Goal: Task Accomplishment & Management: Manage account settings

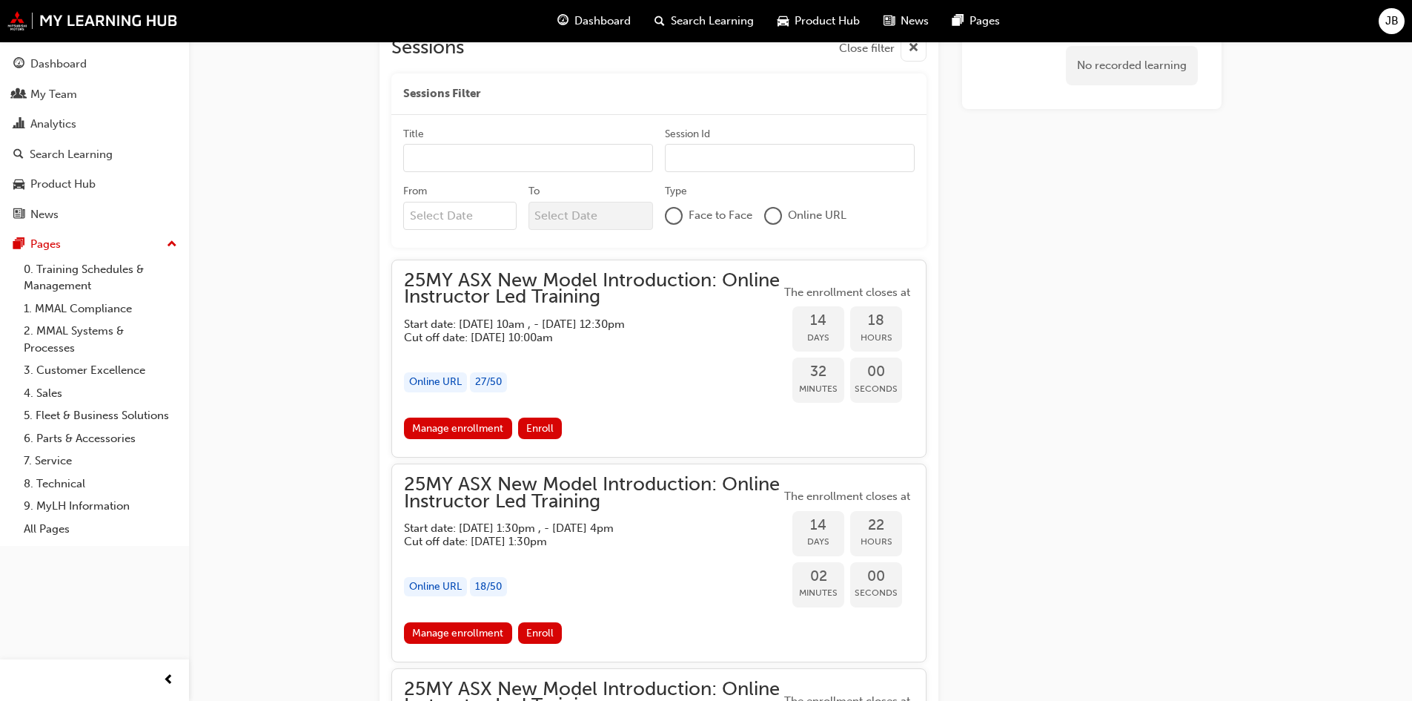
scroll to position [816, 0]
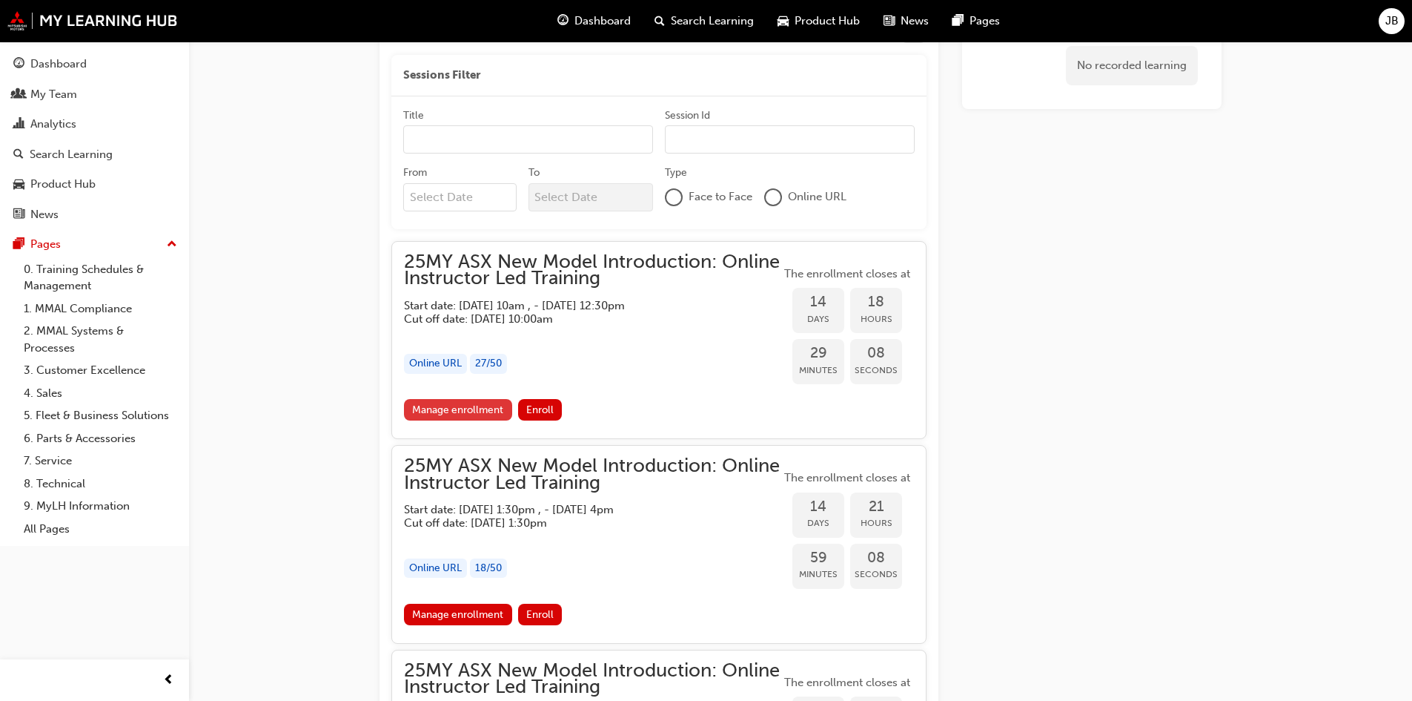
click at [446, 404] on link "Manage enrollment" at bounding box center [458, 409] width 108 height 21
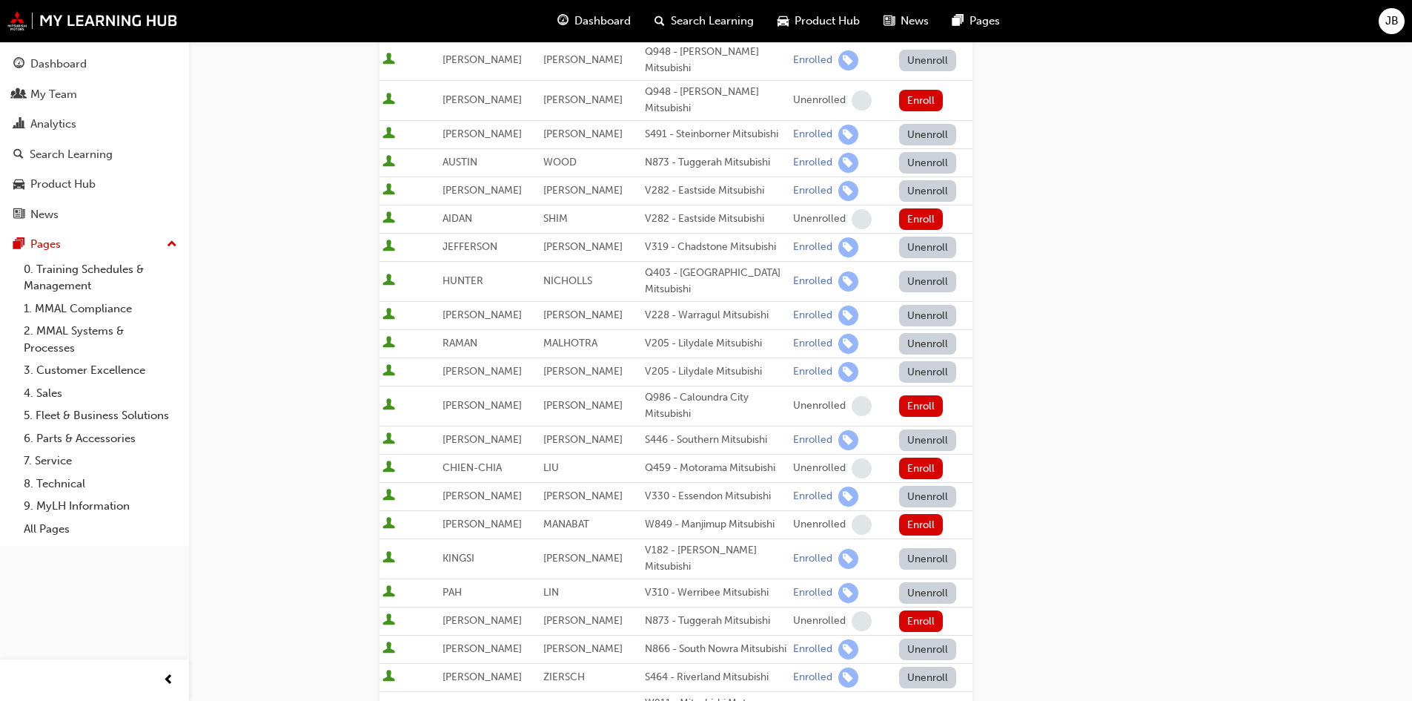
scroll to position [890, 0]
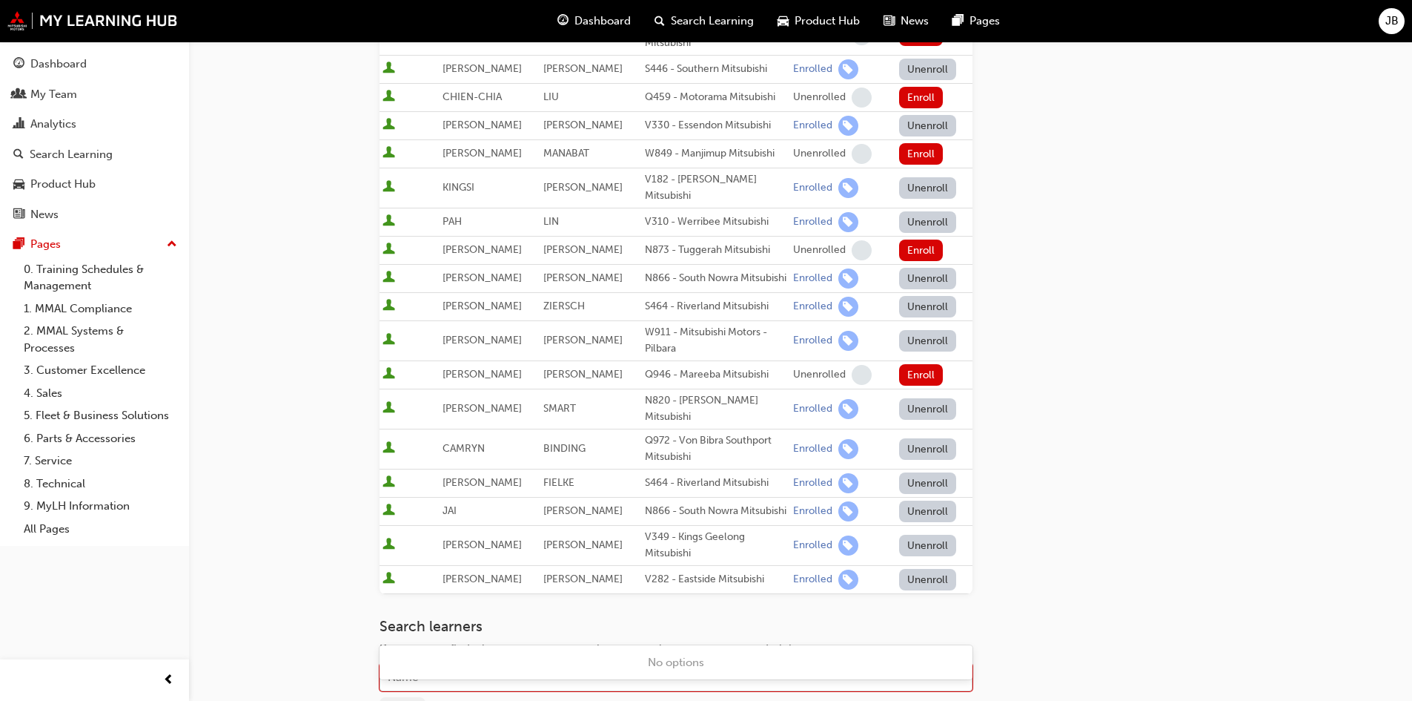
click at [460, 664] on div "Name" at bounding box center [664, 677] width 569 height 26
type input "wring"
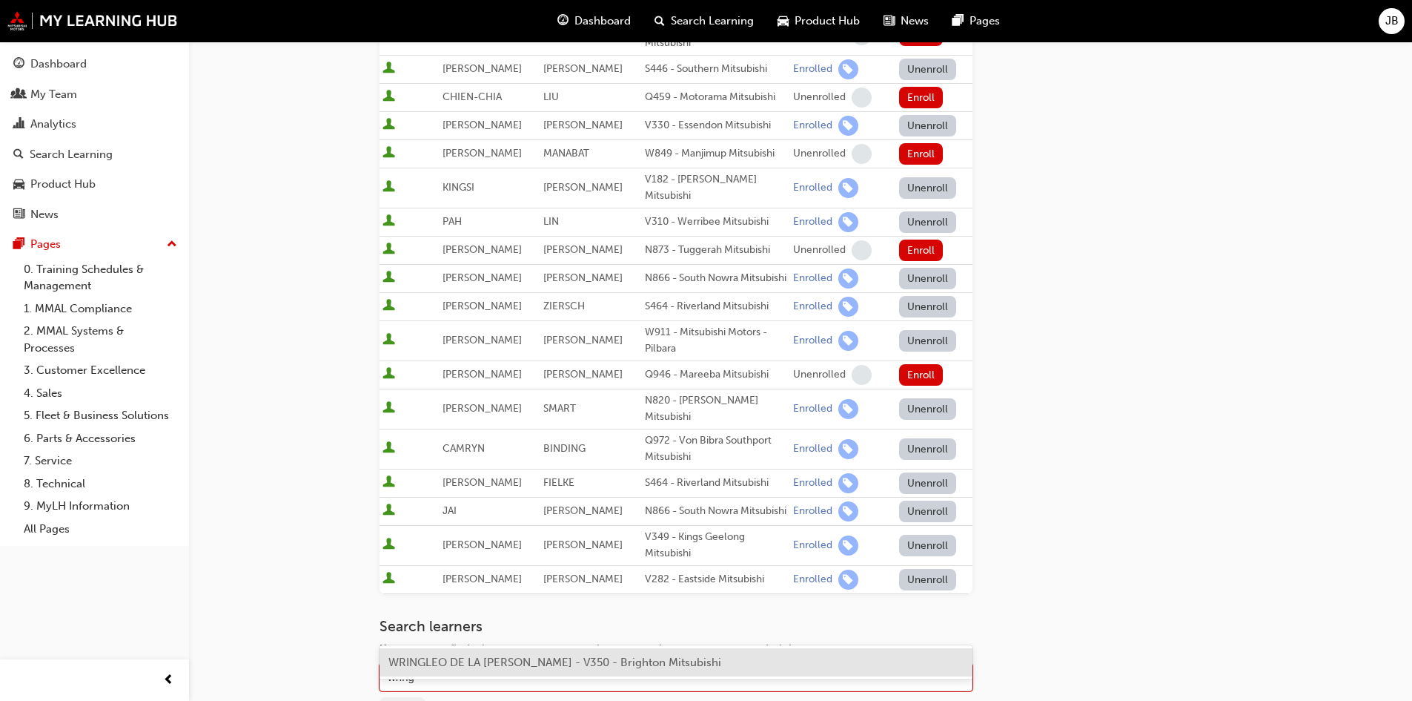
click at [478, 658] on span "WRINGLEO DE LA [PERSON_NAME] - V350 - Brighton Mitsubishi" at bounding box center [554, 661] width 333 height 13
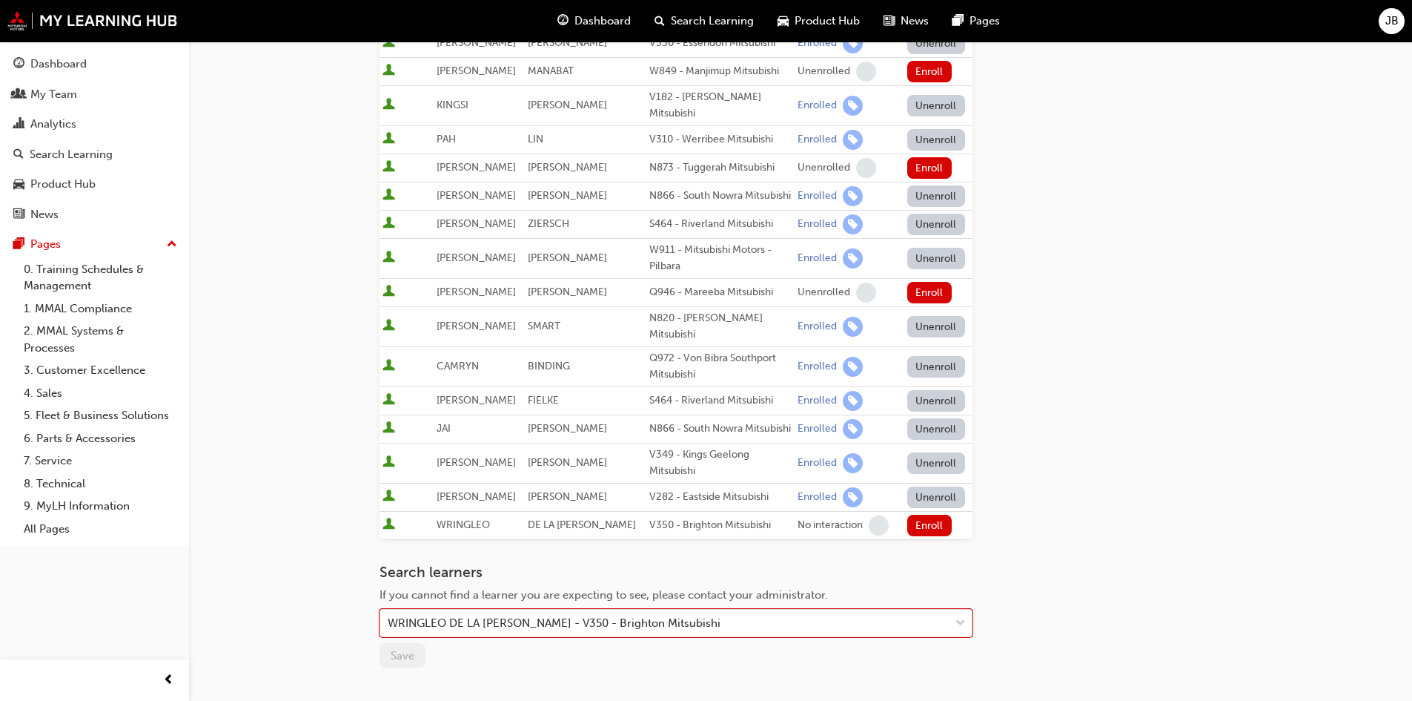
scroll to position [1086, 0]
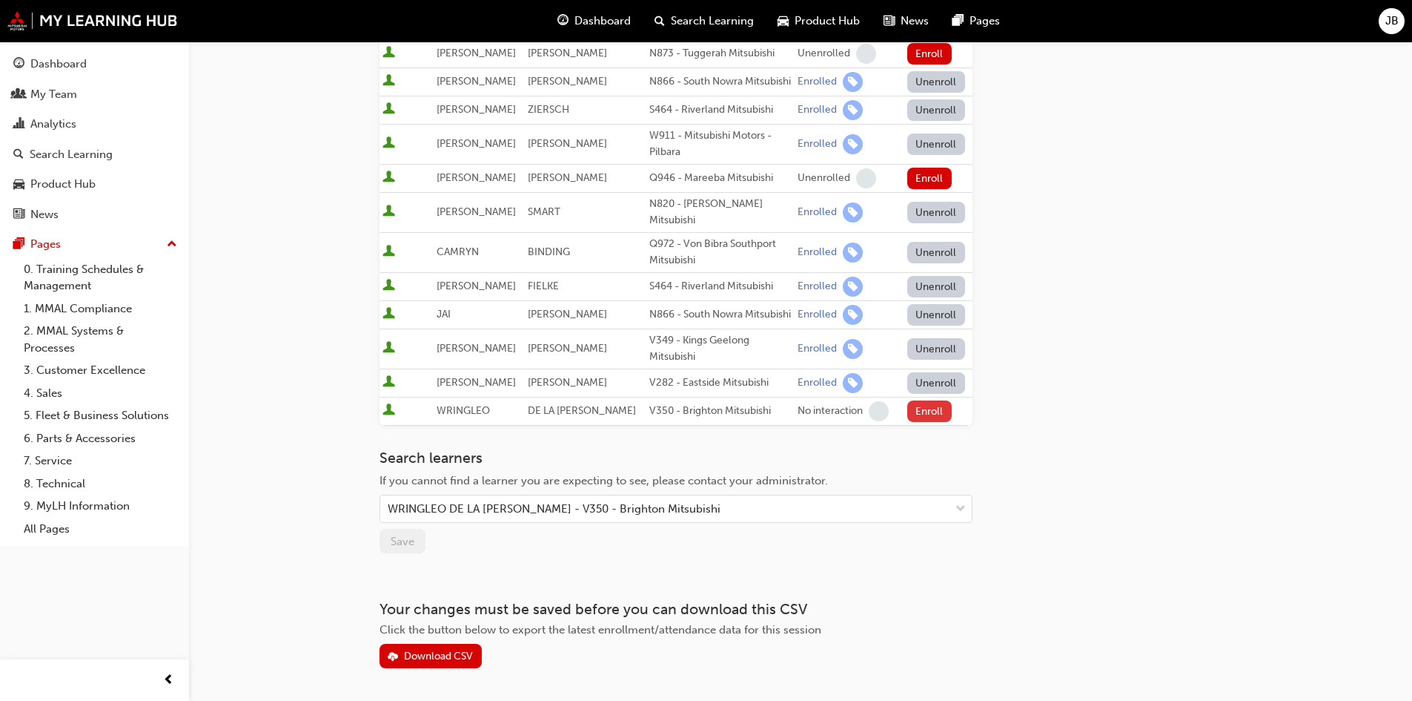
click at [929, 400] on button "Enroll" at bounding box center [929, 410] width 44 height 21
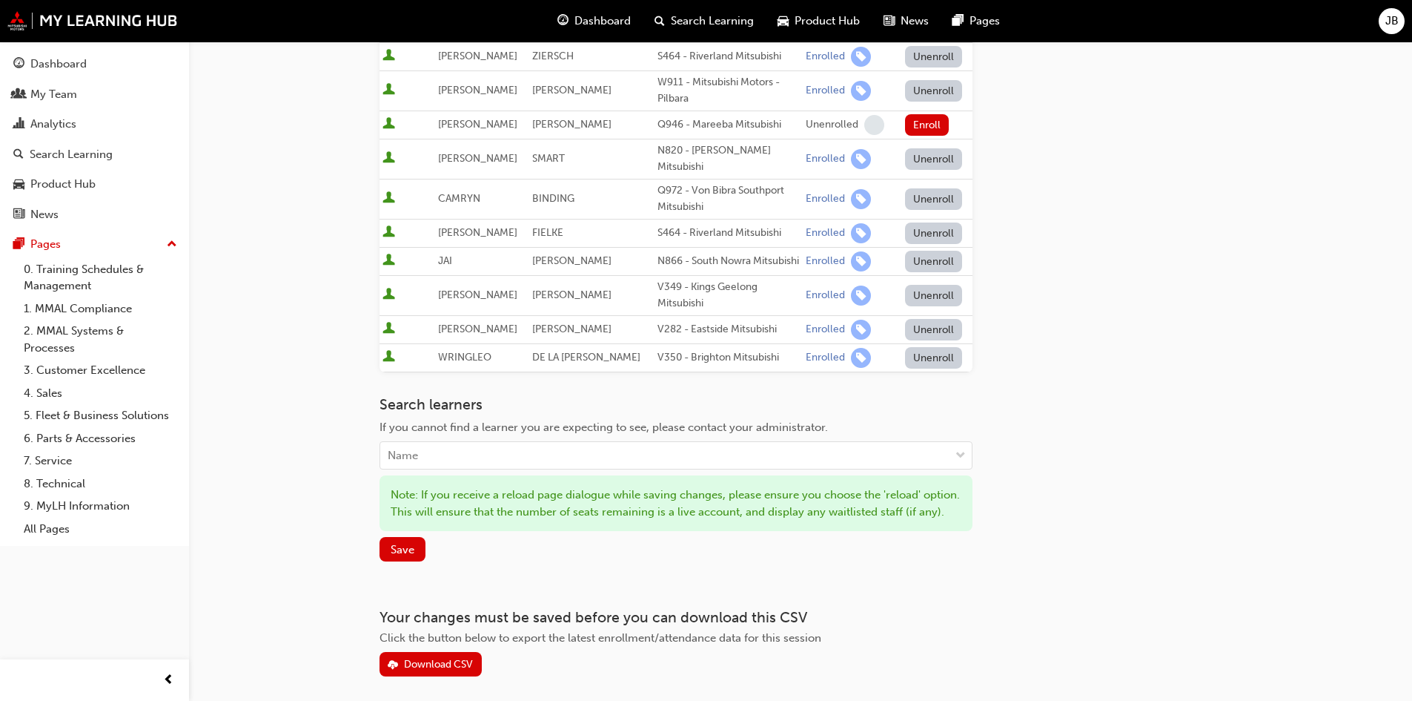
scroll to position [1164, 0]
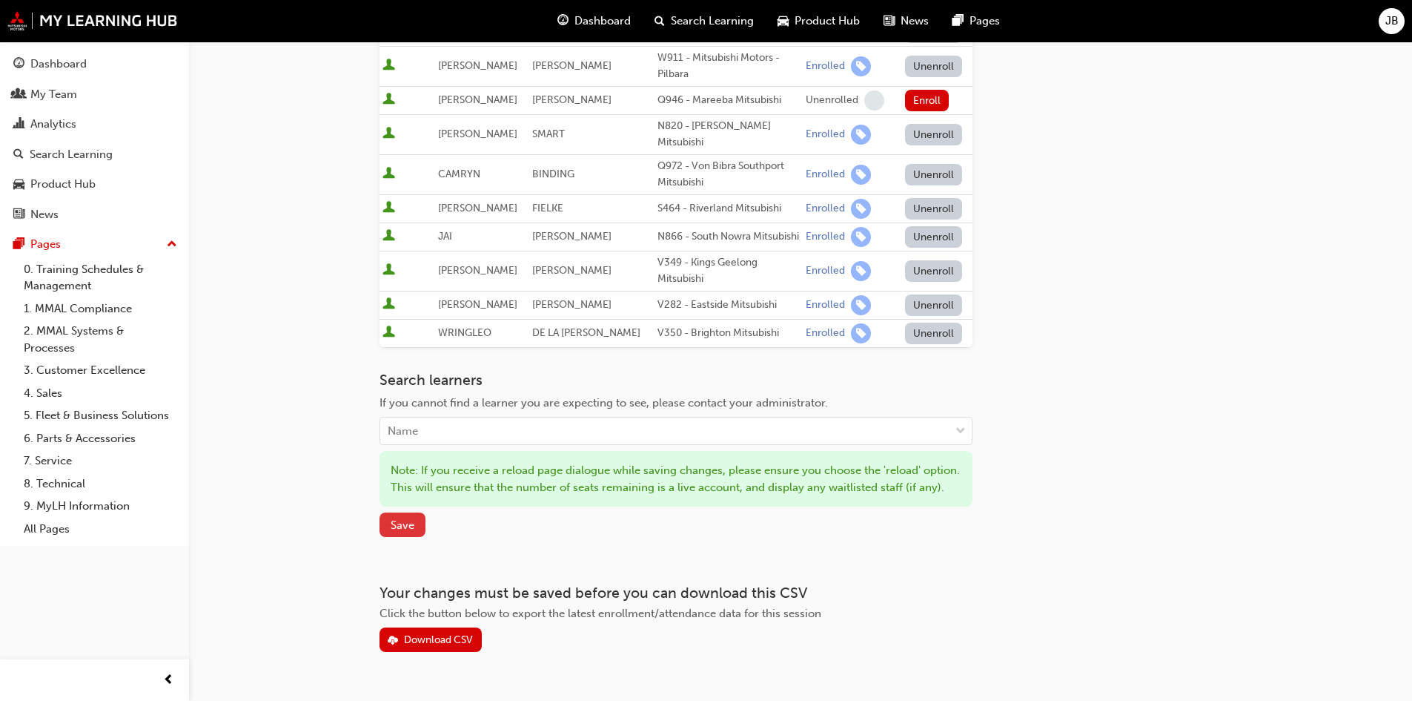
click at [401, 518] on span "Save" at bounding box center [403, 524] width 24 height 13
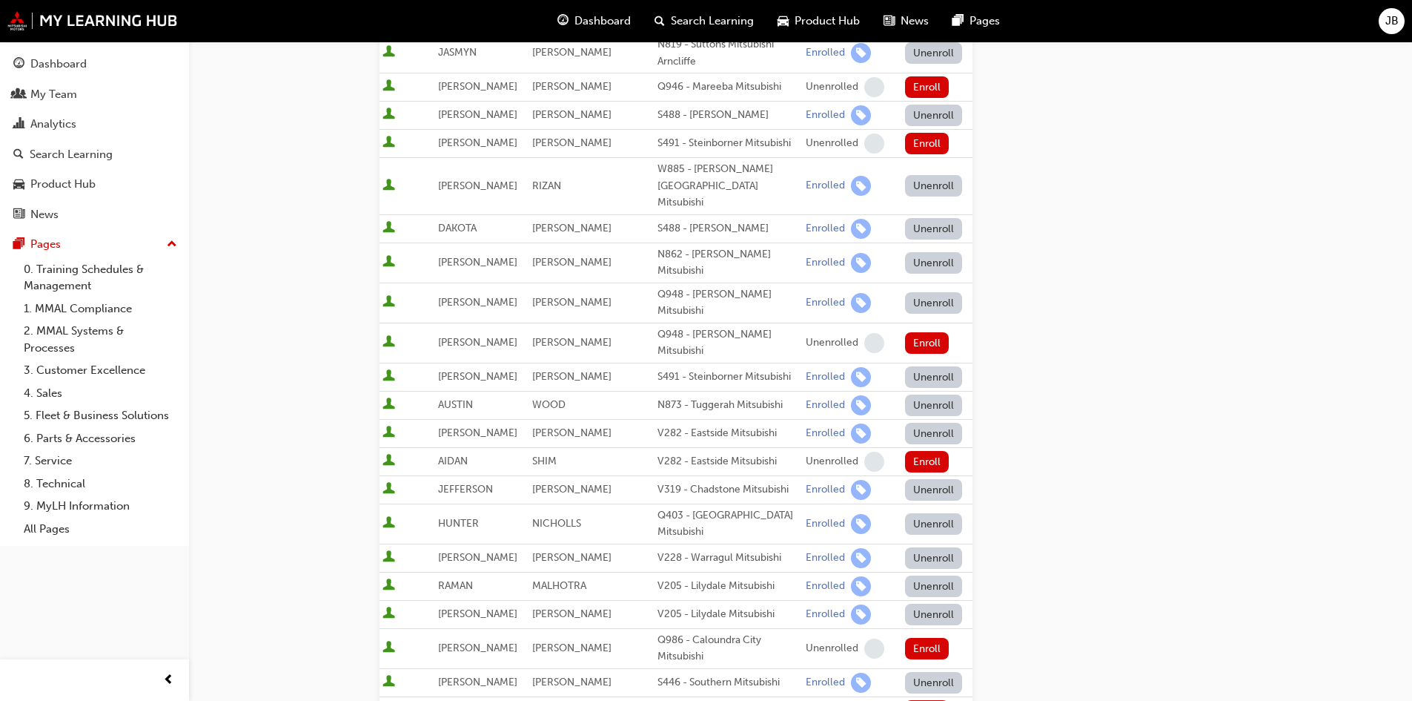
scroll to position [0, 0]
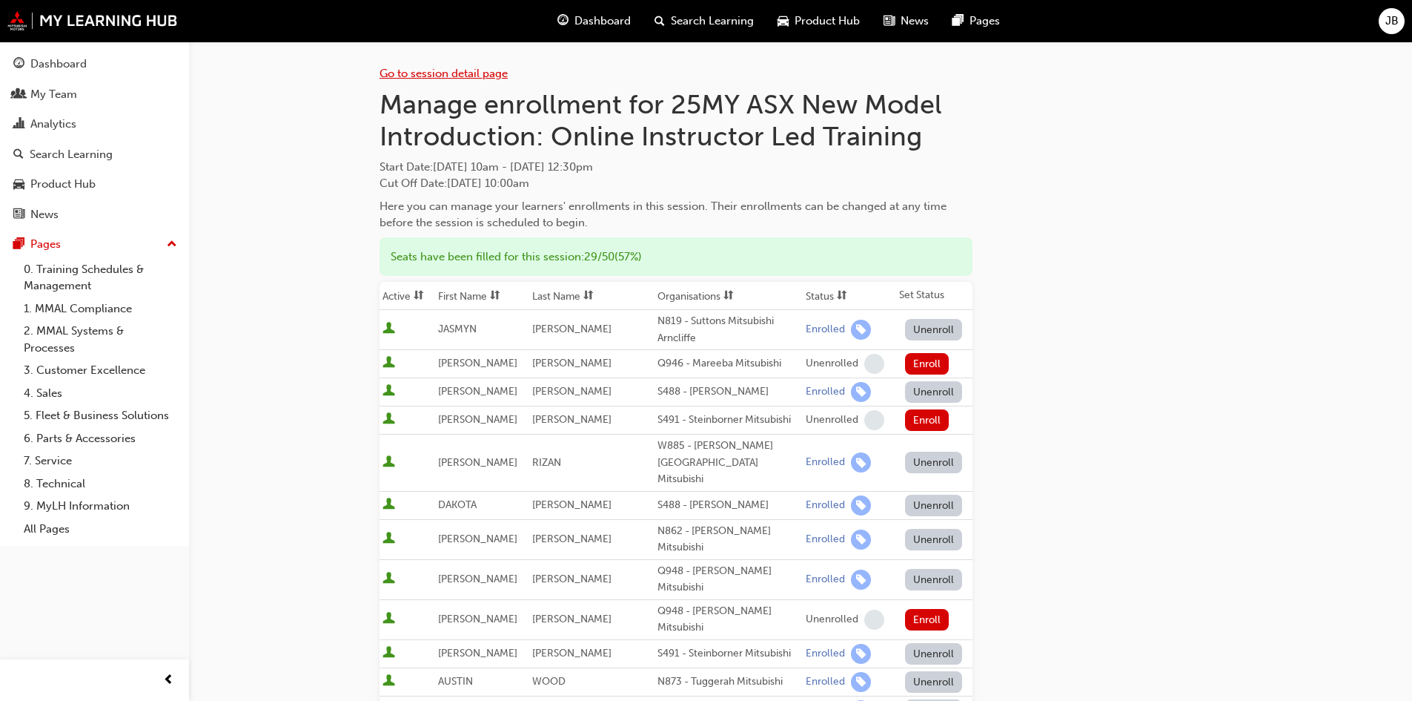
click at [426, 67] on link "Go to session detail page" at bounding box center [444, 73] width 128 height 13
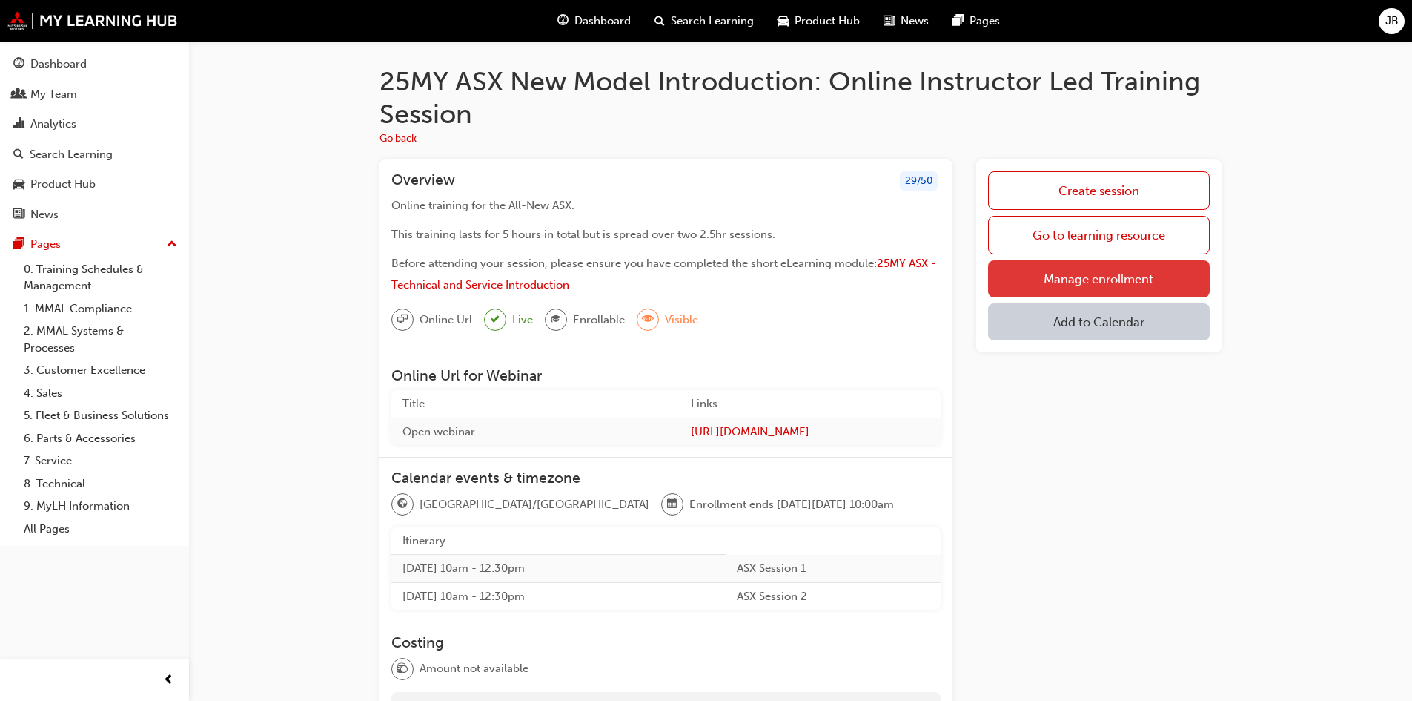
click at [1083, 283] on link "Manage enrollment" at bounding box center [1099, 278] width 222 height 37
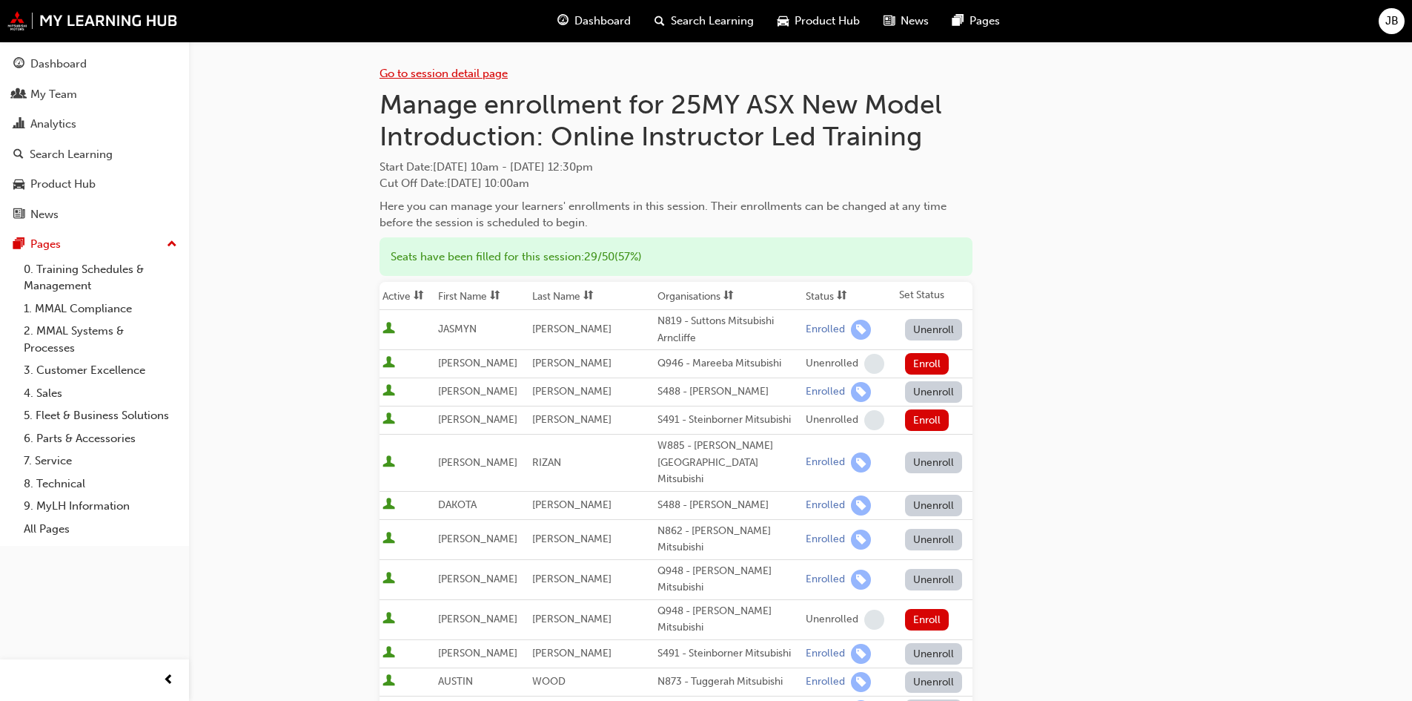
click at [423, 74] on link "Go to session detail page" at bounding box center [444, 73] width 128 height 13
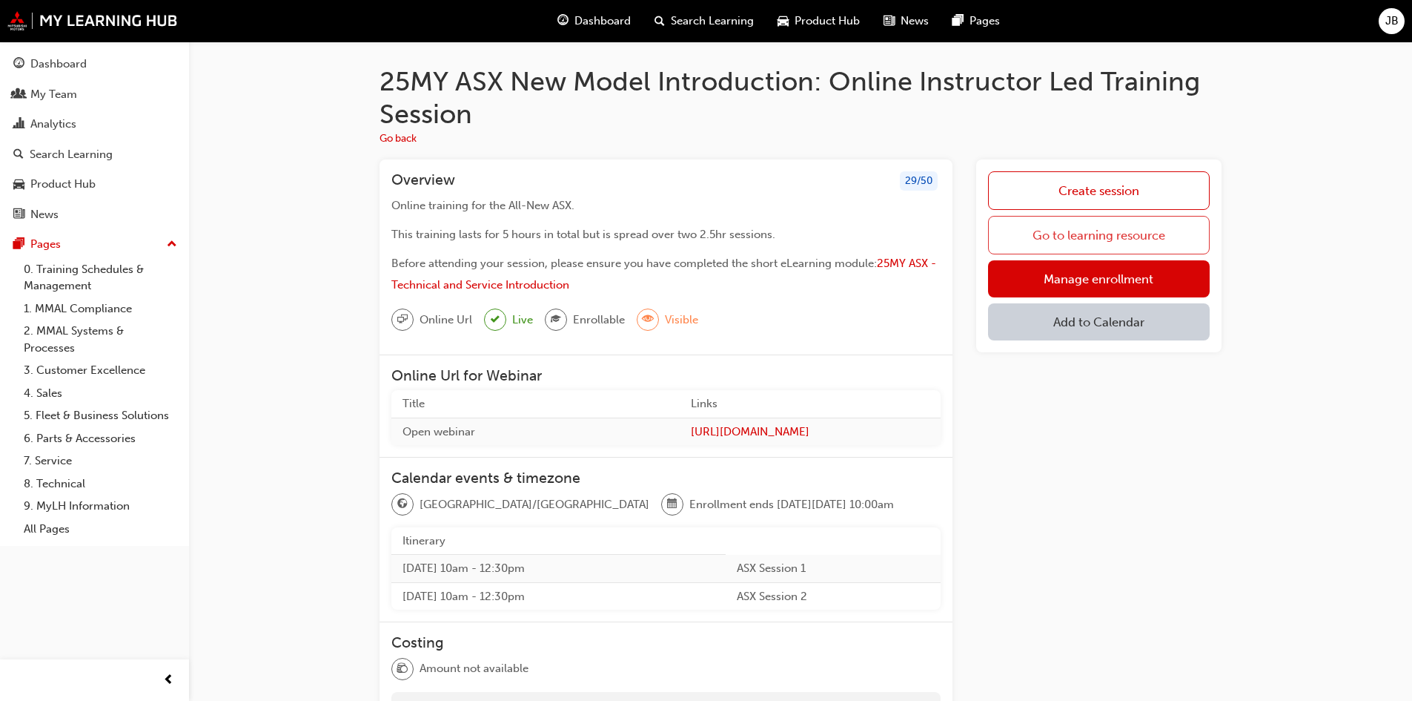
click at [1062, 237] on link "Go to learning resource" at bounding box center [1099, 235] width 222 height 39
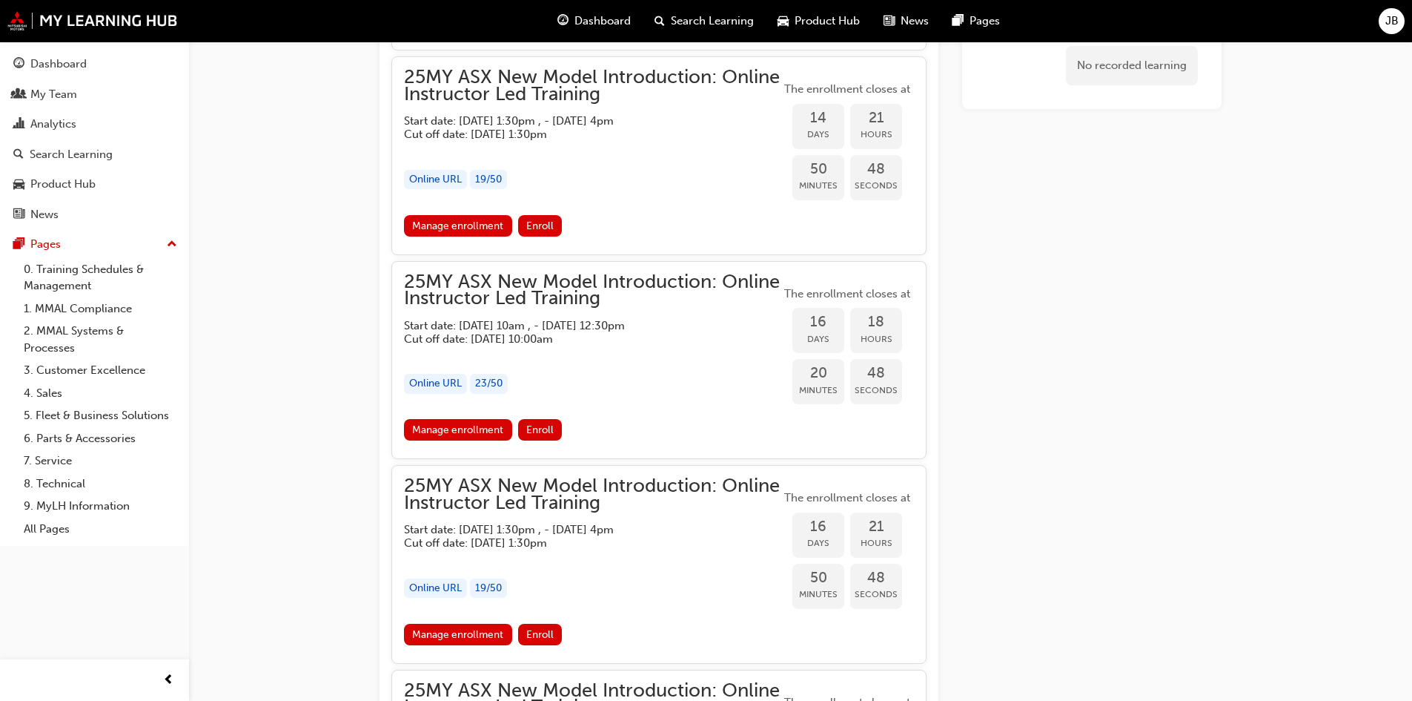
scroll to position [1205, 0]
click at [458, 429] on link "Manage enrollment" at bounding box center [458, 428] width 108 height 21
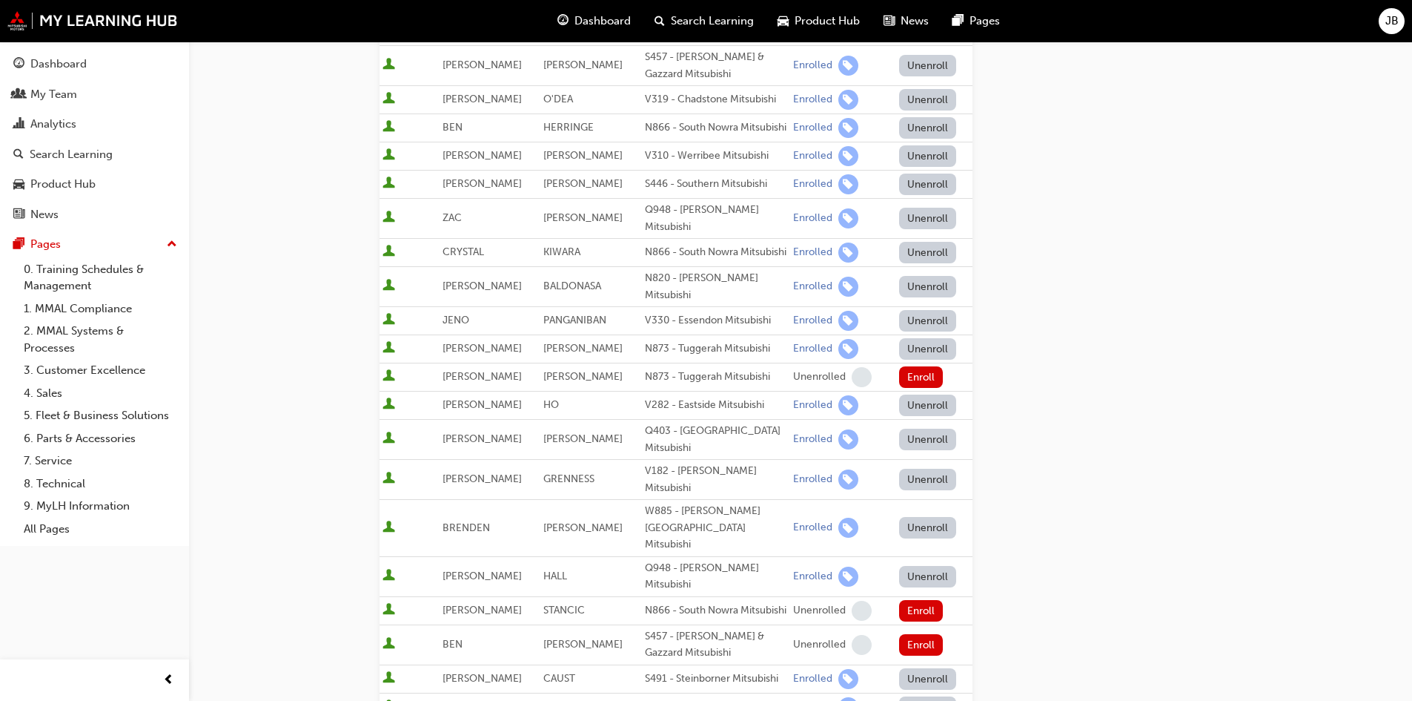
scroll to position [776, 0]
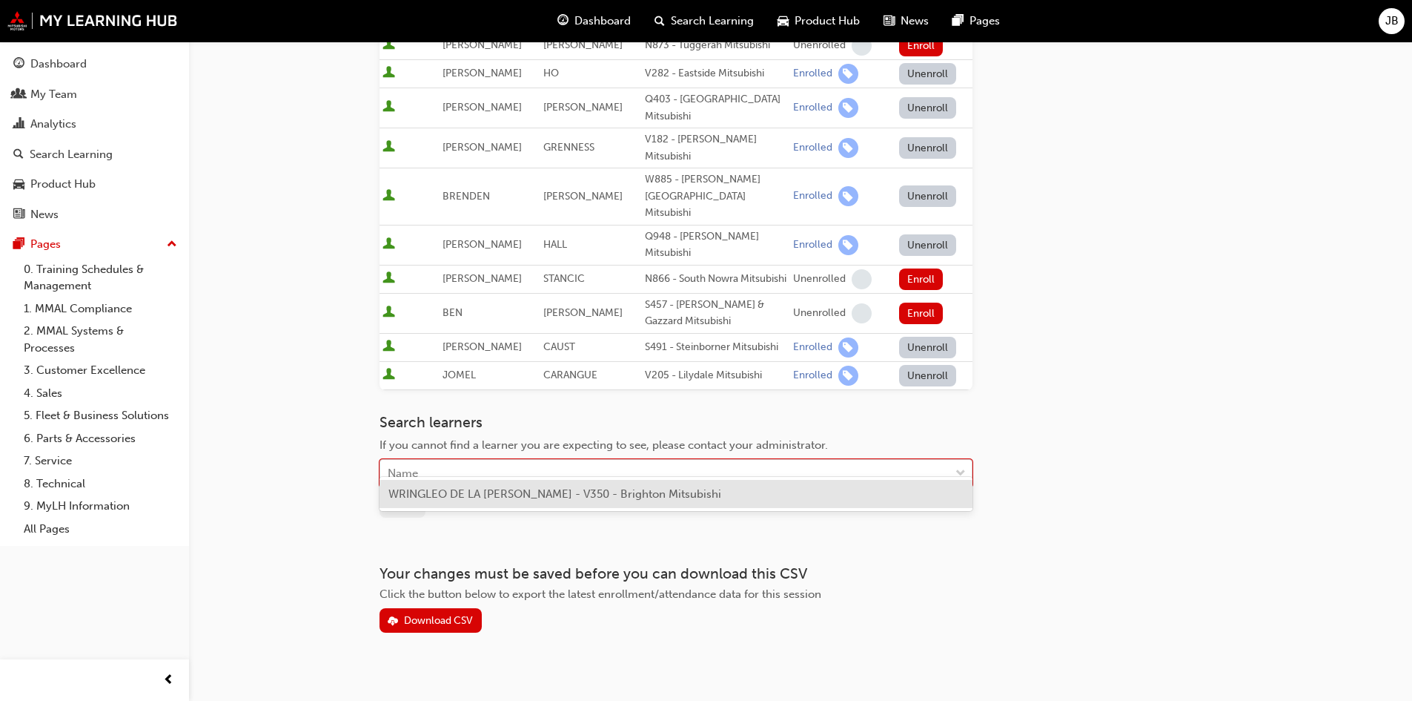
click at [429, 460] on div "Name" at bounding box center [664, 473] width 569 height 26
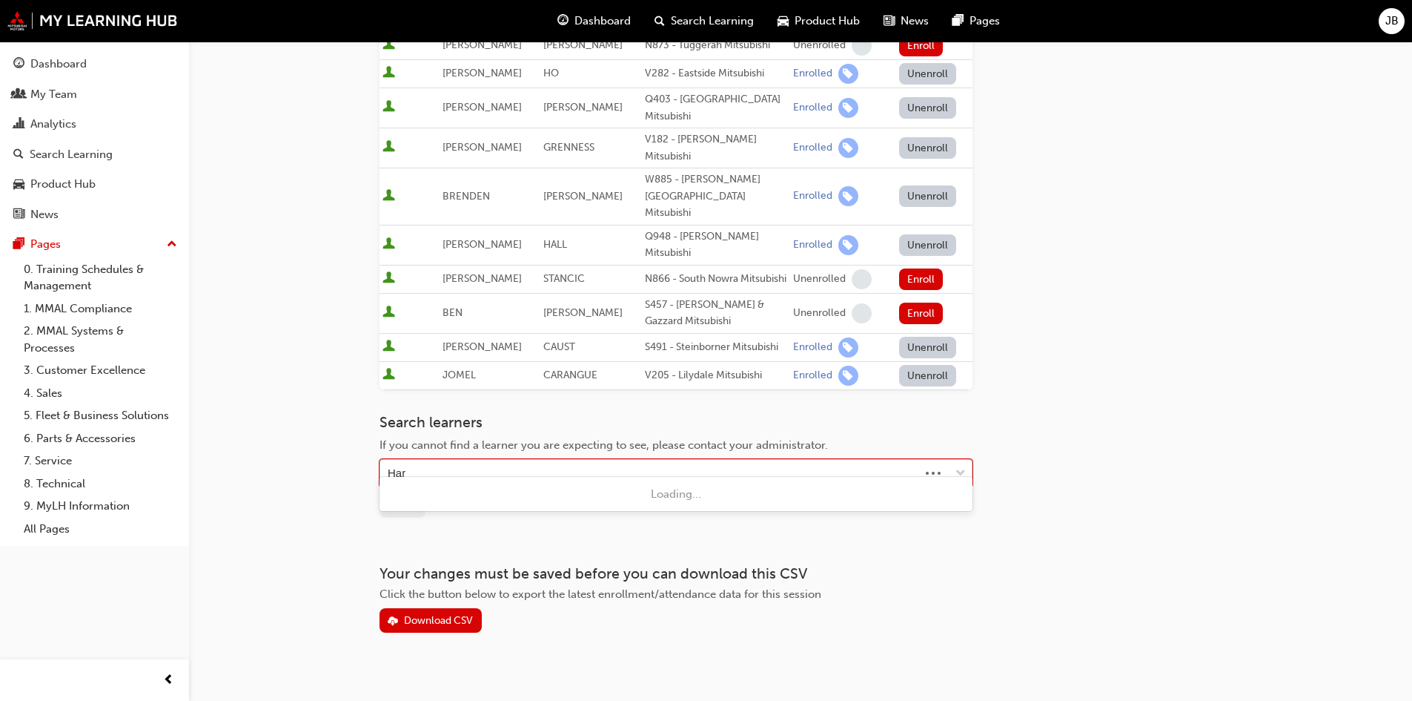
type input "Harv"
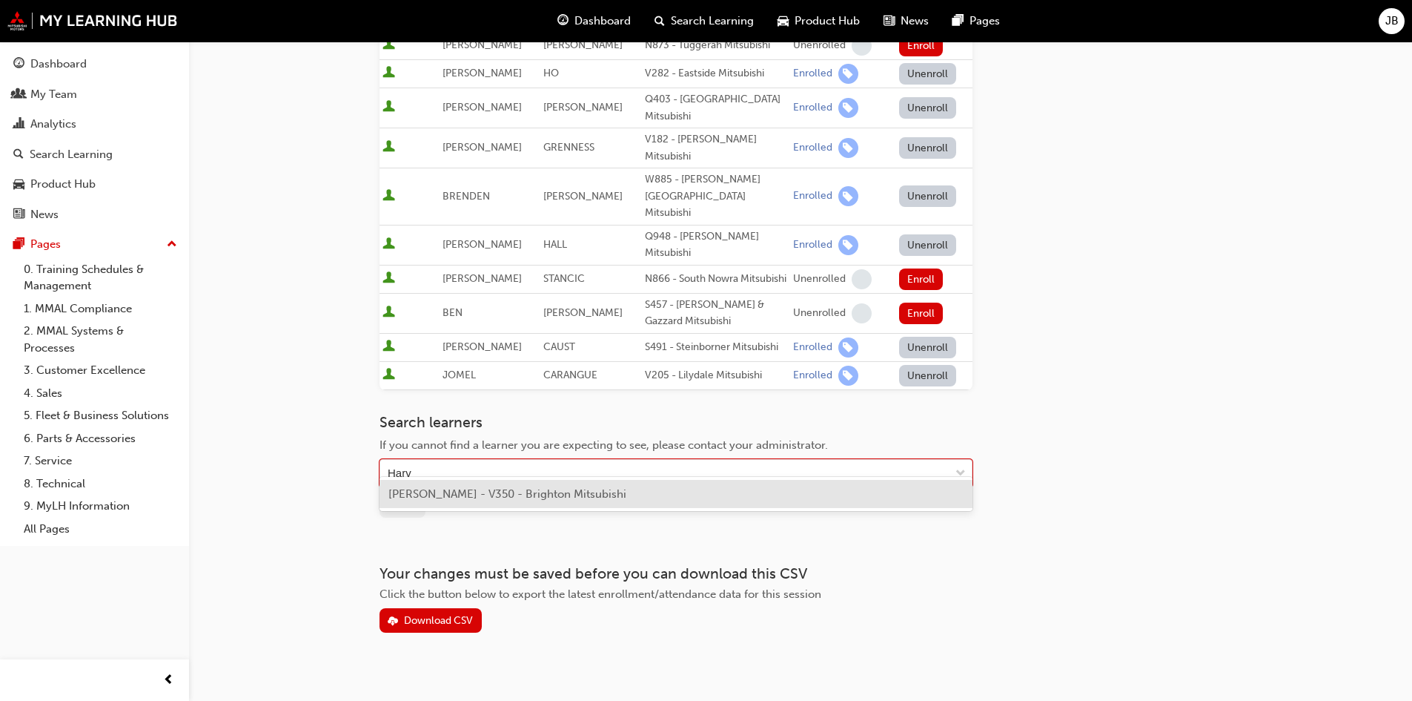
click at [429, 493] on span "HARVINDER SINGH - V350 - Brighton Mitsubishi" at bounding box center [507, 493] width 238 height 13
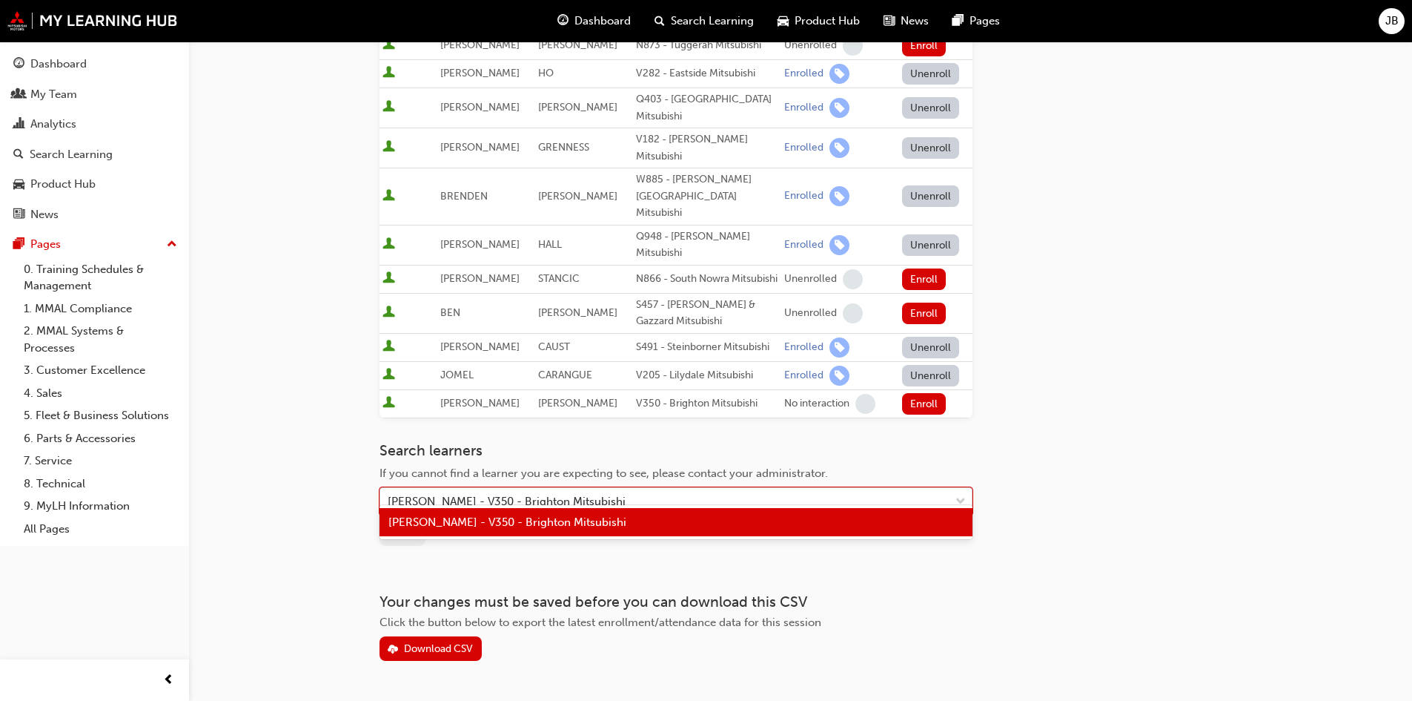
click at [651, 489] on div "HARVINDER SINGH - V350 - Brighton Mitsubishi" at bounding box center [664, 502] width 569 height 26
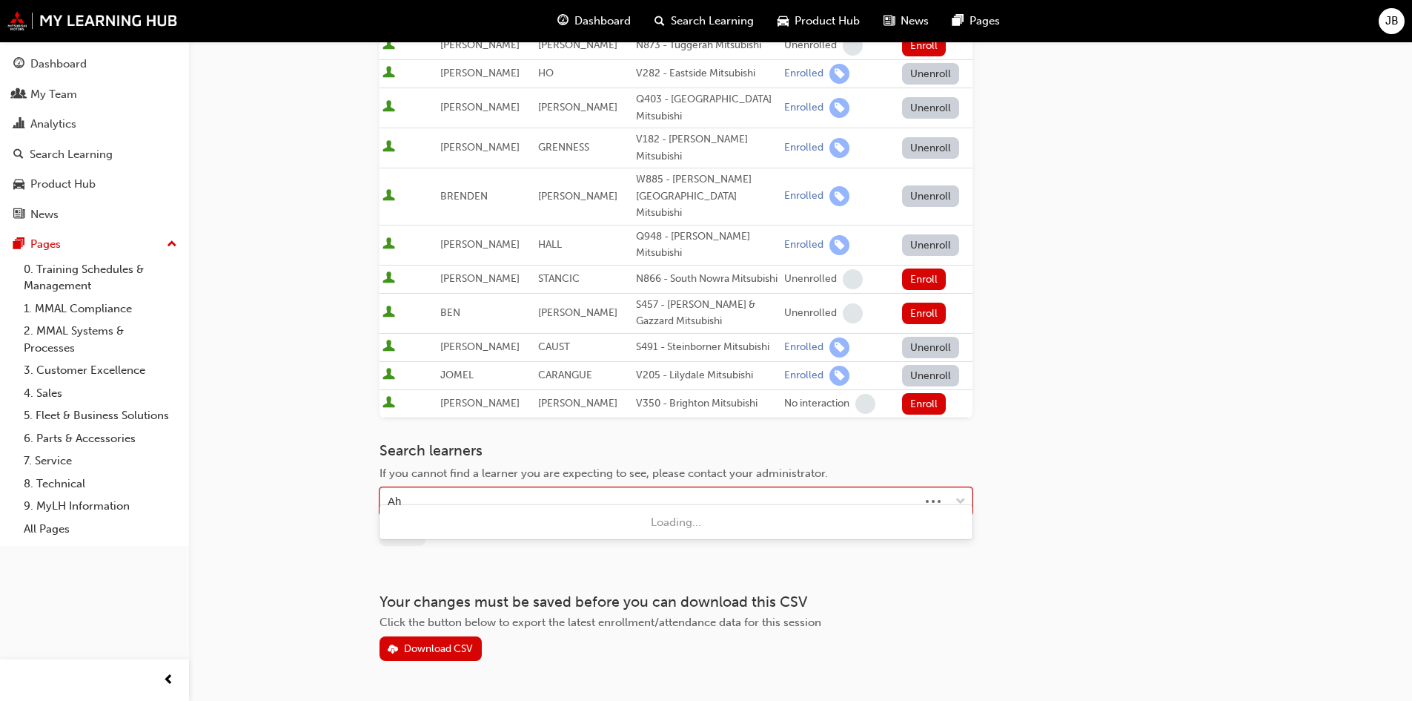
type input "Ahn"
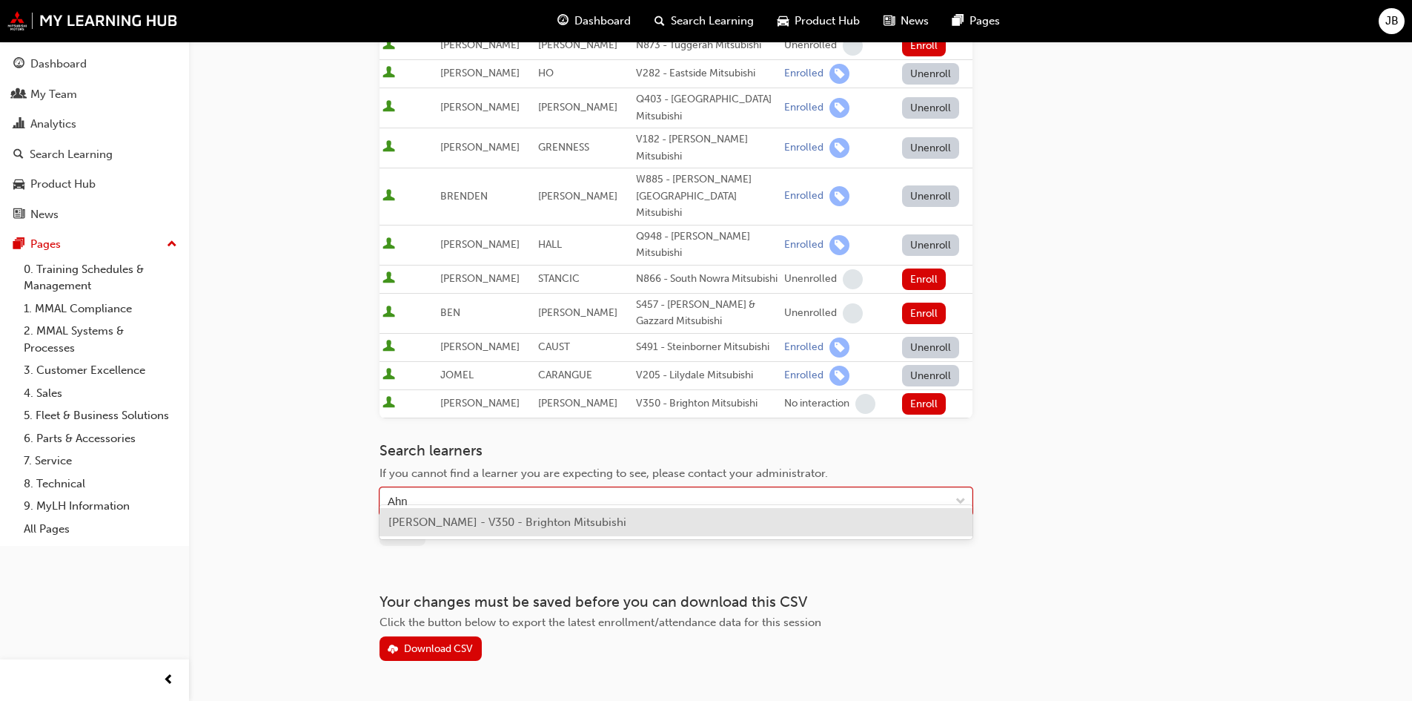
click at [536, 522] on span "JI AHN - V350 - Brighton Mitsubishi" at bounding box center [507, 521] width 238 height 13
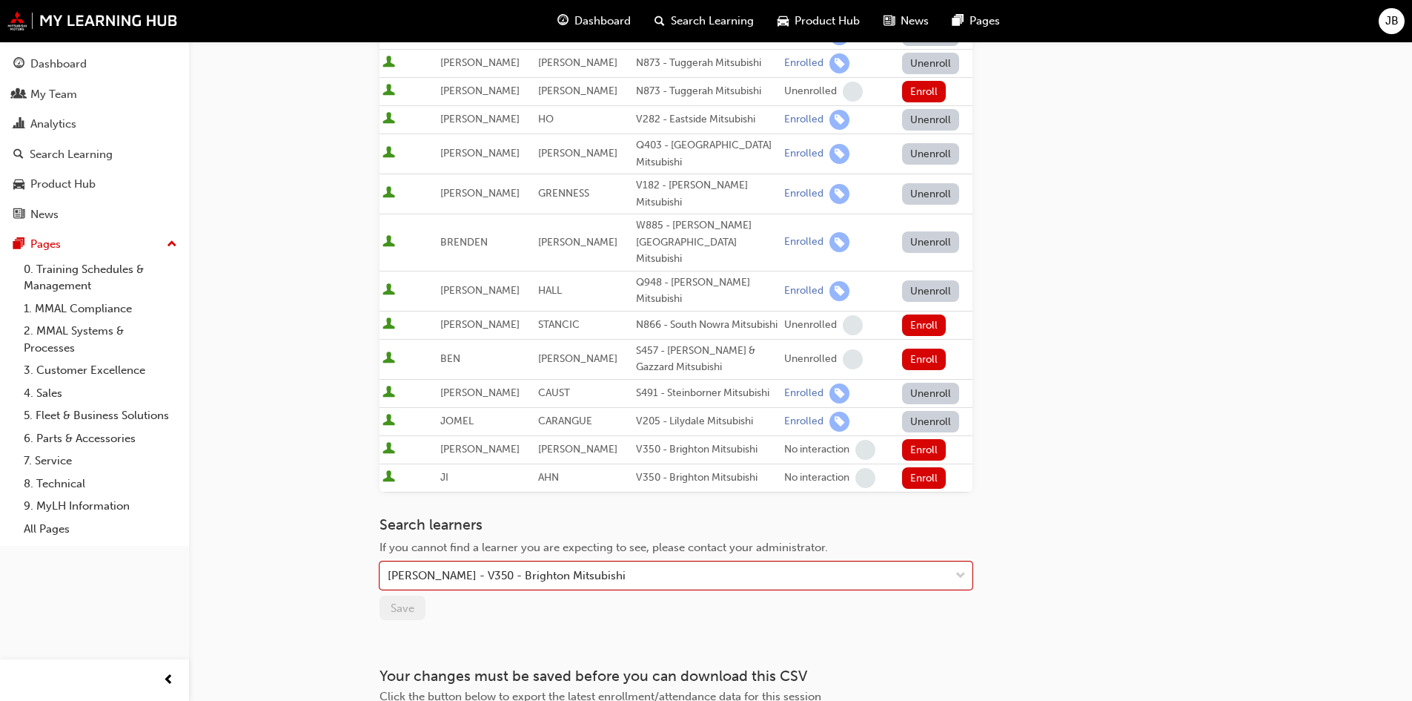
scroll to position [833, 0]
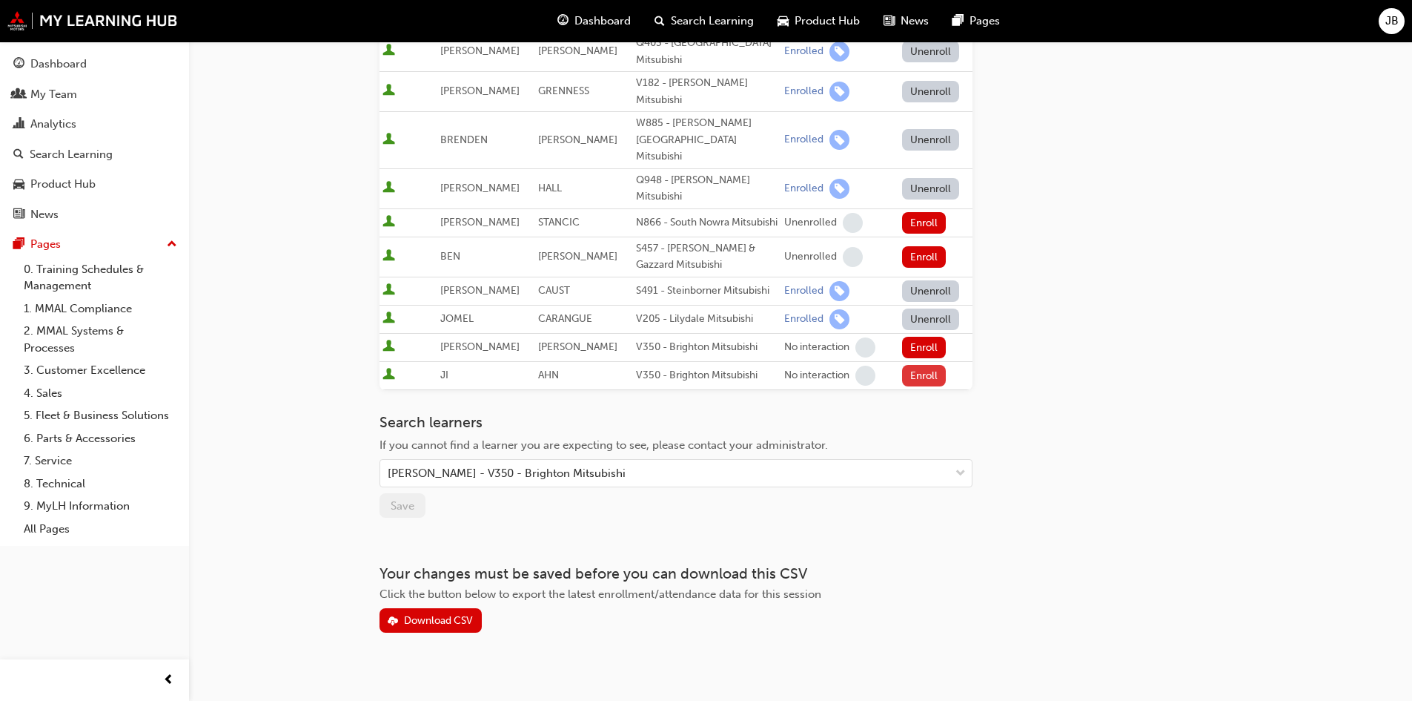
click at [923, 365] on button "Enroll" at bounding box center [924, 375] width 44 height 21
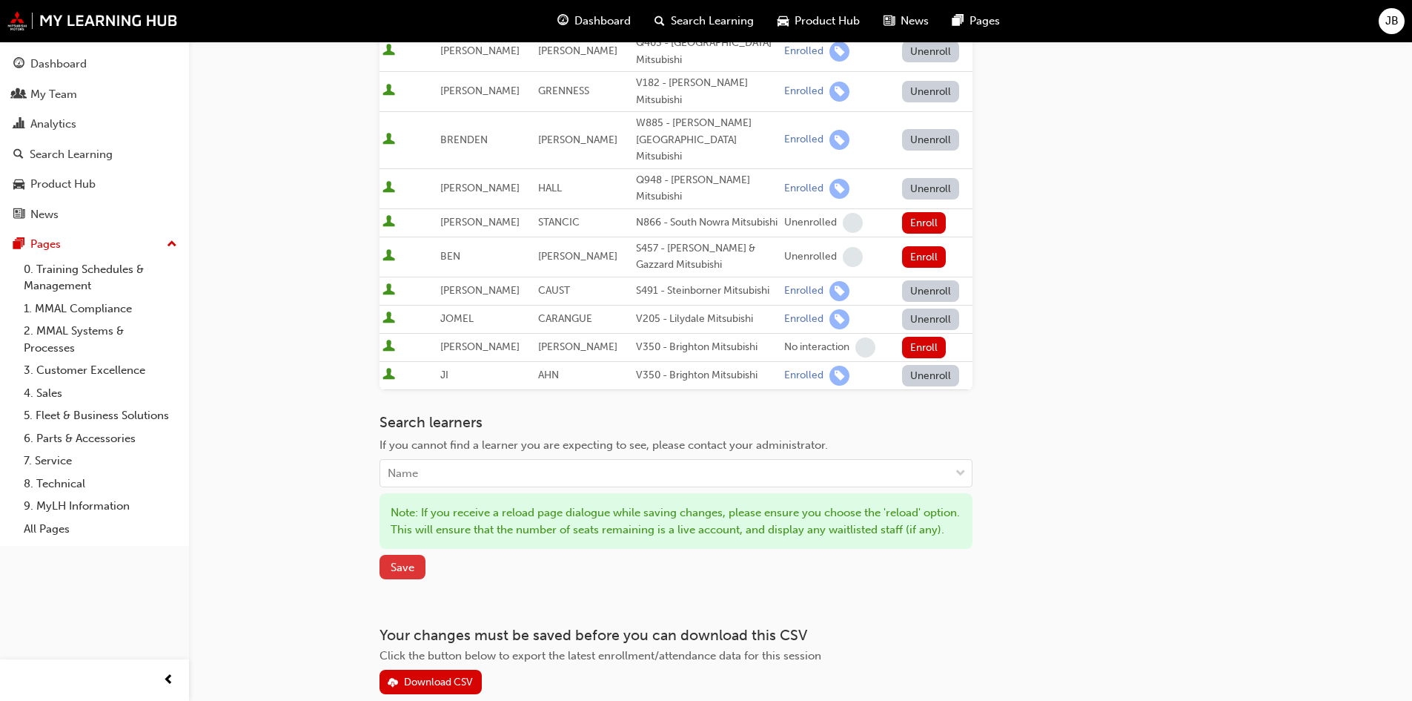
click at [389, 569] on button "Save" at bounding box center [403, 567] width 46 height 24
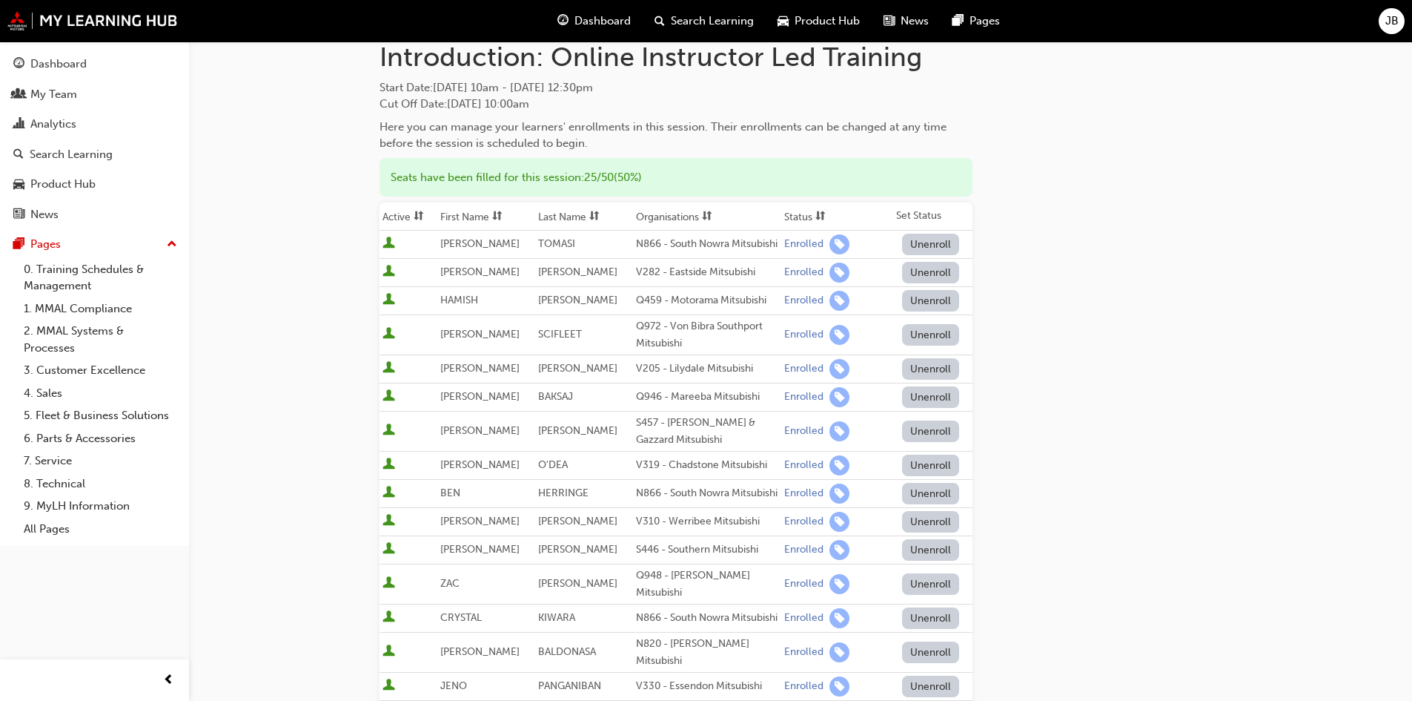
scroll to position [0, 0]
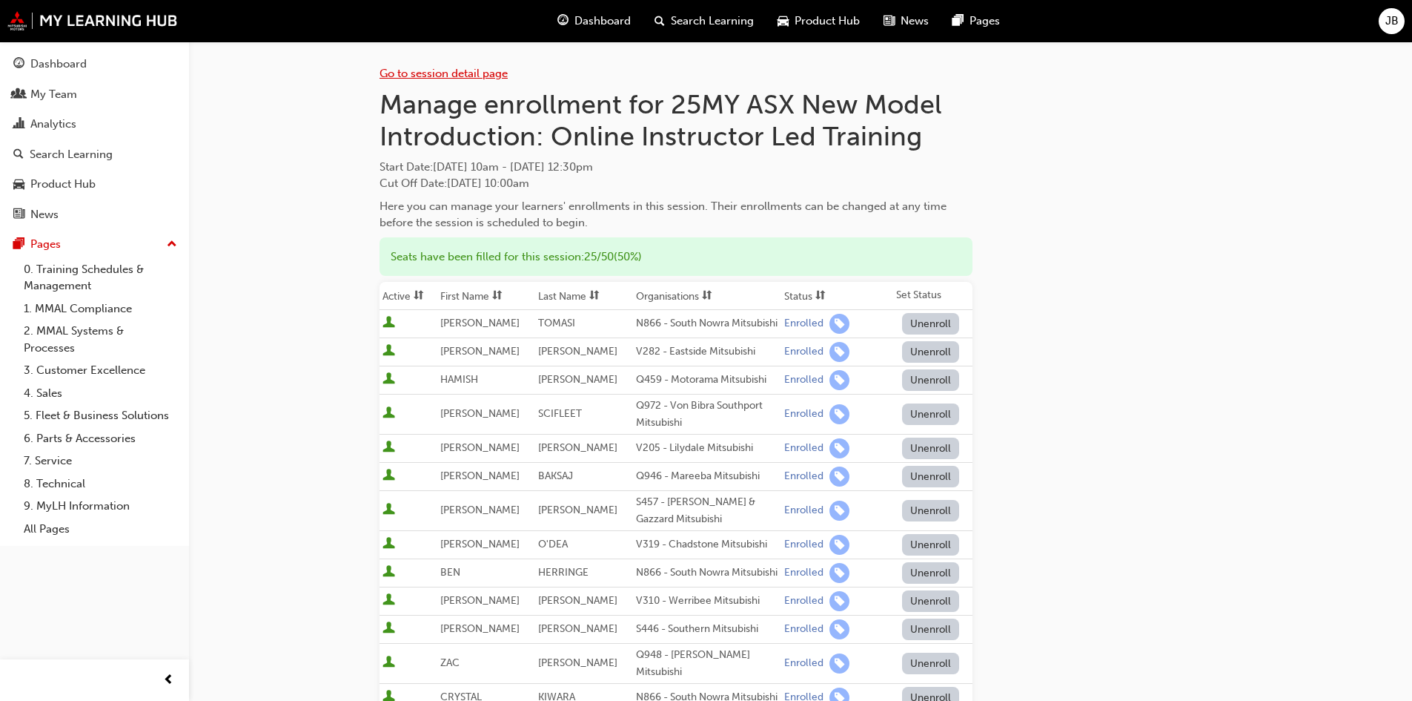
click at [414, 74] on link "Go to session detail page" at bounding box center [444, 73] width 128 height 13
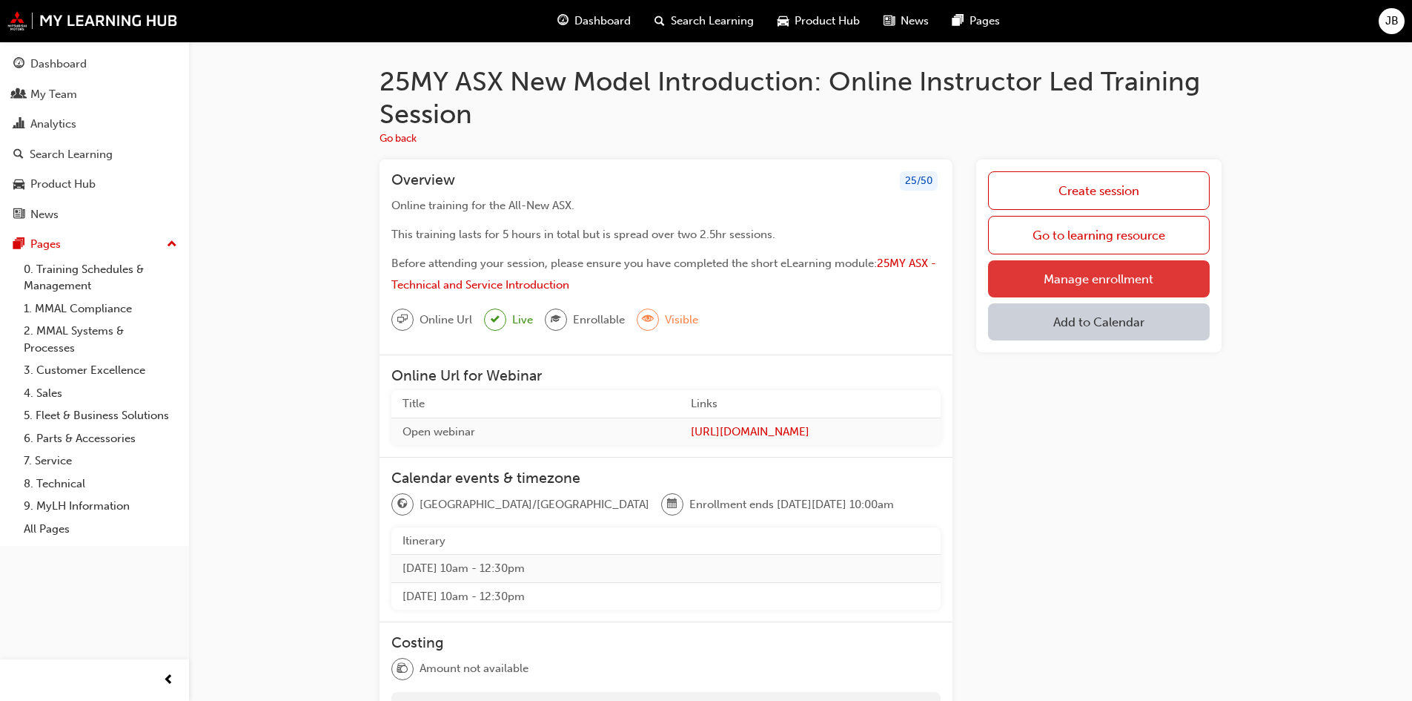
click at [1067, 277] on link "Manage enrollment" at bounding box center [1099, 278] width 222 height 37
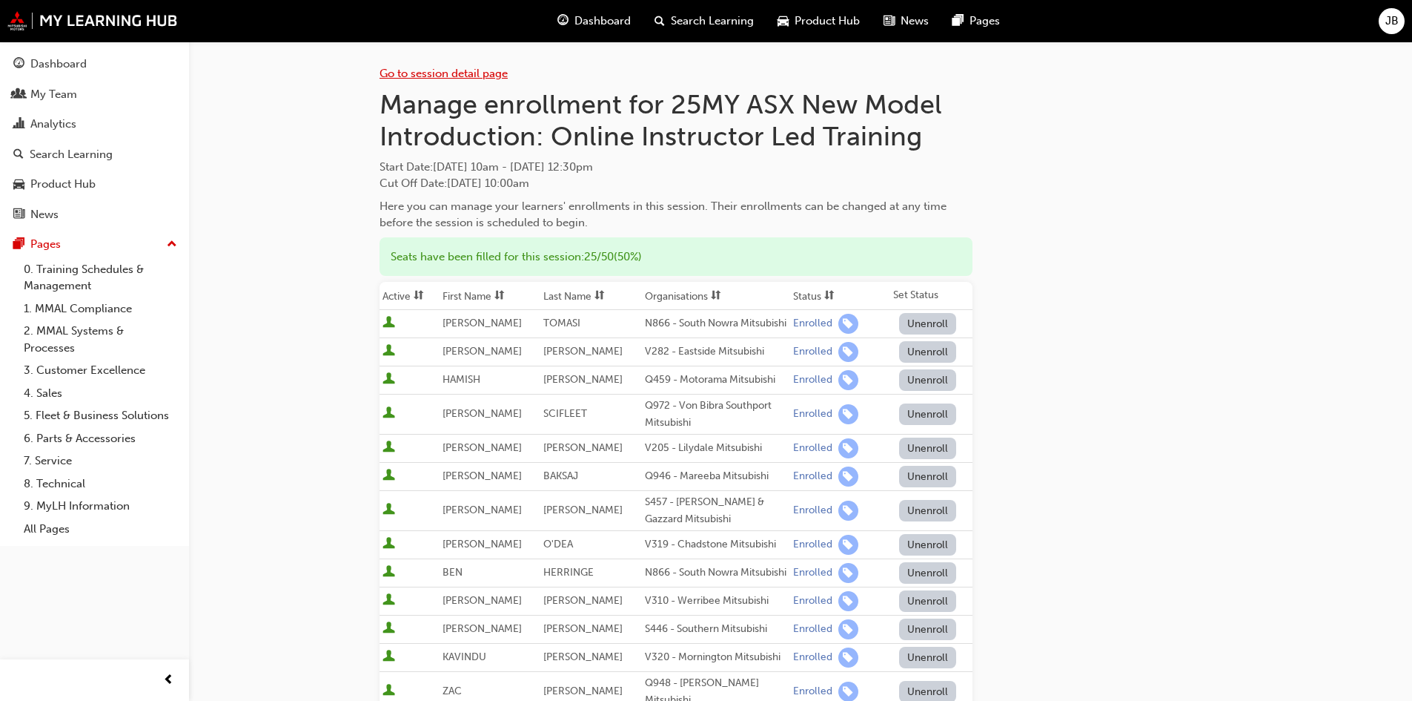
click at [417, 72] on link "Go to session detail page" at bounding box center [444, 73] width 128 height 13
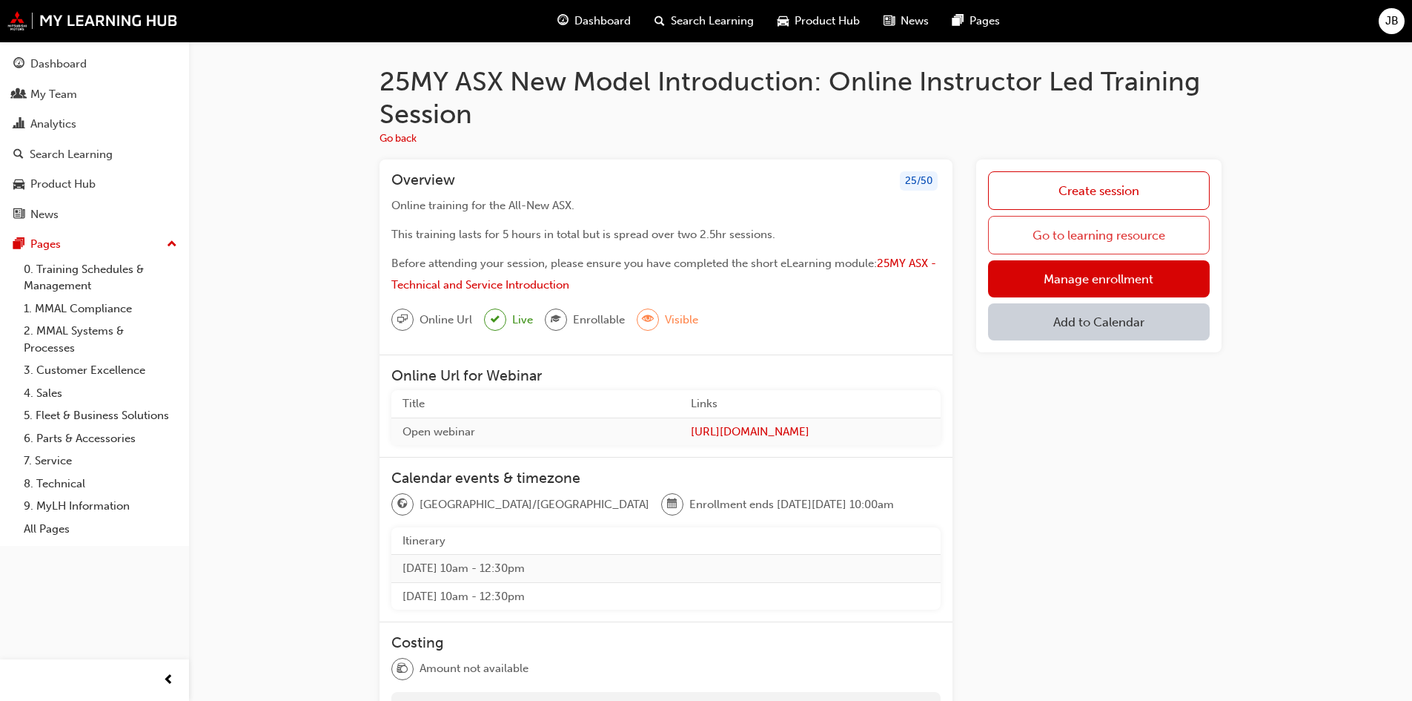
click at [1093, 235] on link "Go to learning resource" at bounding box center [1099, 235] width 222 height 39
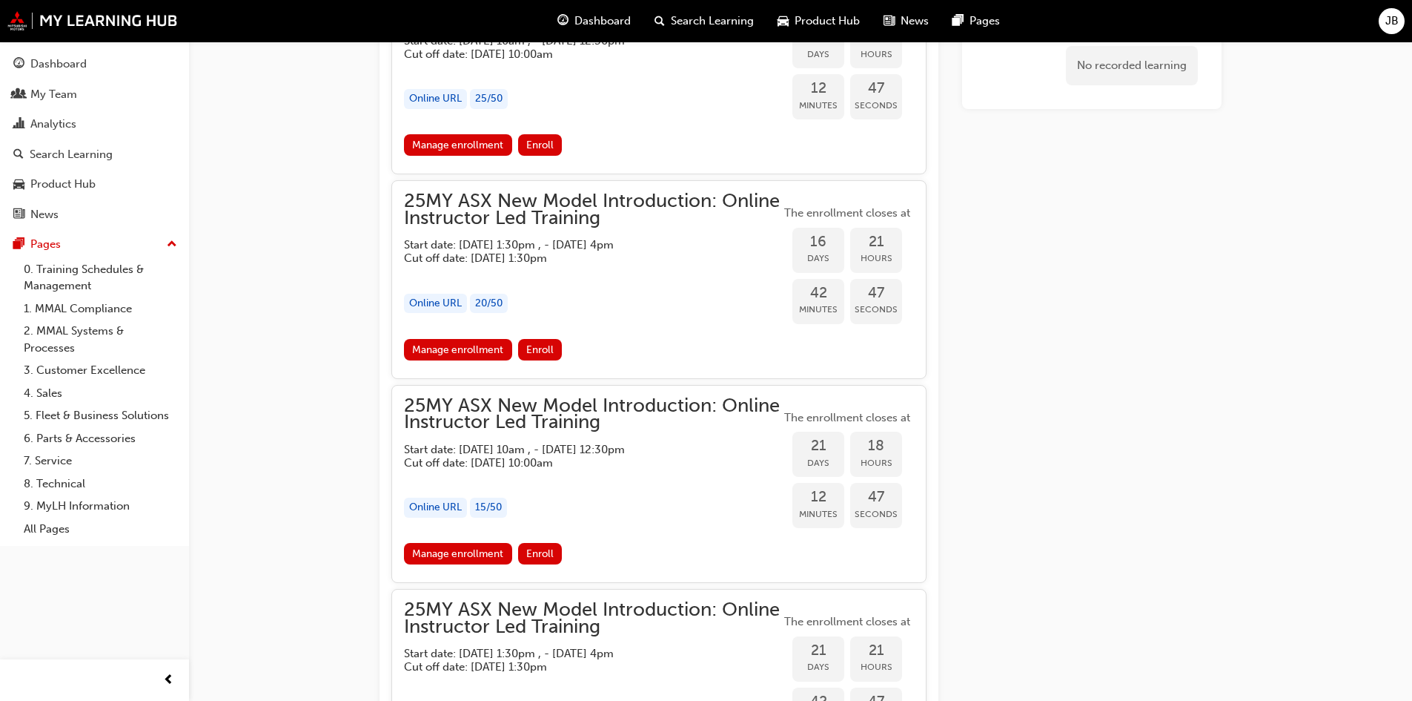
scroll to position [1501, 0]
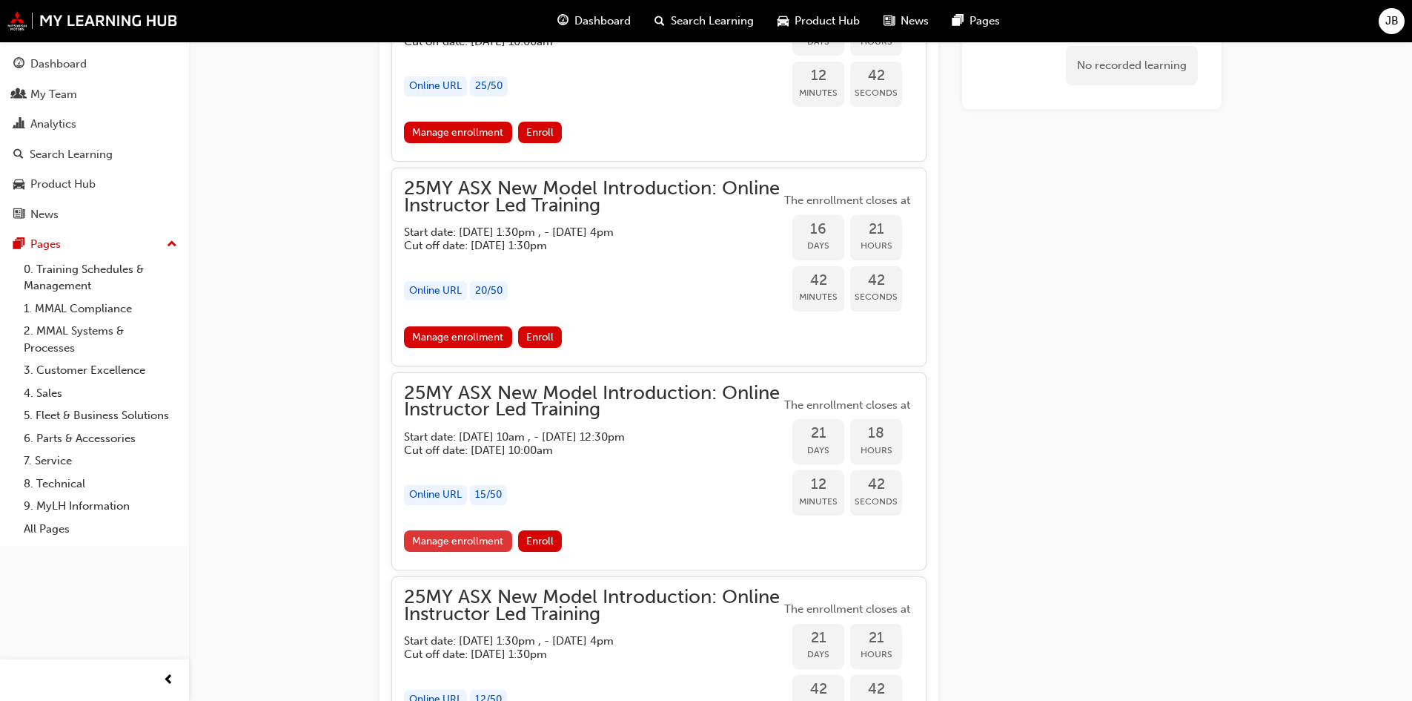
click at [466, 540] on link "Manage enrollment" at bounding box center [458, 540] width 108 height 21
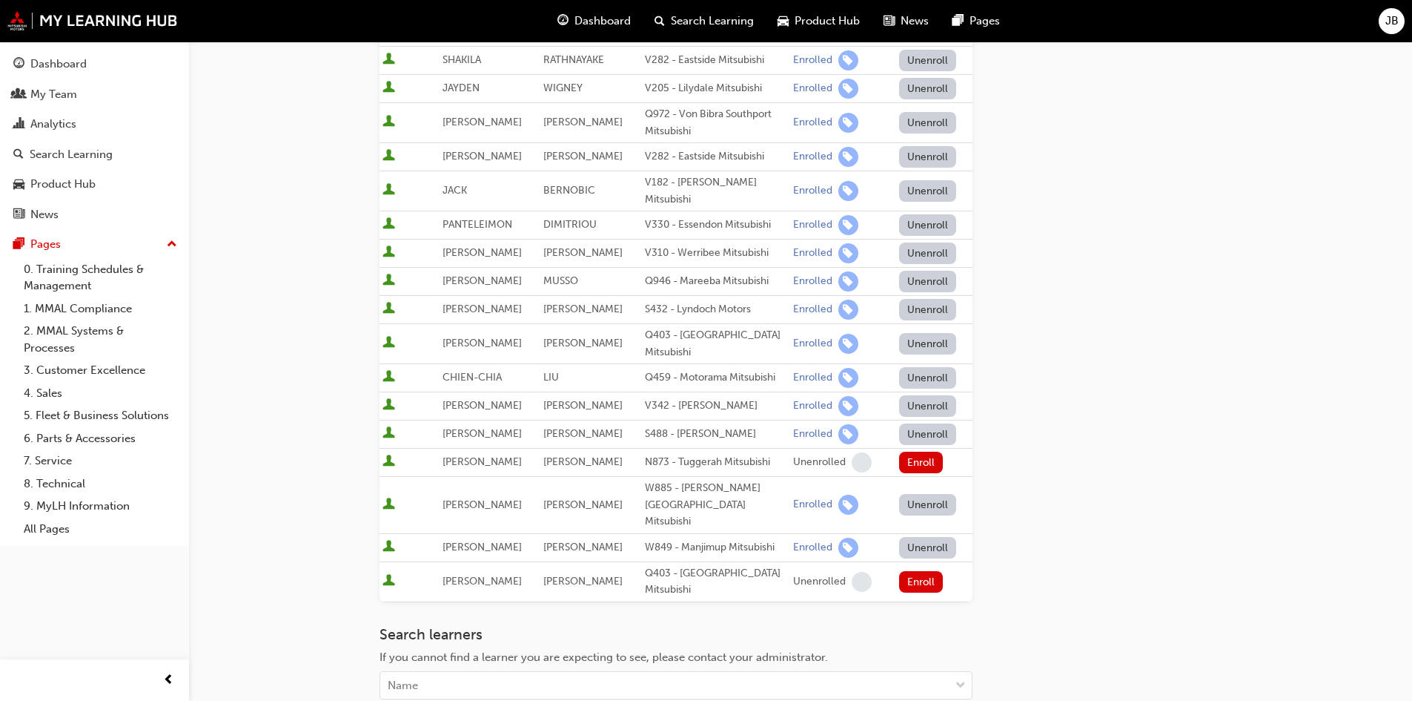
scroll to position [463, 0]
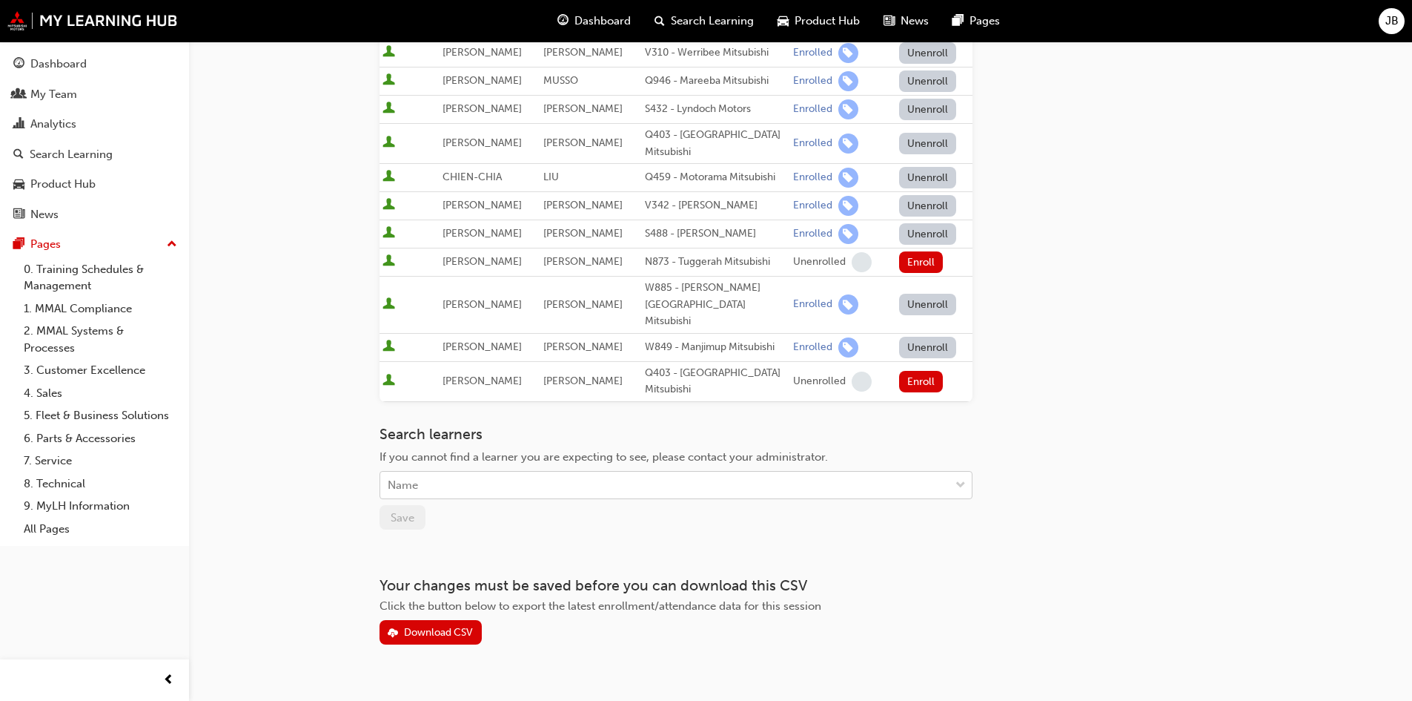
click at [432, 472] on div "Name" at bounding box center [664, 485] width 569 height 26
type input "harvi"
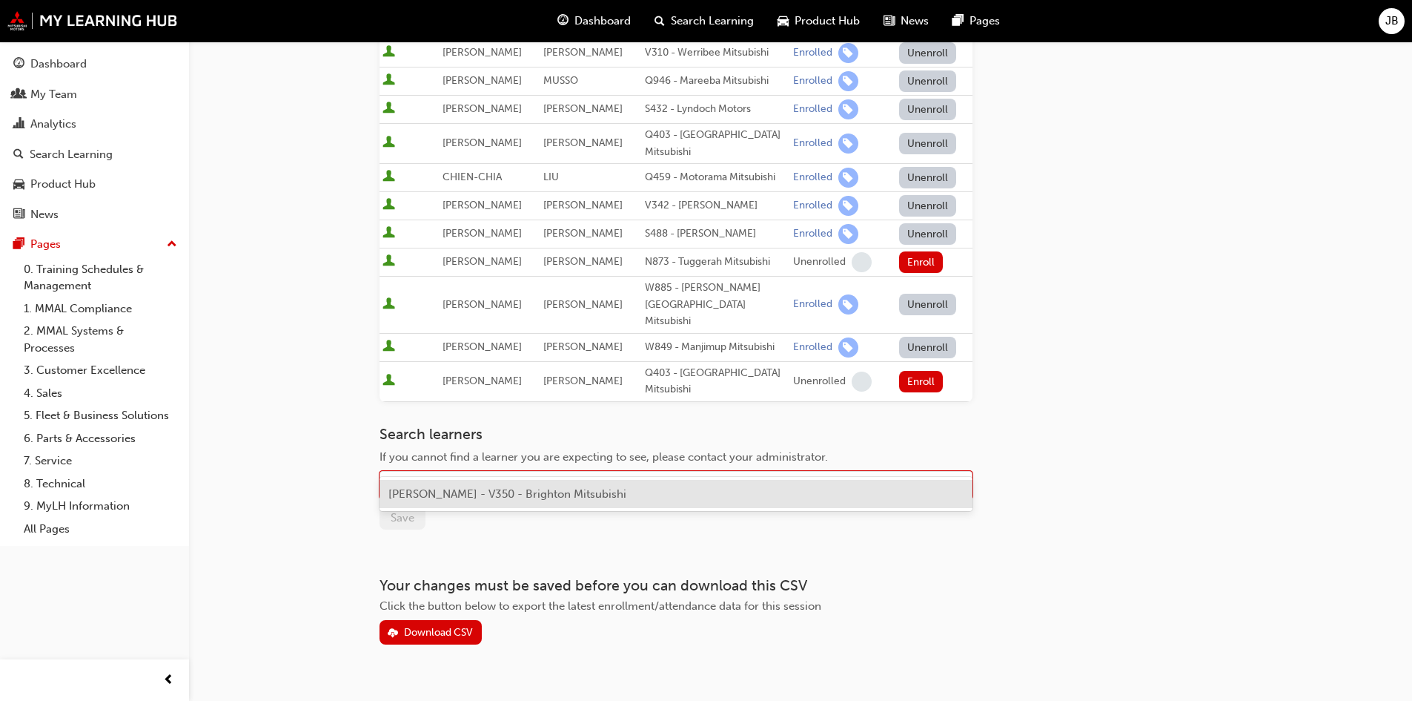
click at [443, 487] on span "HARVINDER SINGH - V350 - Brighton Mitsubishi" at bounding box center [507, 493] width 238 height 13
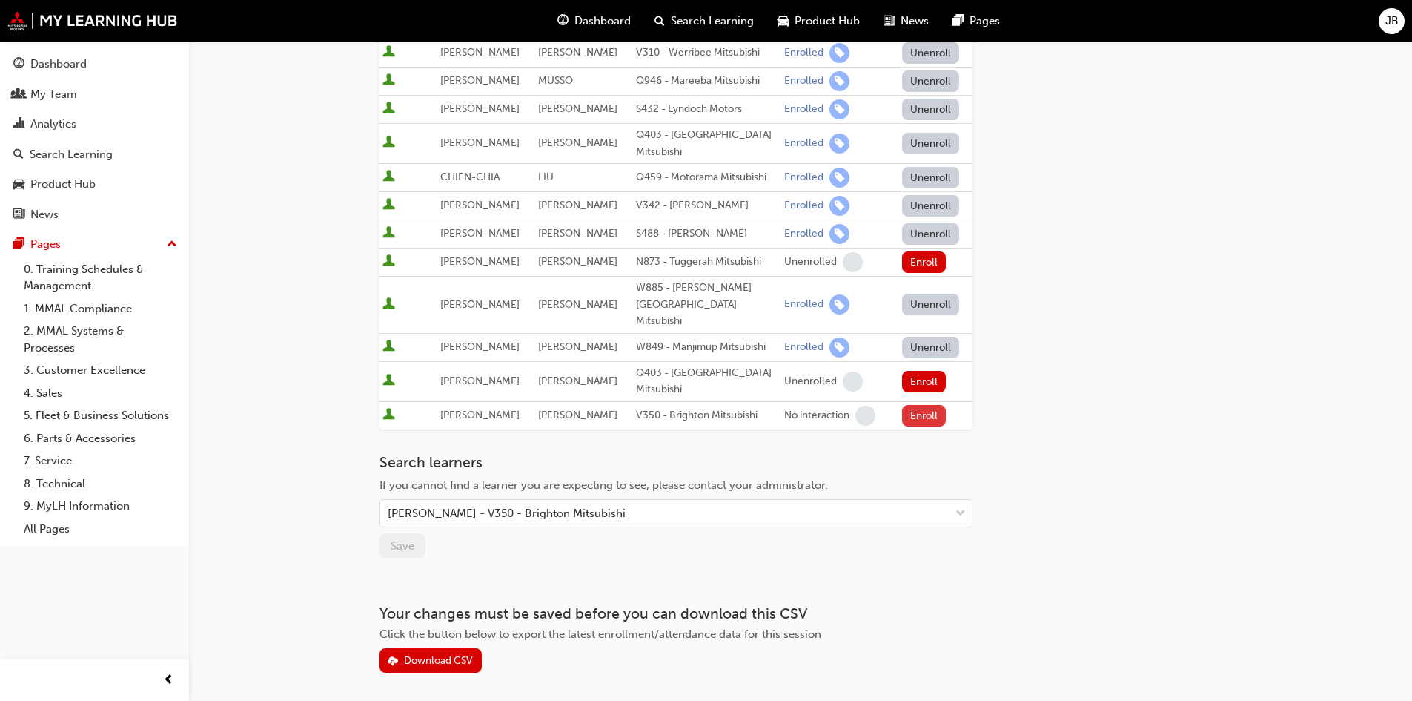
click at [912, 405] on button "Enroll" at bounding box center [924, 415] width 44 height 21
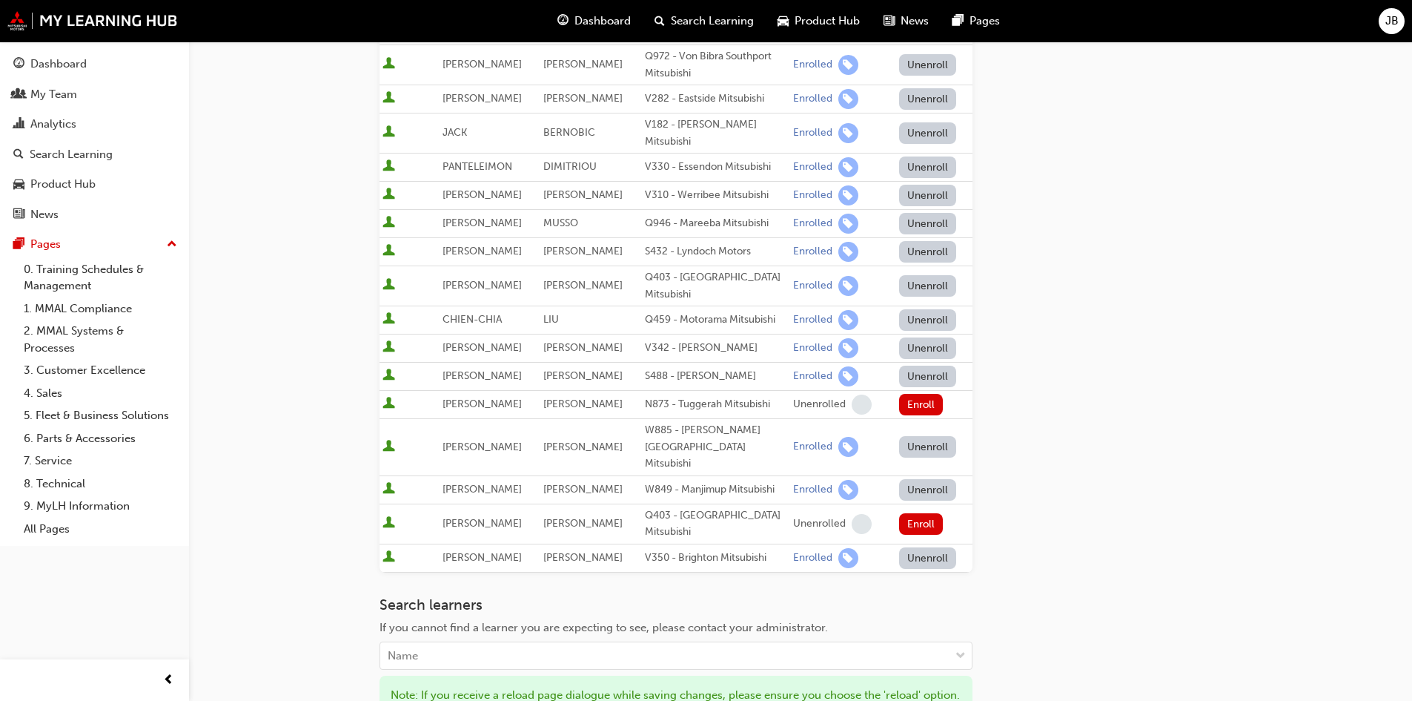
scroll to position [569, 0]
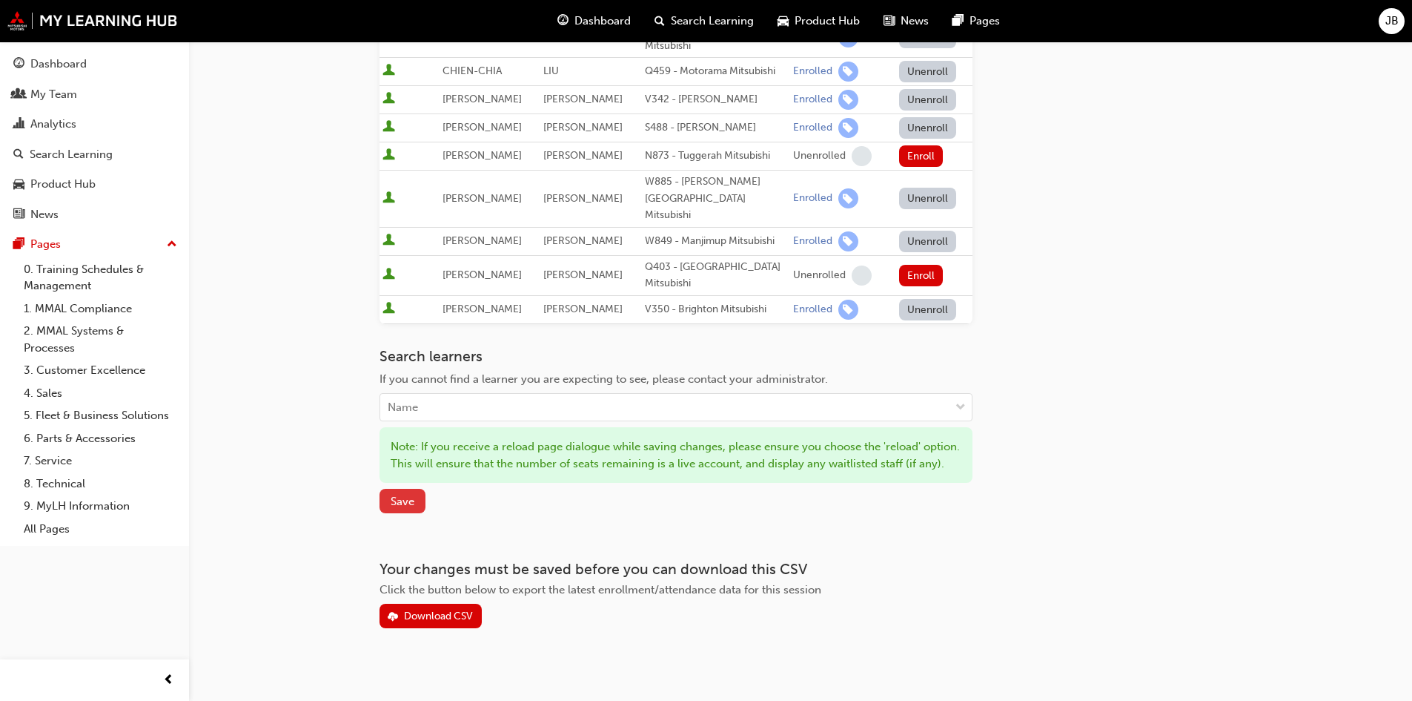
click at [407, 496] on button "Save" at bounding box center [403, 501] width 46 height 24
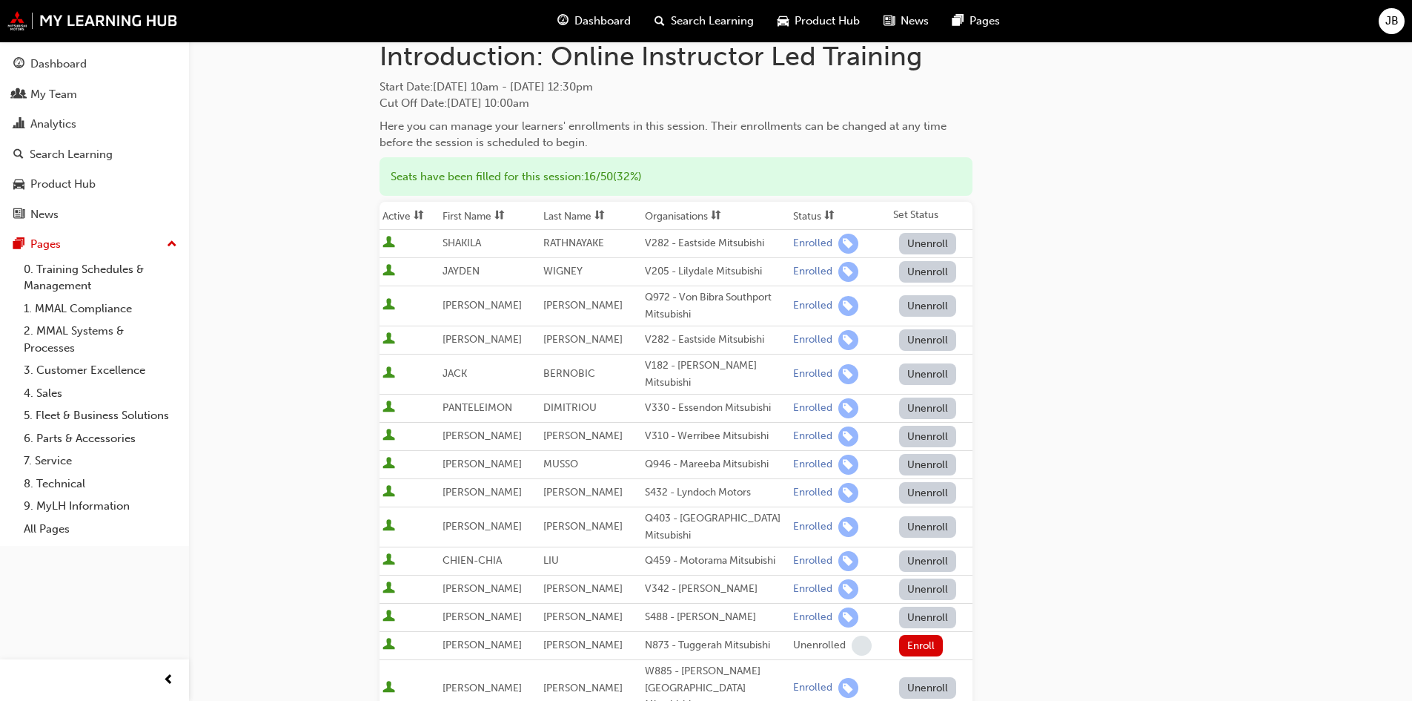
scroll to position [0, 0]
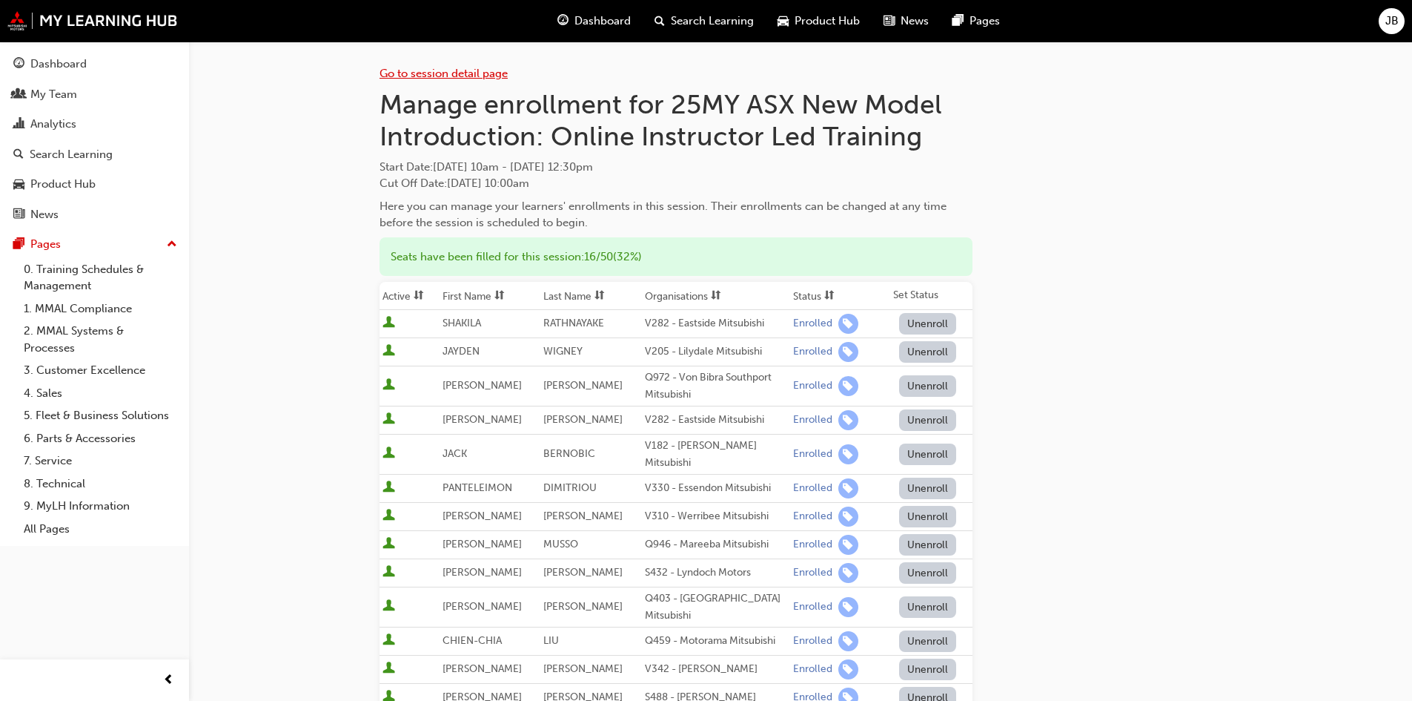
click at [425, 74] on link "Go to session detail page" at bounding box center [444, 73] width 128 height 13
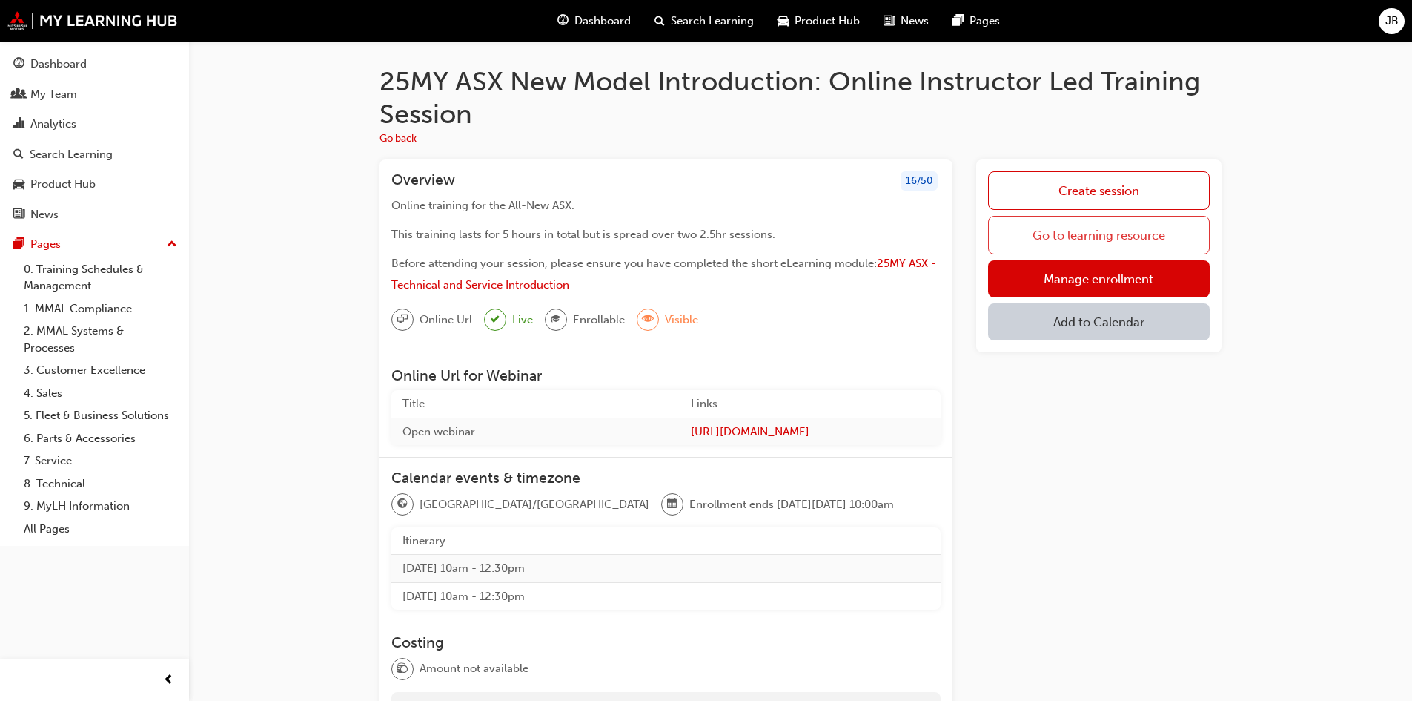
click at [1056, 232] on link "Go to learning resource" at bounding box center [1099, 235] width 222 height 39
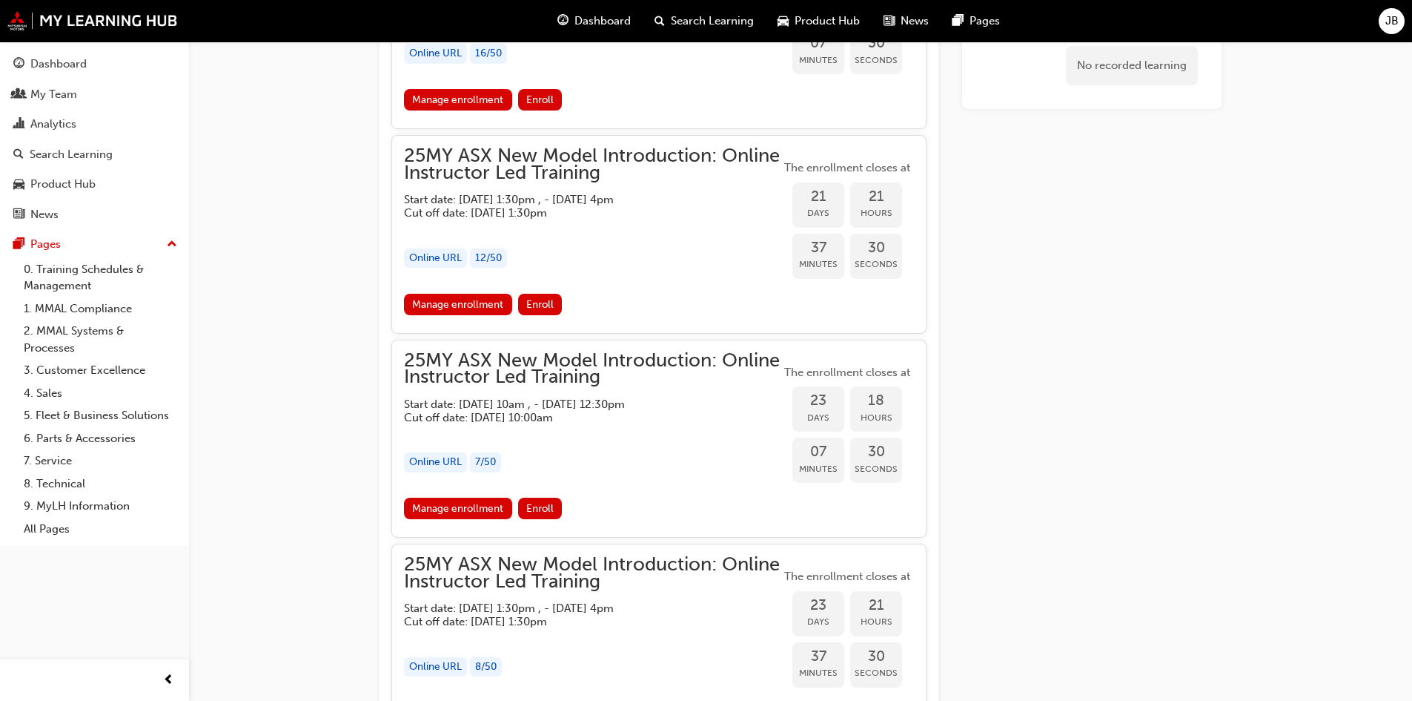
scroll to position [1960, 0]
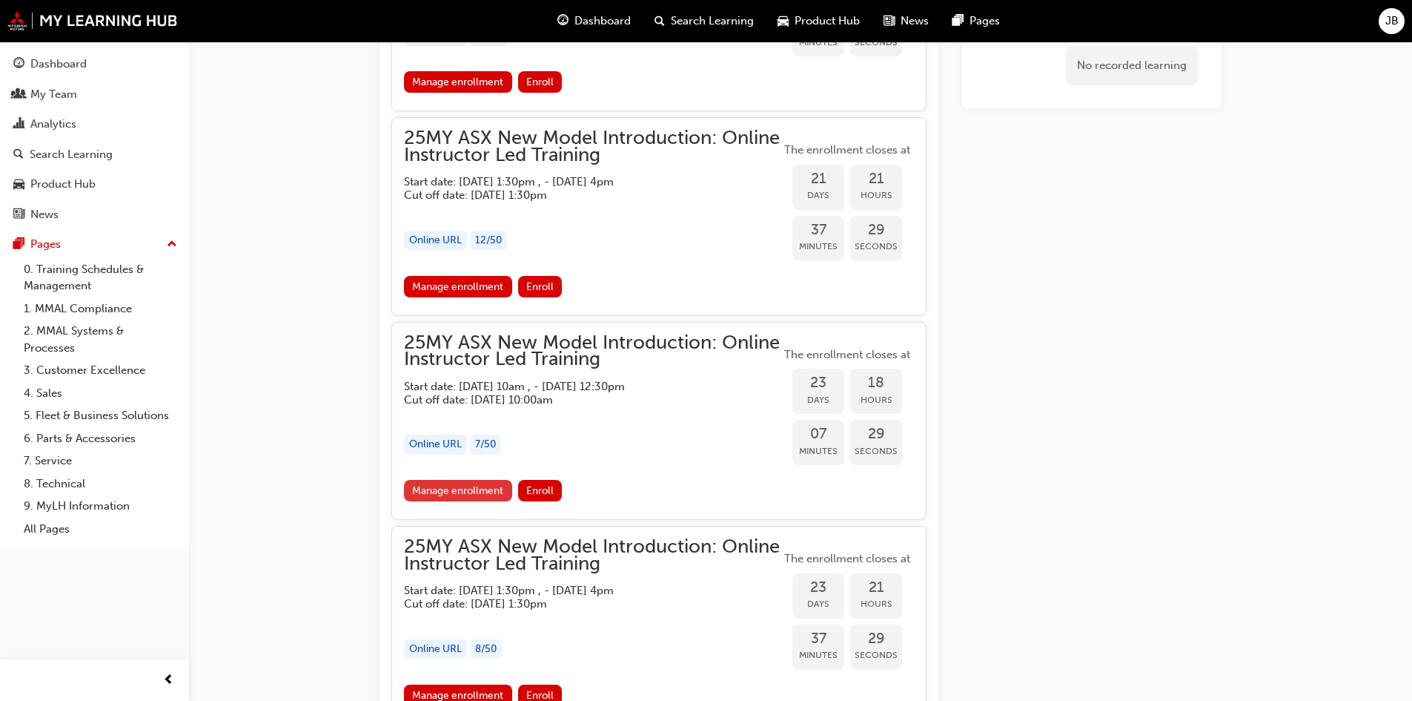
click at [480, 485] on link "Manage enrollment" at bounding box center [458, 490] width 108 height 21
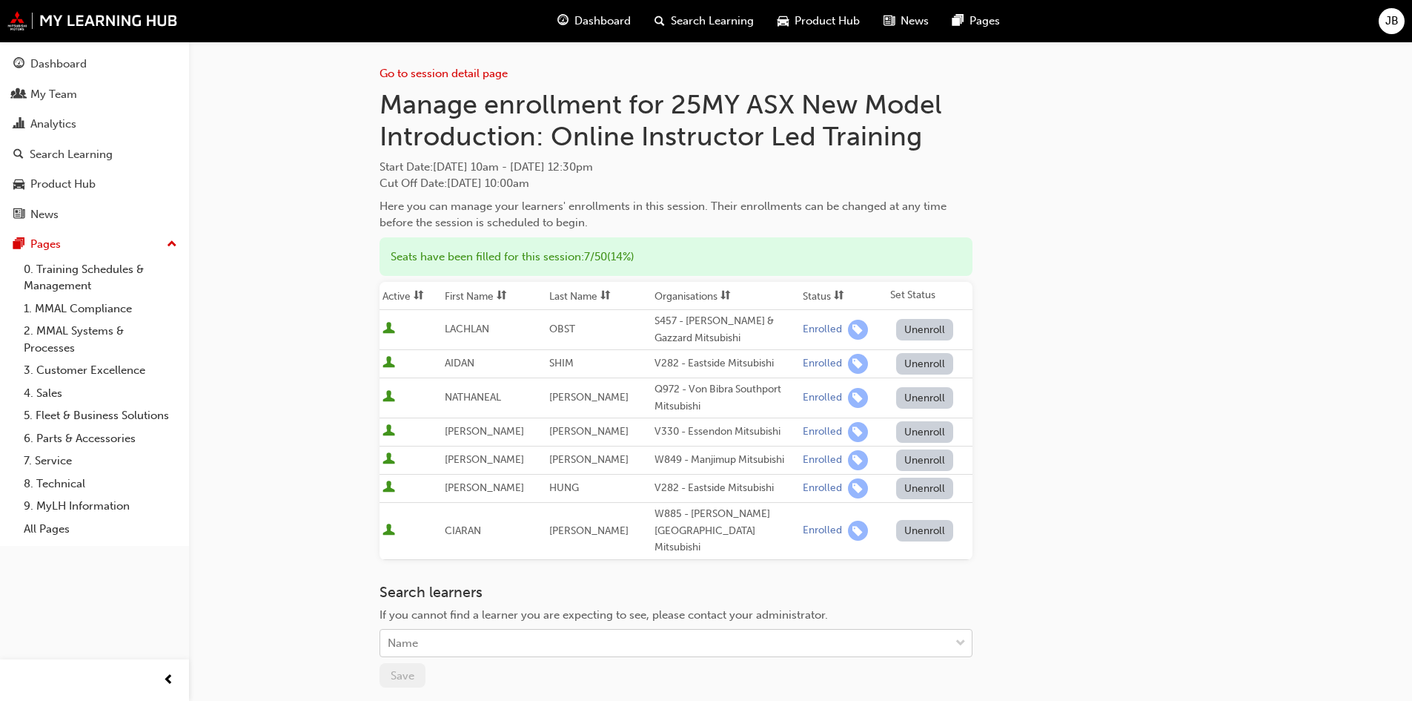
click at [517, 630] on div "Name" at bounding box center [664, 643] width 569 height 26
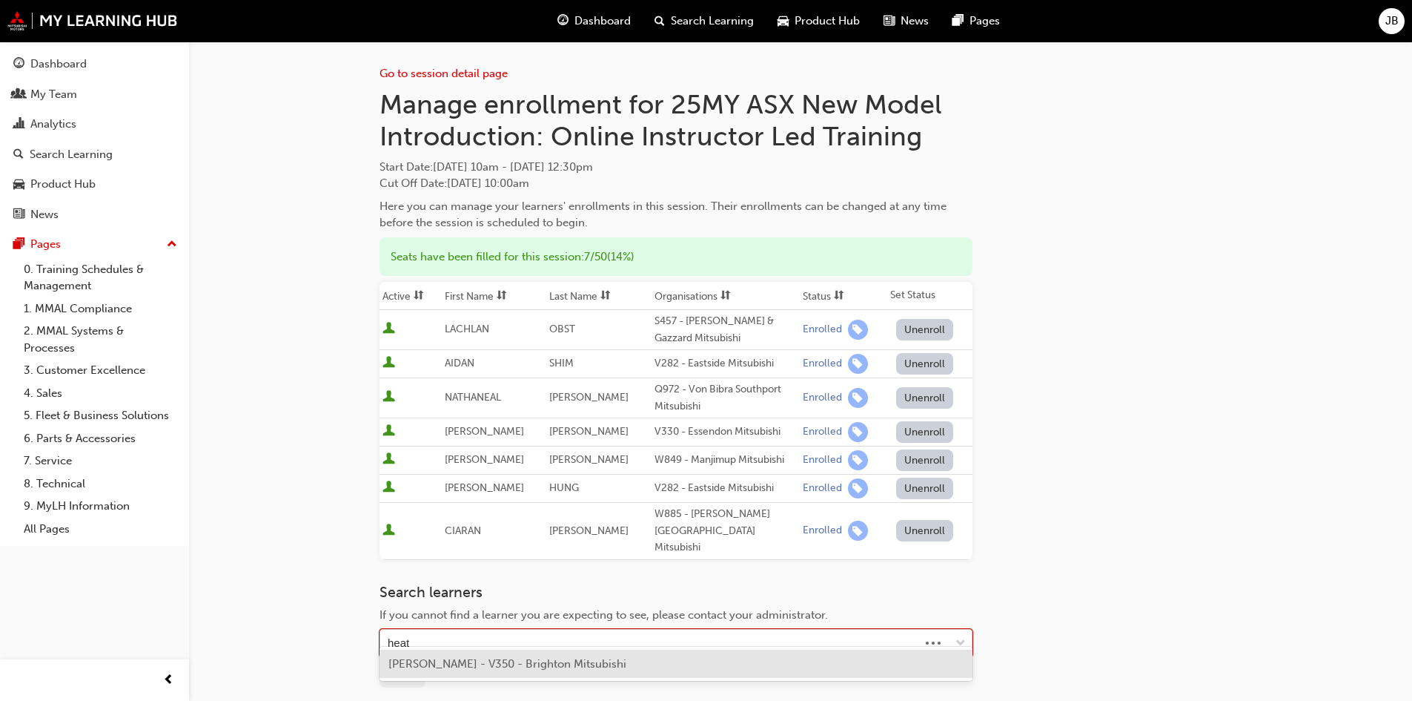
type input "heath"
click at [534, 653] on div "HEATH DONALD - V350 - Brighton Mitsubishi" at bounding box center [676, 663] width 593 height 29
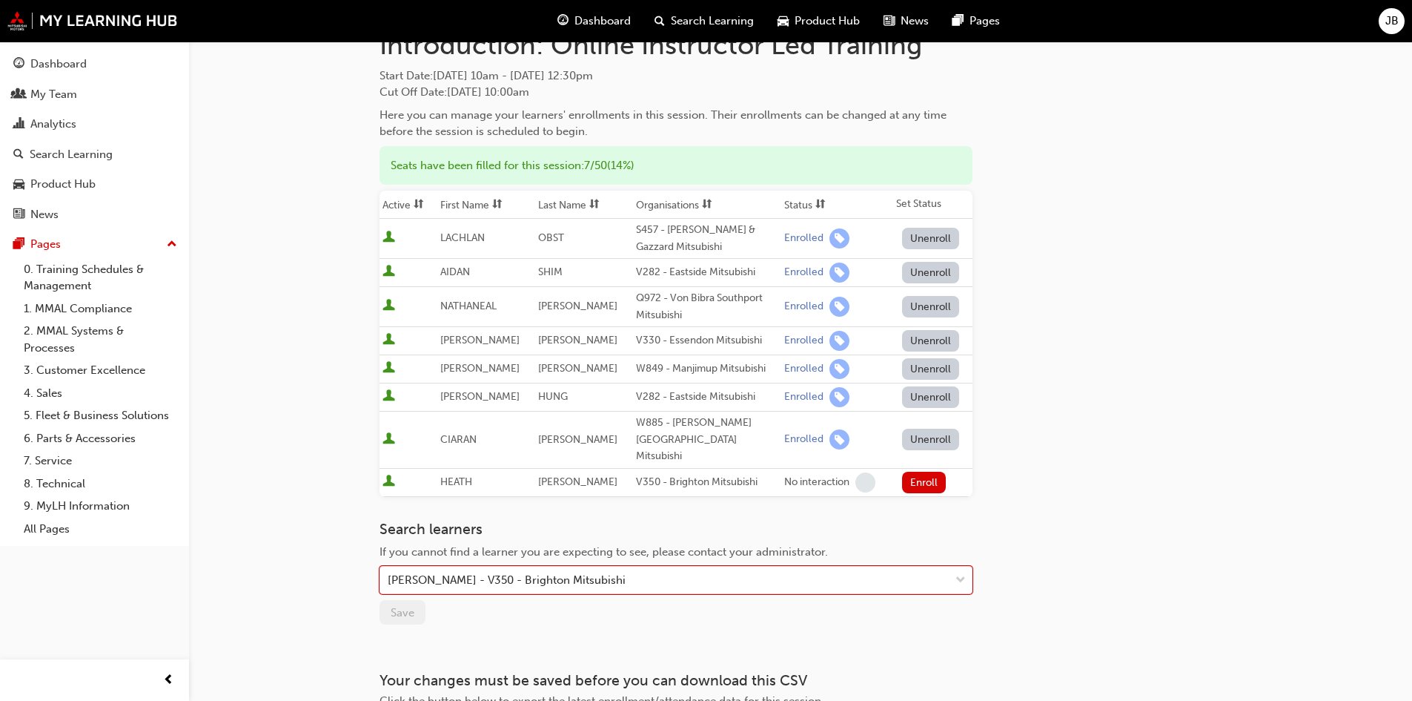
scroll to position [198, 0]
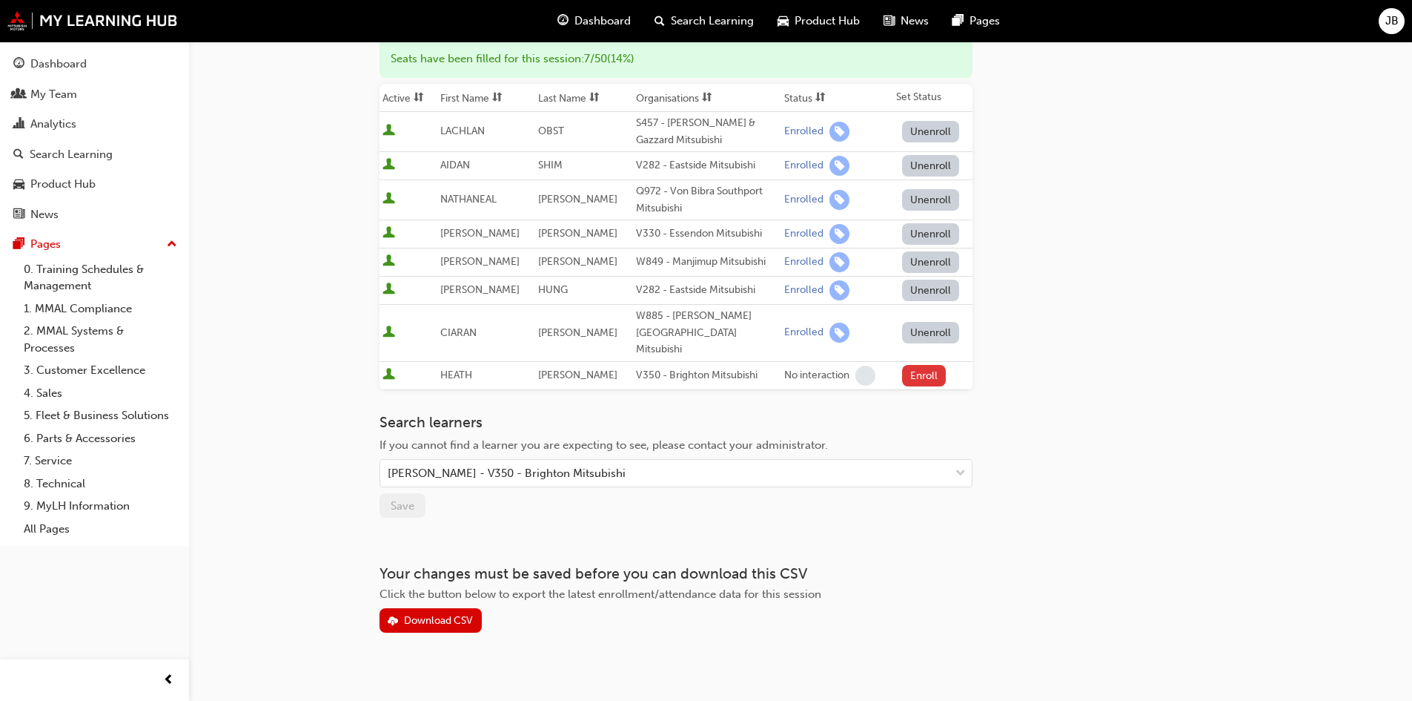
click at [915, 365] on button "Enroll" at bounding box center [924, 375] width 44 height 21
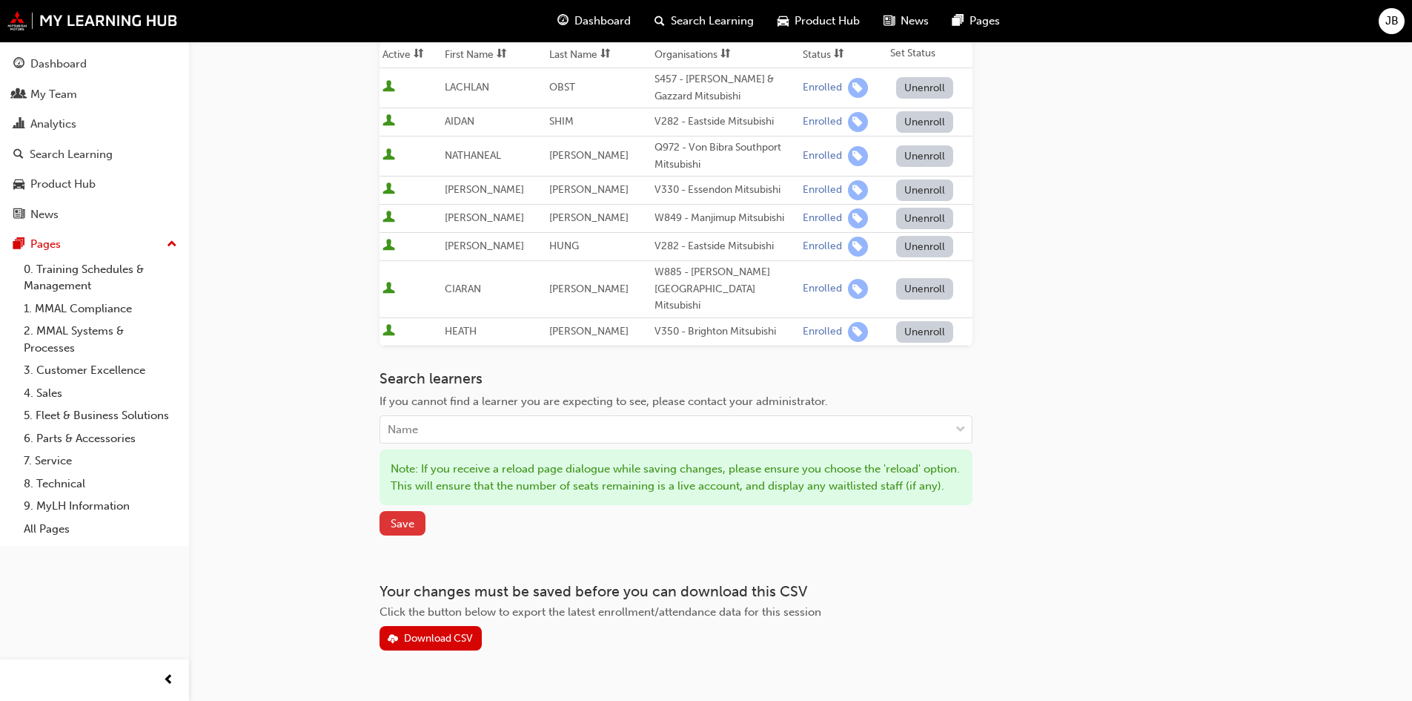
scroll to position [276, 0]
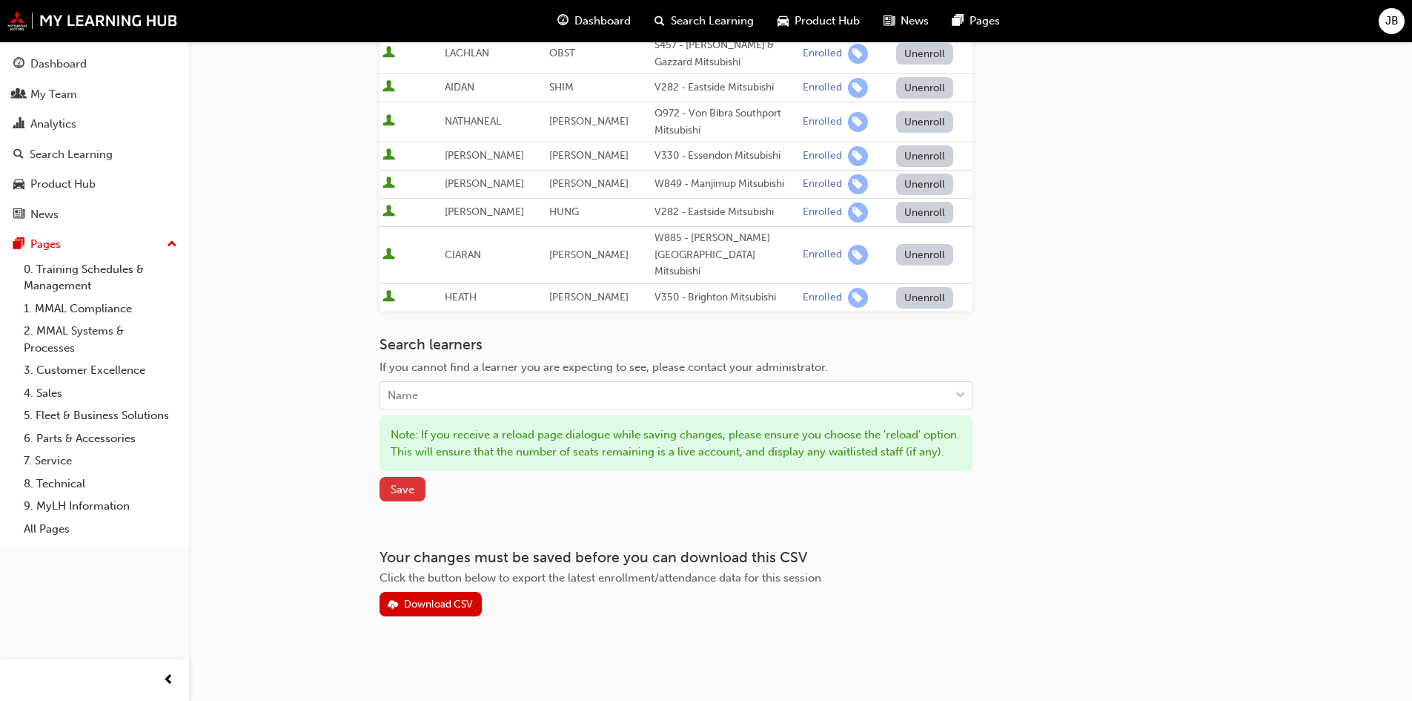
click at [416, 483] on button "Save" at bounding box center [403, 489] width 46 height 24
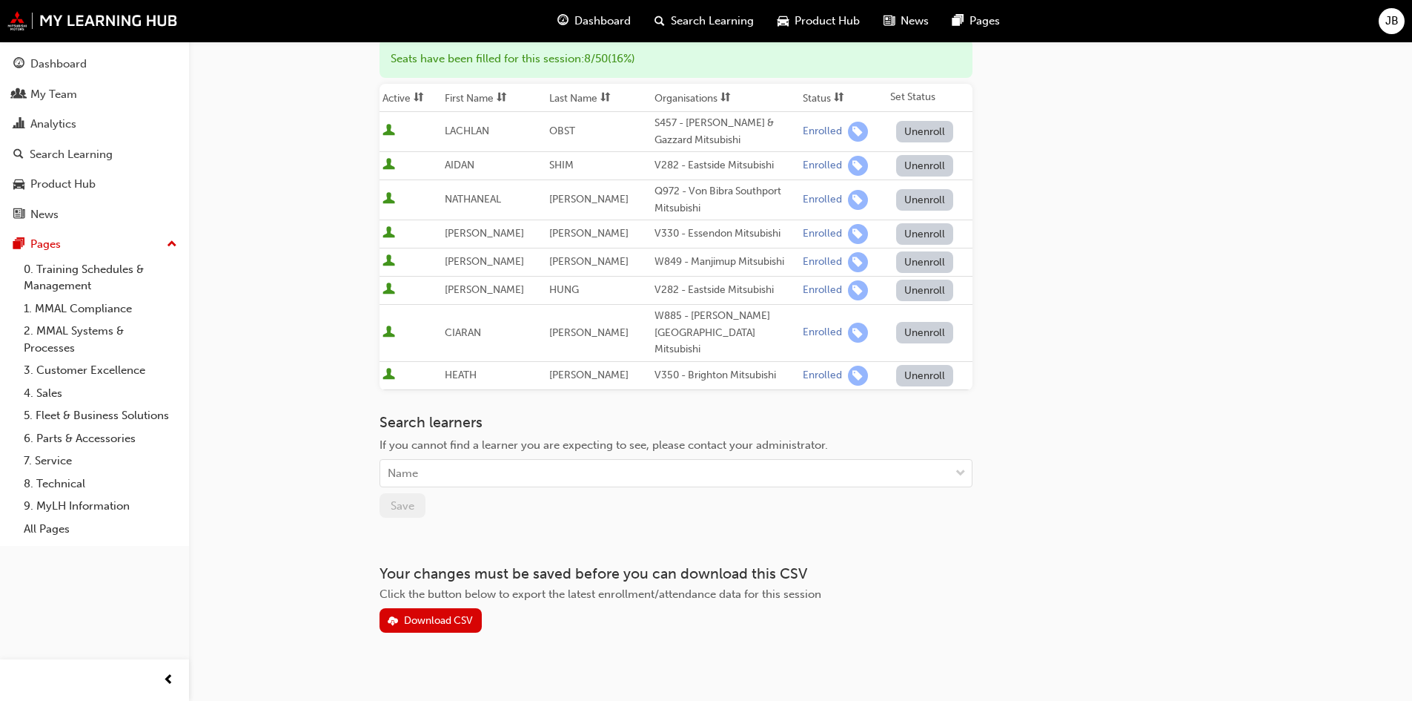
scroll to position [0, 0]
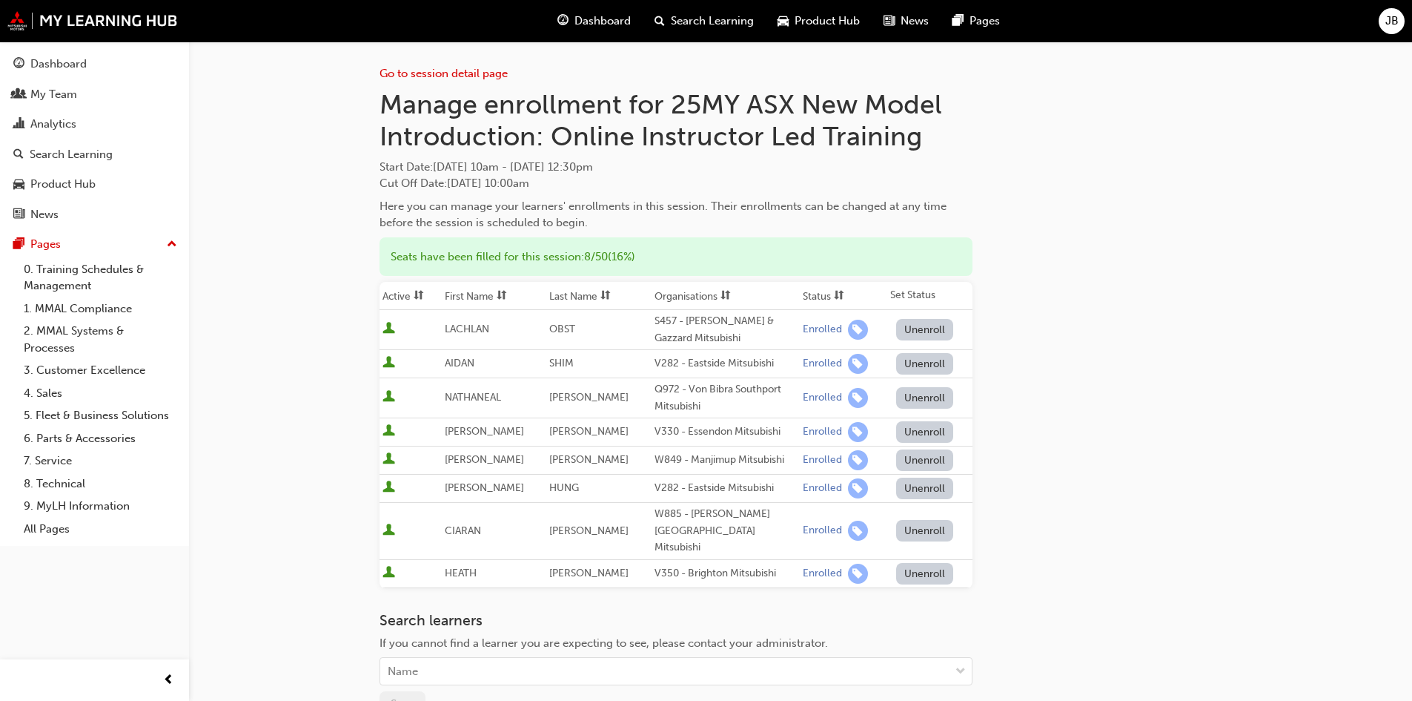
click at [446, 81] on div "Go to session detail page" at bounding box center [676, 62] width 593 height 41
click at [452, 74] on link "Go to session detail page" at bounding box center [444, 73] width 128 height 13
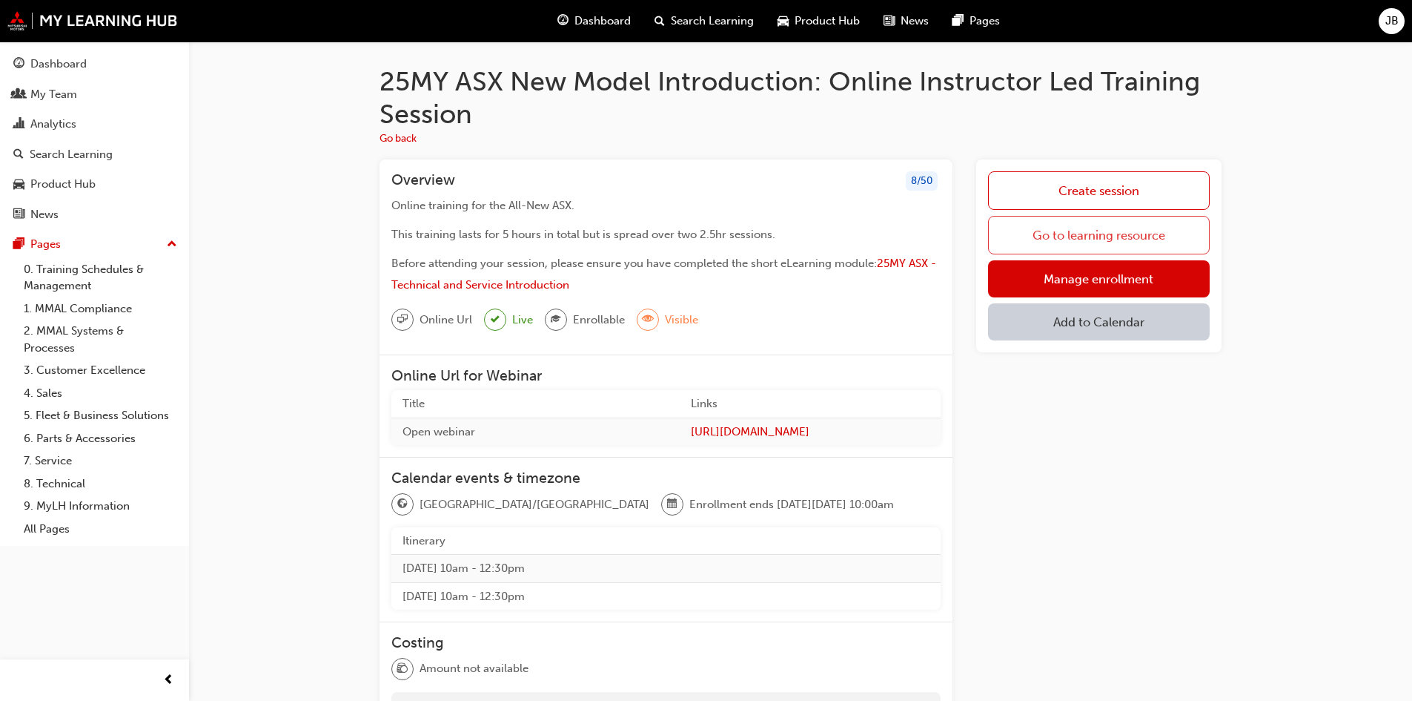
click at [1082, 234] on link "Go to learning resource" at bounding box center [1099, 235] width 222 height 39
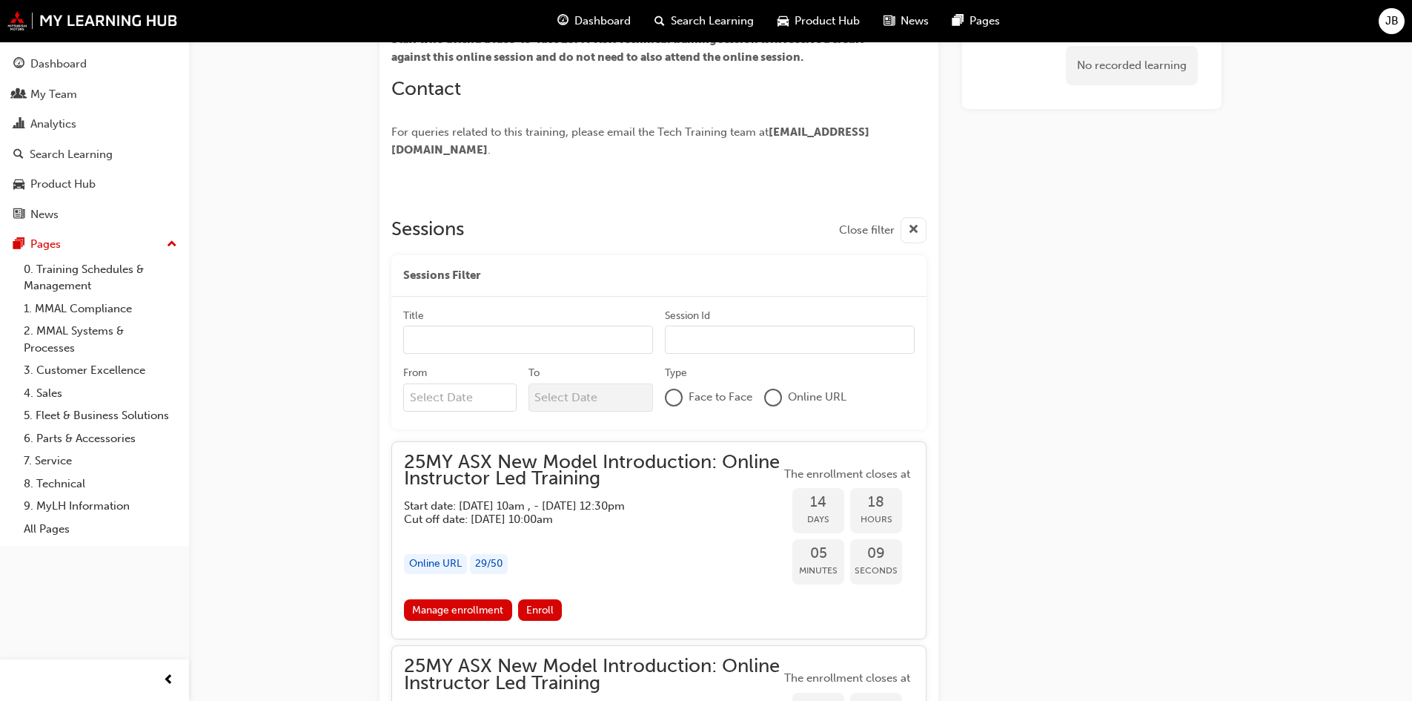
scroll to position [848, 0]
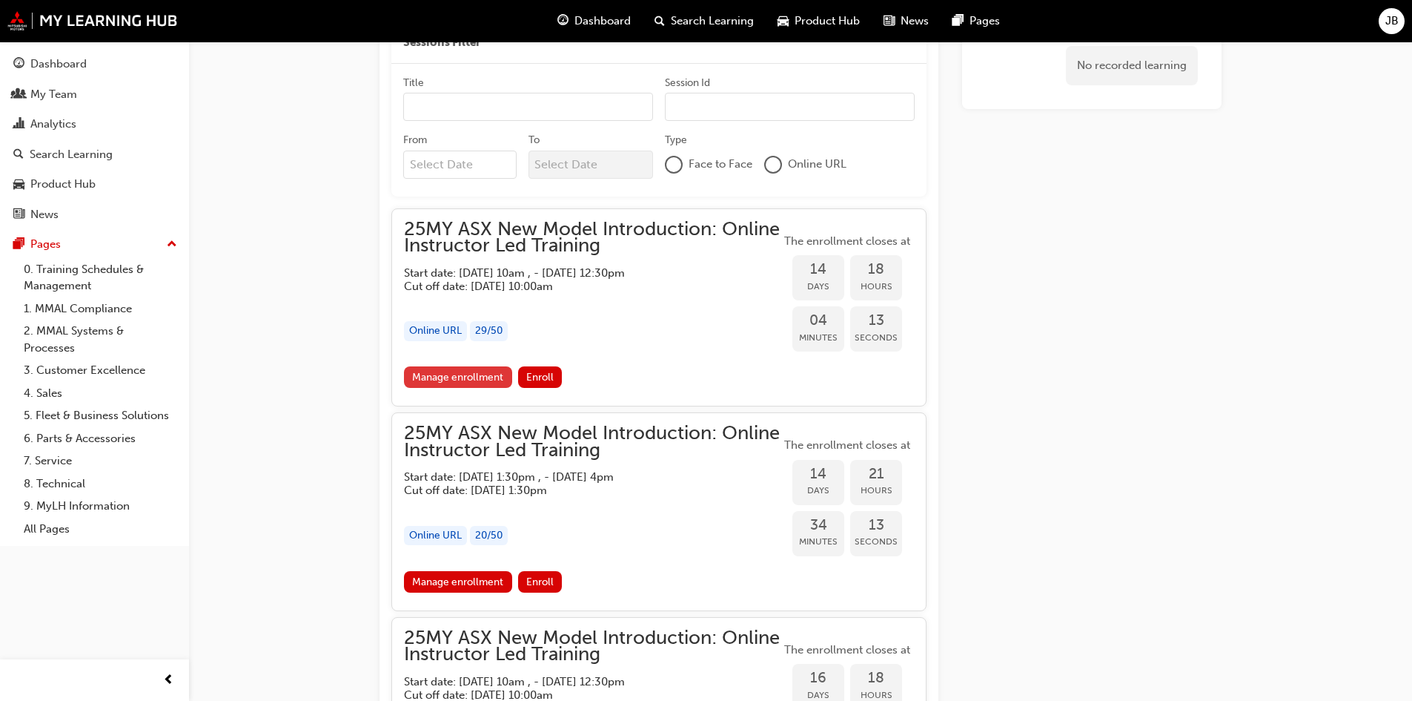
click at [454, 378] on link "Manage enrollment" at bounding box center [458, 376] width 108 height 21
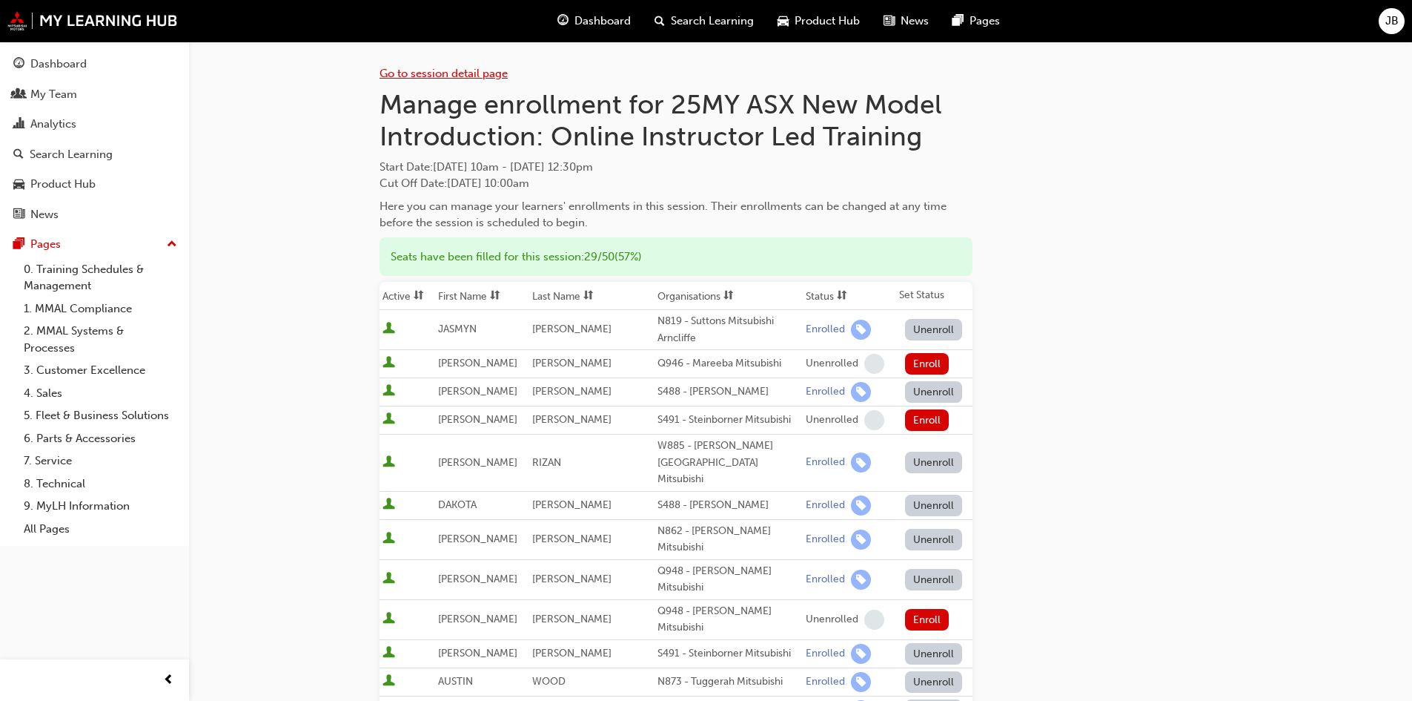
click at [465, 72] on link "Go to session detail page" at bounding box center [444, 73] width 128 height 13
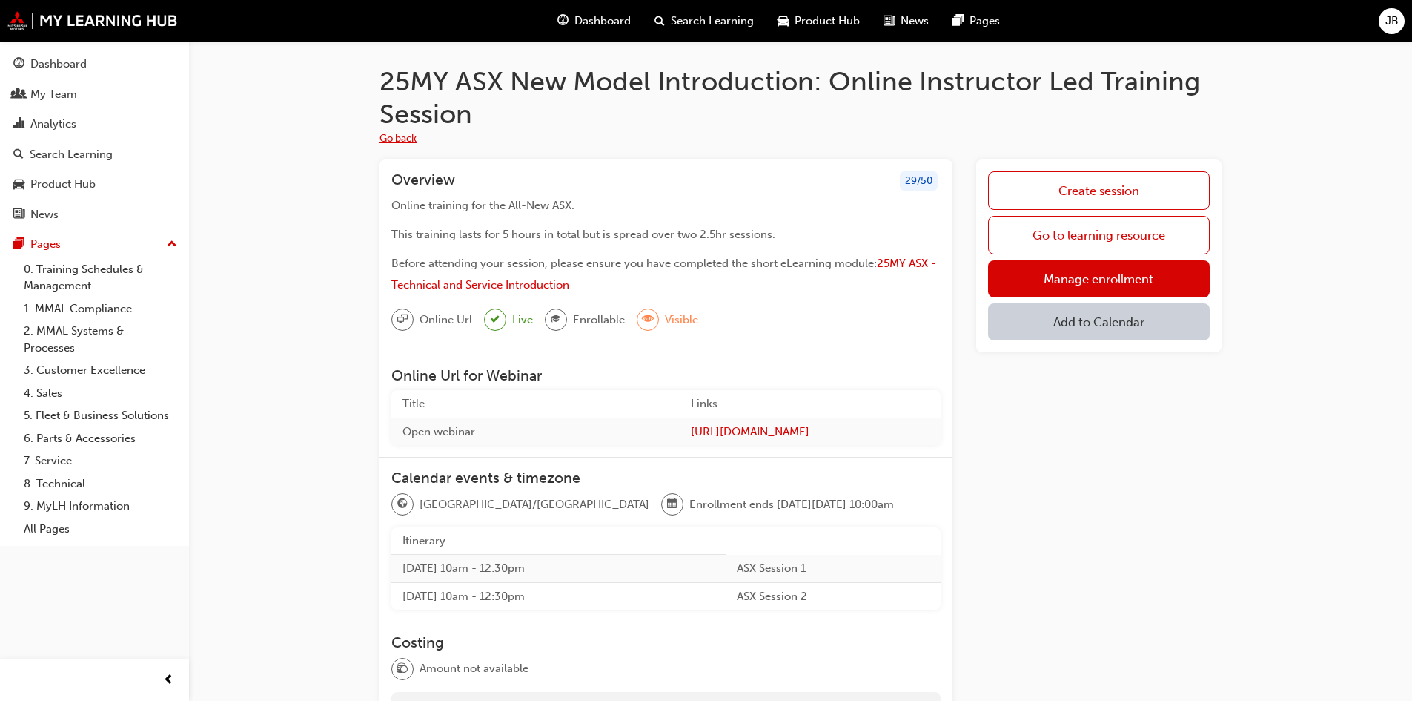
click at [401, 141] on button "Go back" at bounding box center [398, 138] width 37 height 17
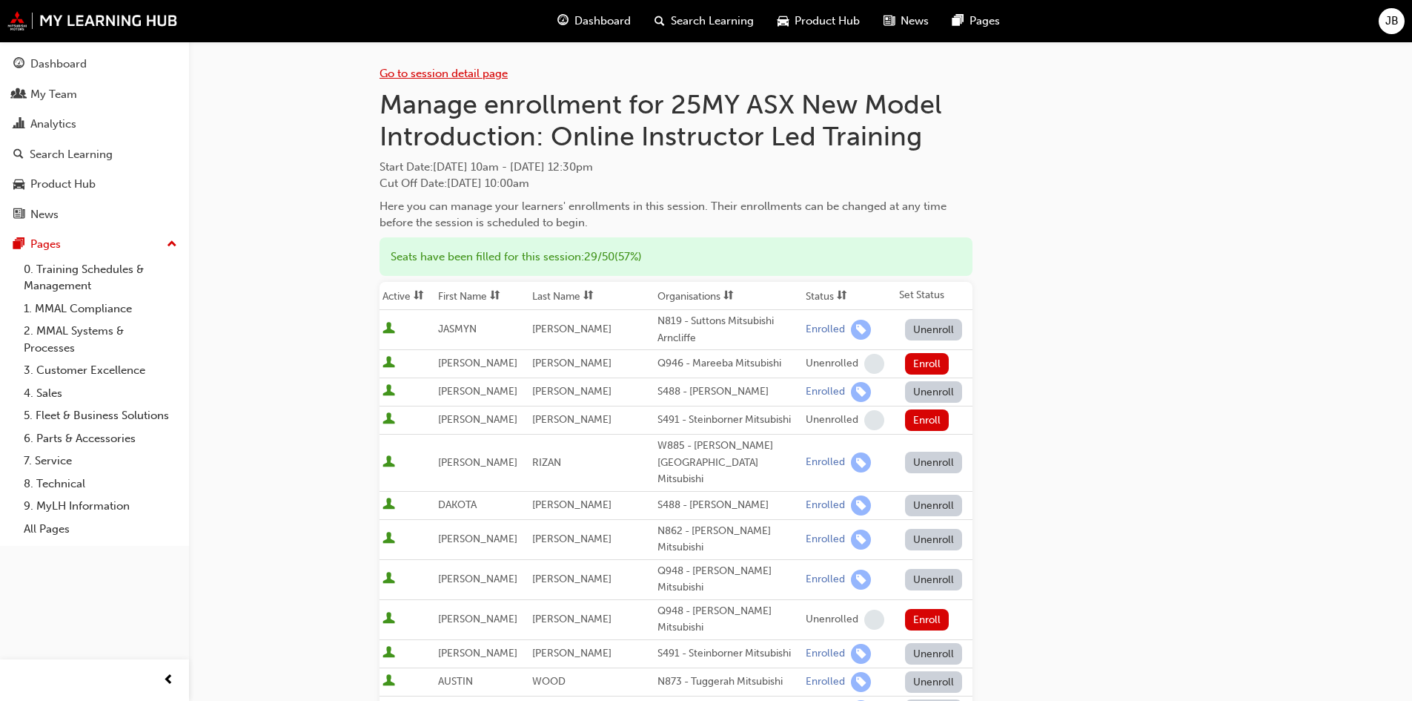
click at [420, 75] on link "Go to session detail page" at bounding box center [444, 73] width 128 height 13
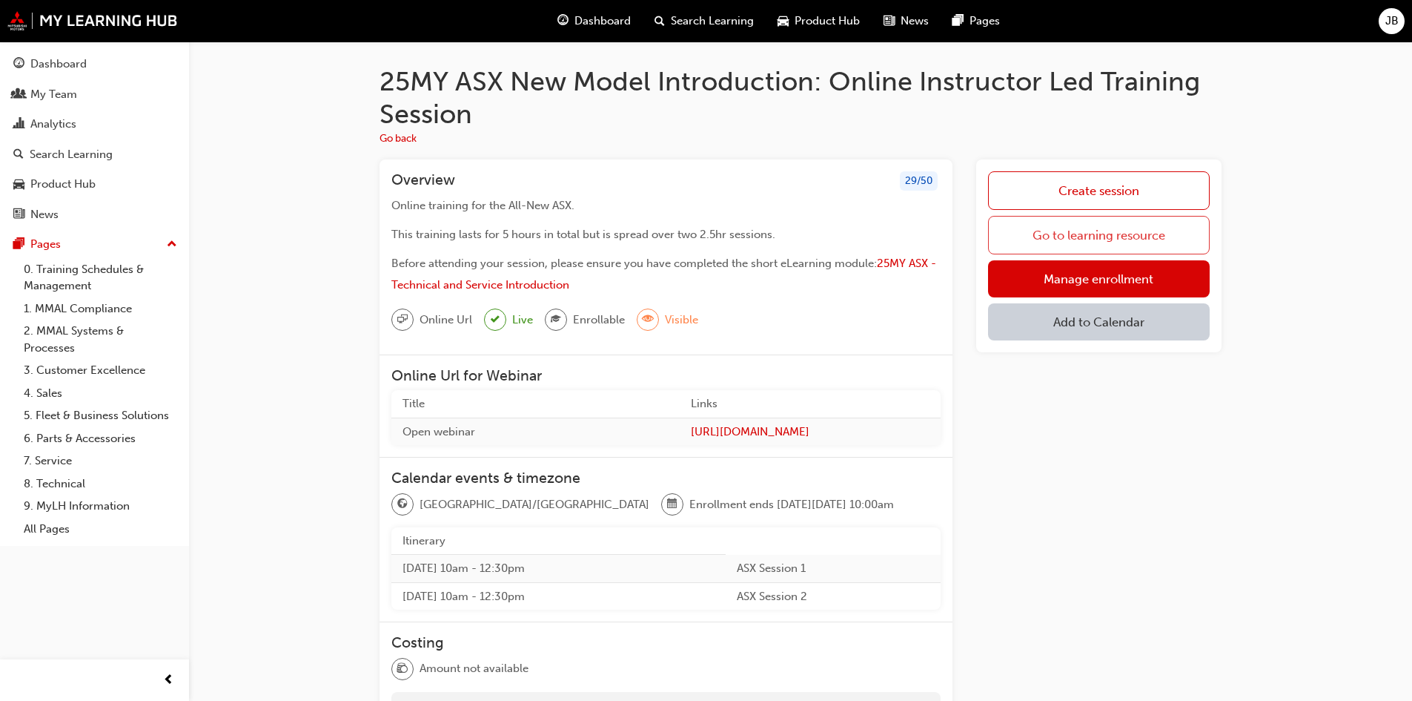
click at [1074, 239] on link "Go to learning resource" at bounding box center [1099, 235] width 222 height 39
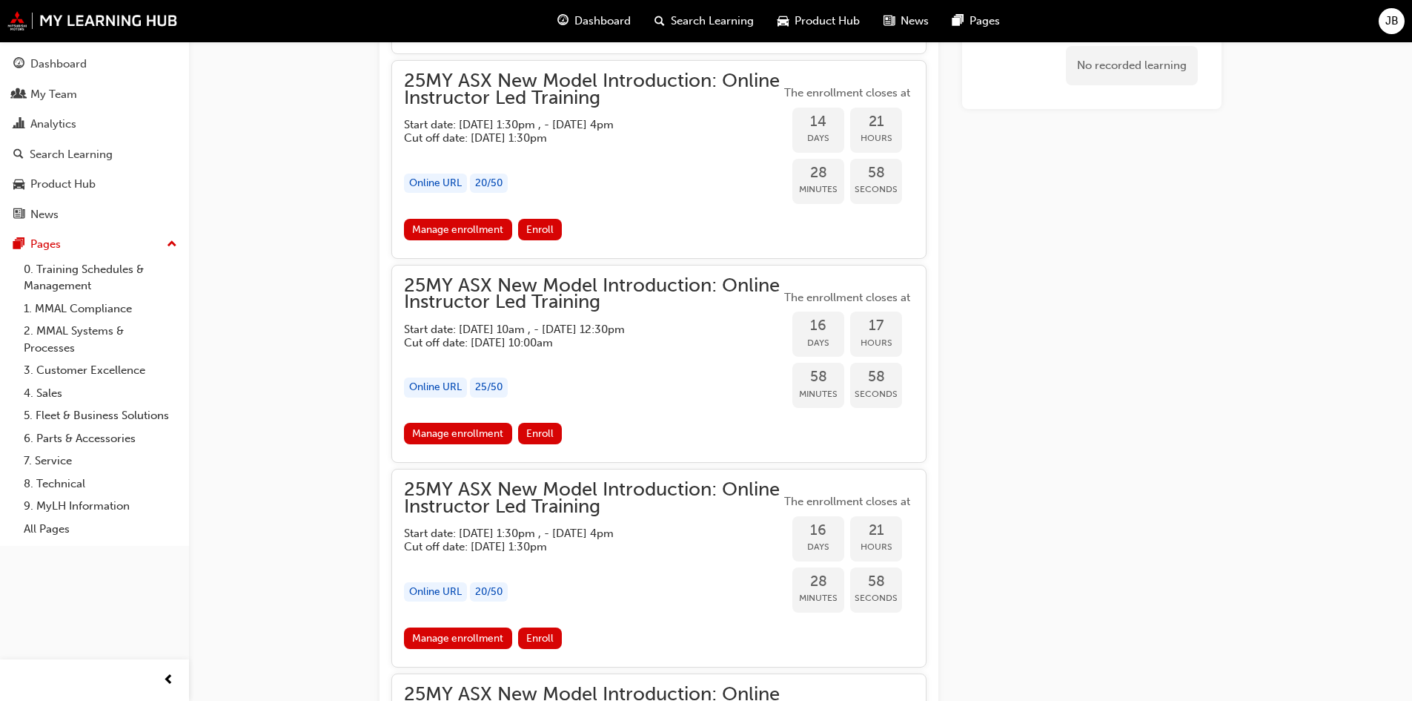
scroll to position [1205, 0]
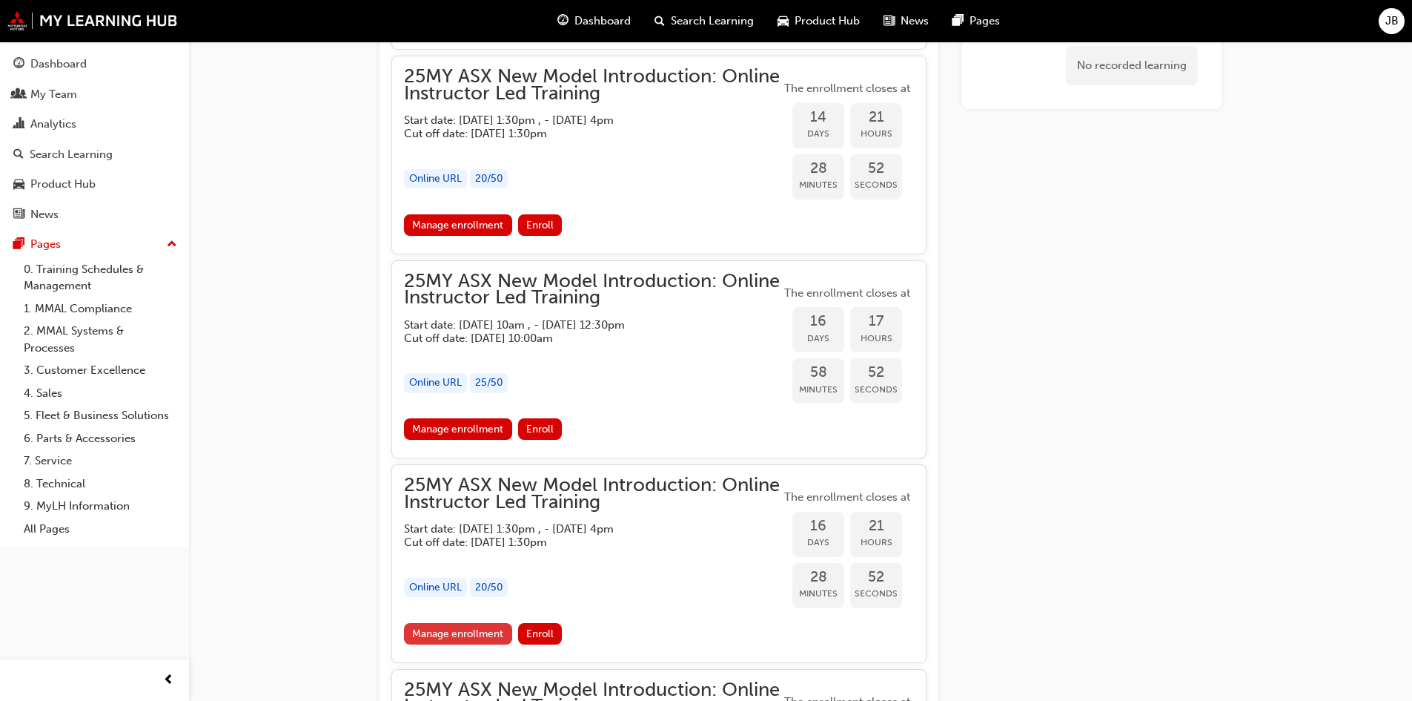
click at [477, 633] on link "Manage enrollment" at bounding box center [458, 633] width 108 height 21
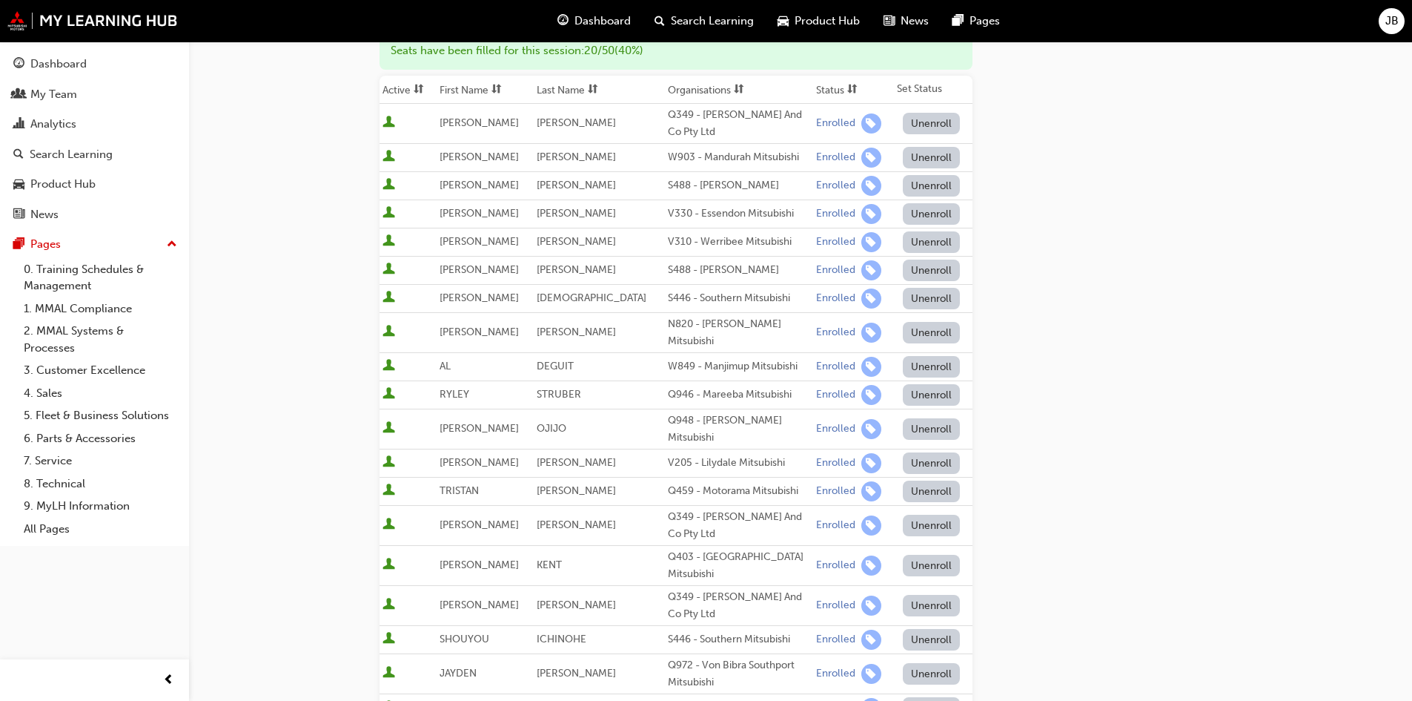
scroll to position [560, 0]
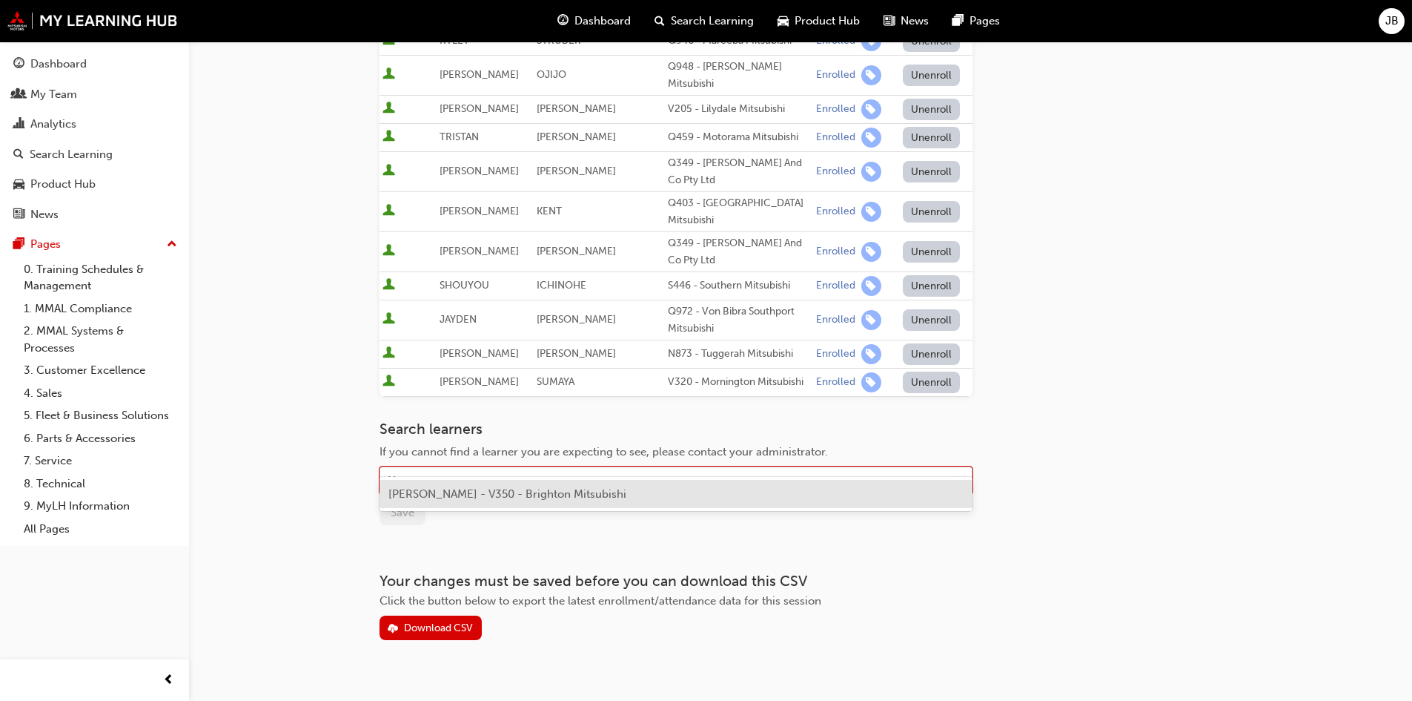
click at [492, 468] on div "Name" at bounding box center [664, 481] width 569 height 26
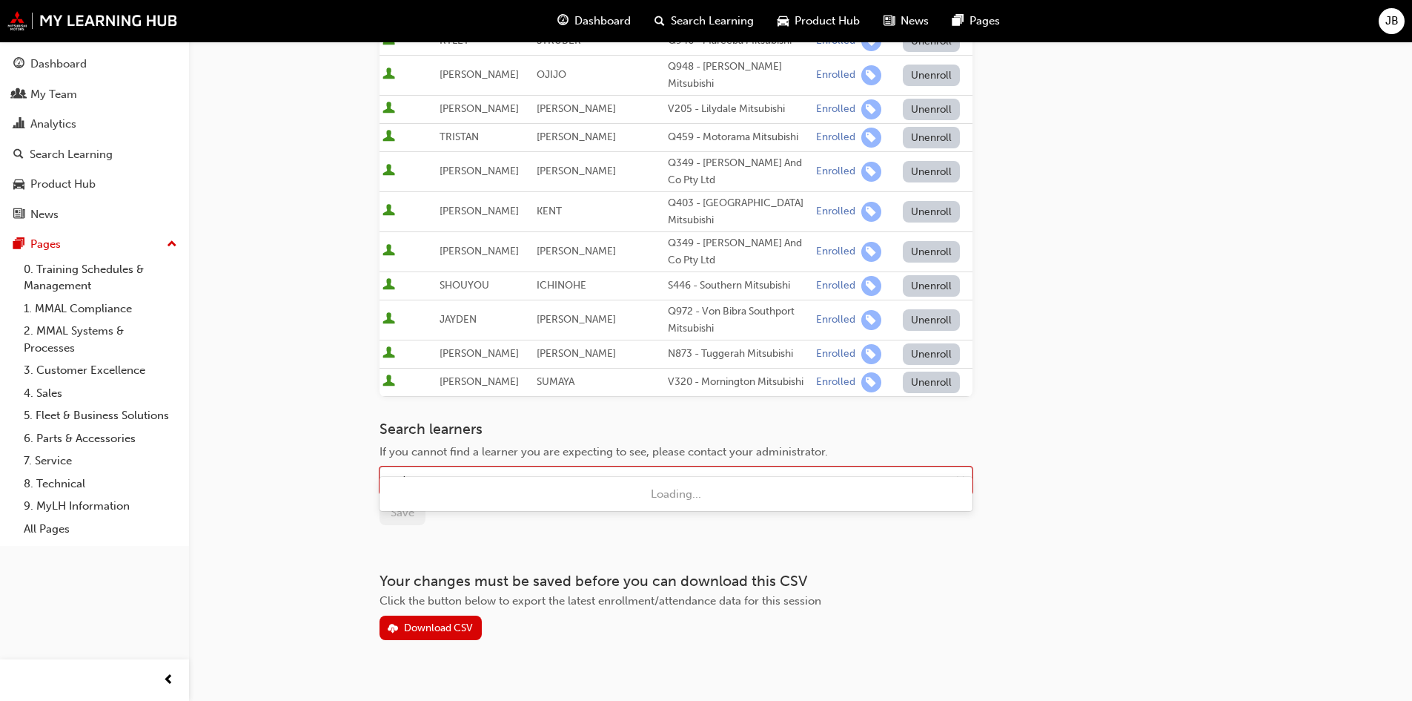
type input "cade"
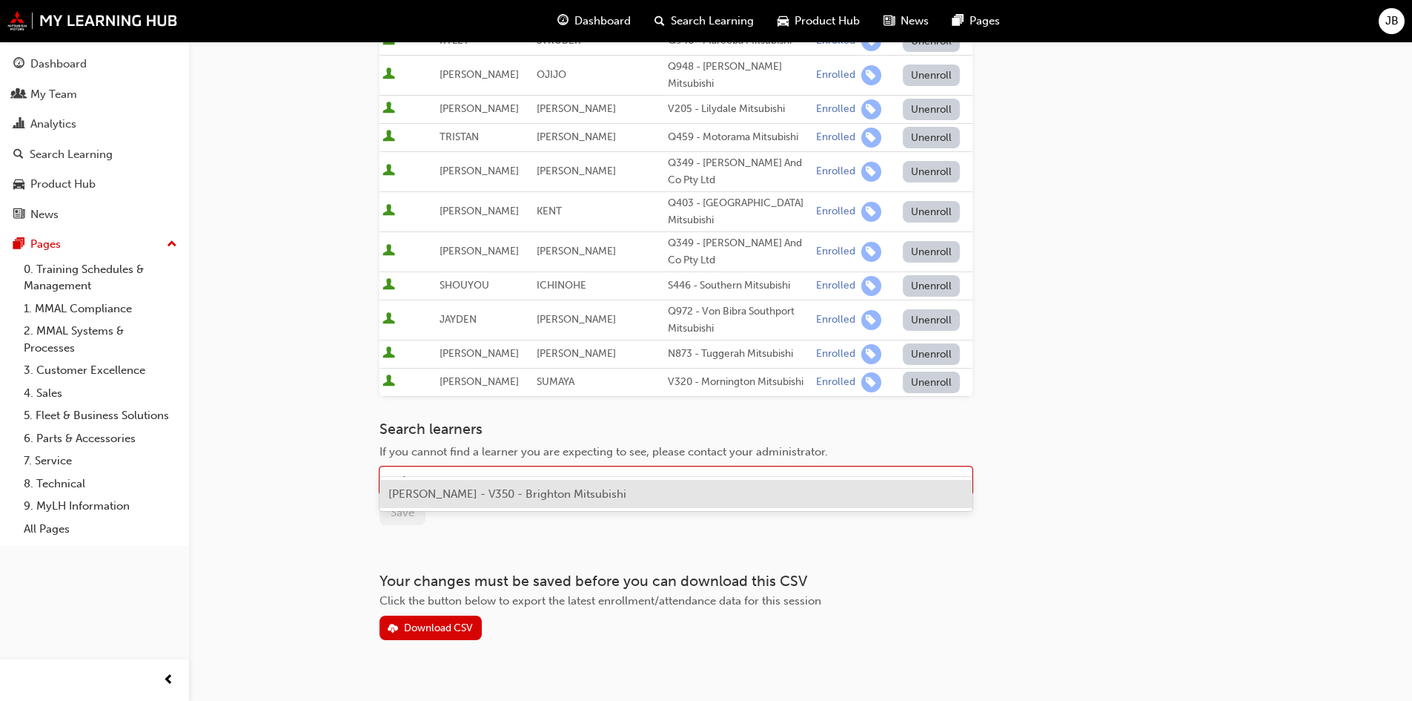
click at [476, 494] on span "CADE SOROCZYNSKI - V350 - Brighton Mitsubishi" at bounding box center [507, 493] width 238 height 13
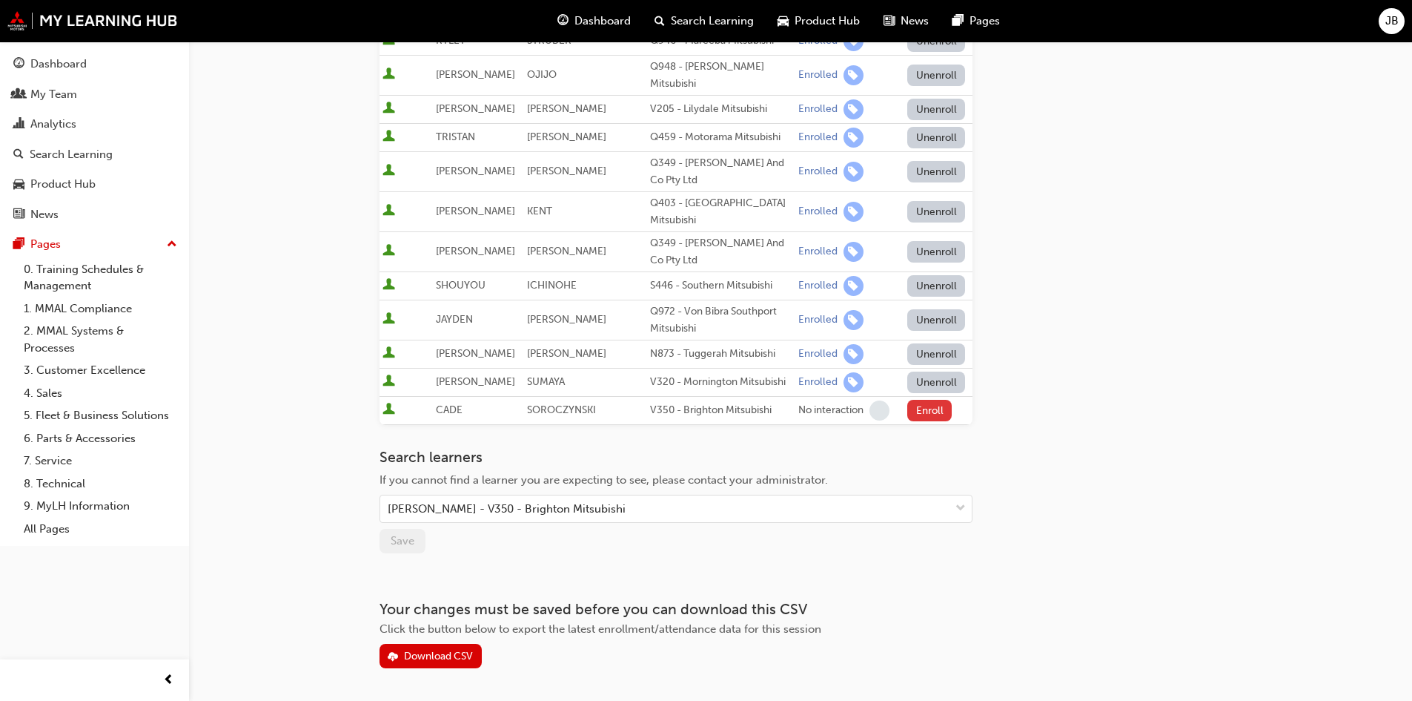
click at [915, 400] on button "Enroll" at bounding box center [929, 410] width 44 height 21
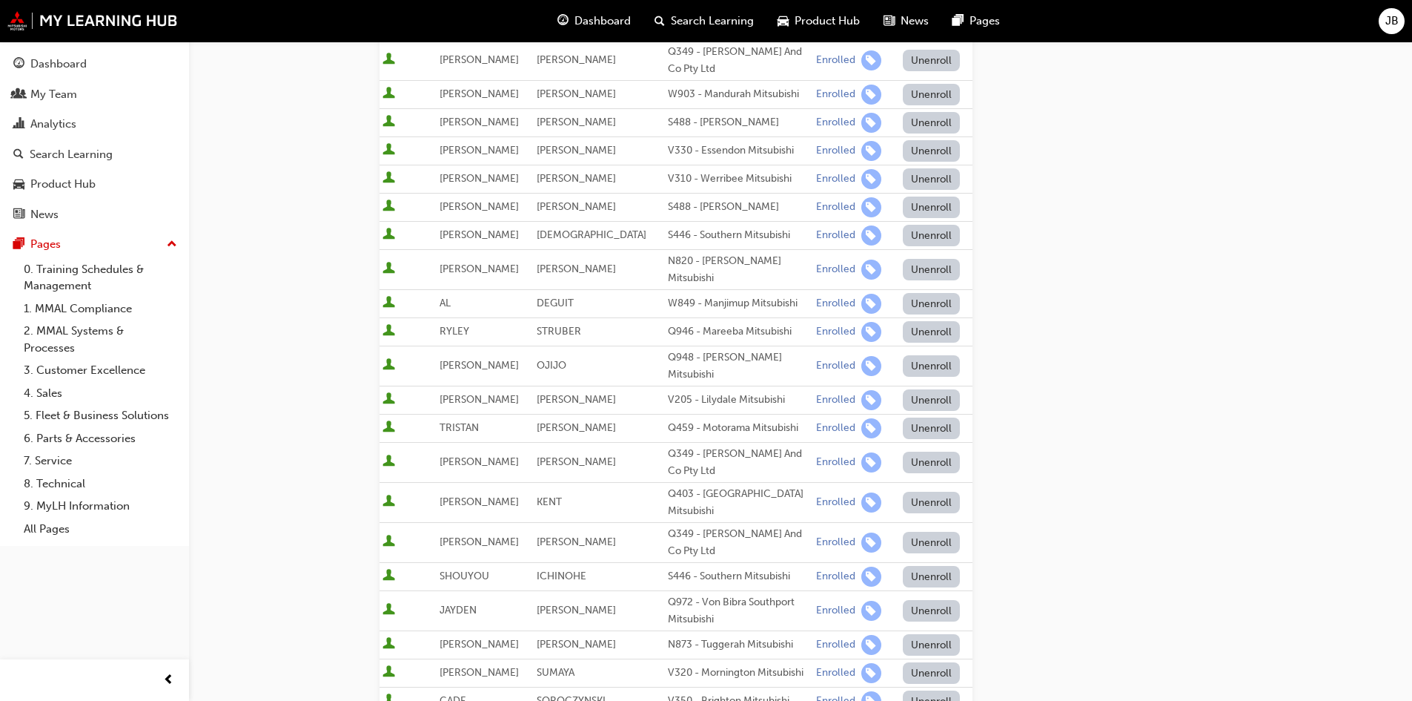
scroll to position [666, 0]
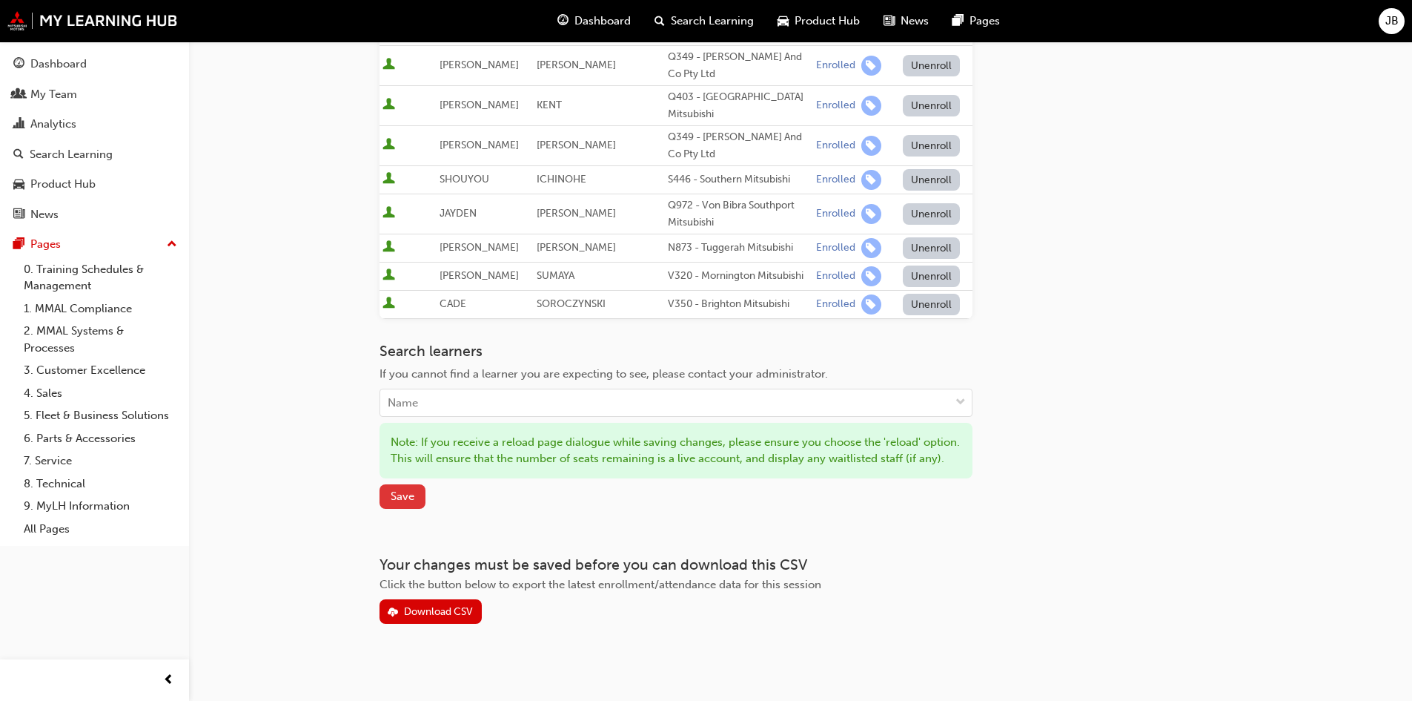
click at [397, 490] on span "Save" at bounding box center [403, 495] width 24 height 13
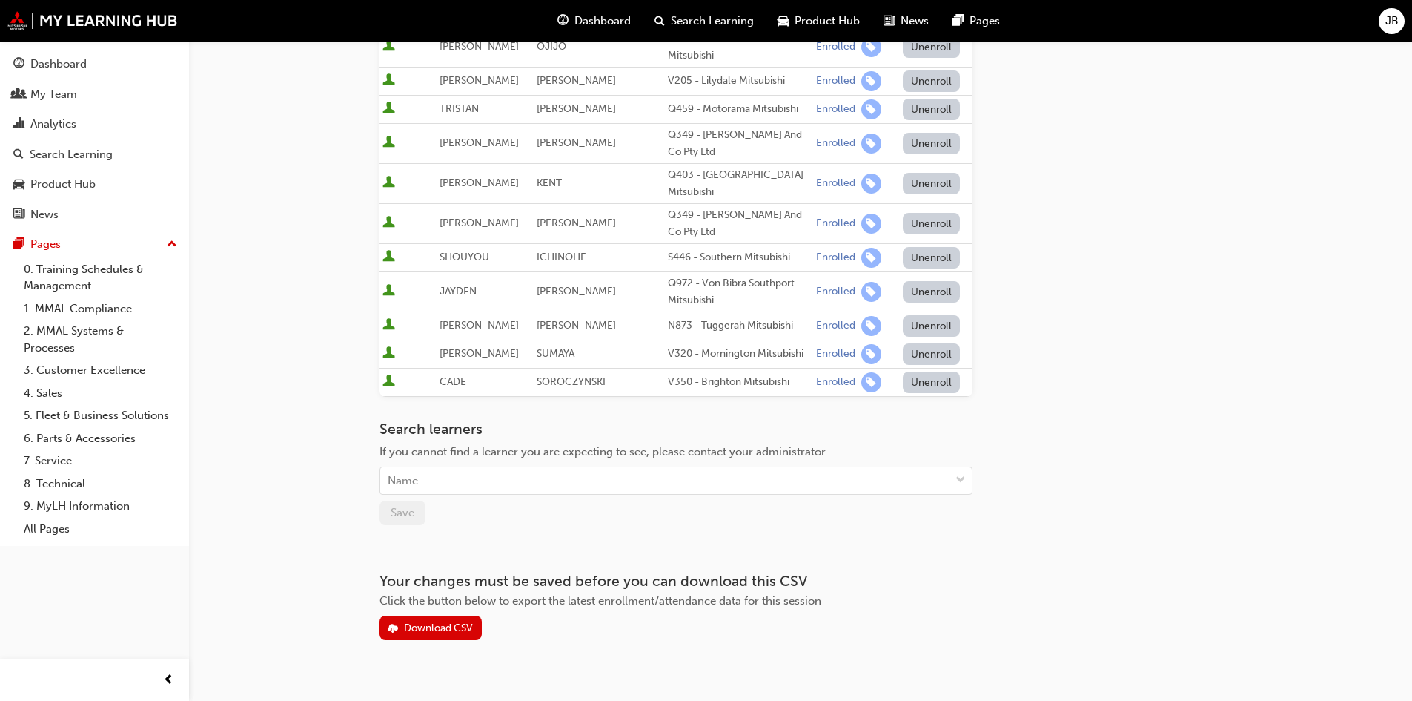
scroll to position [0, 0]
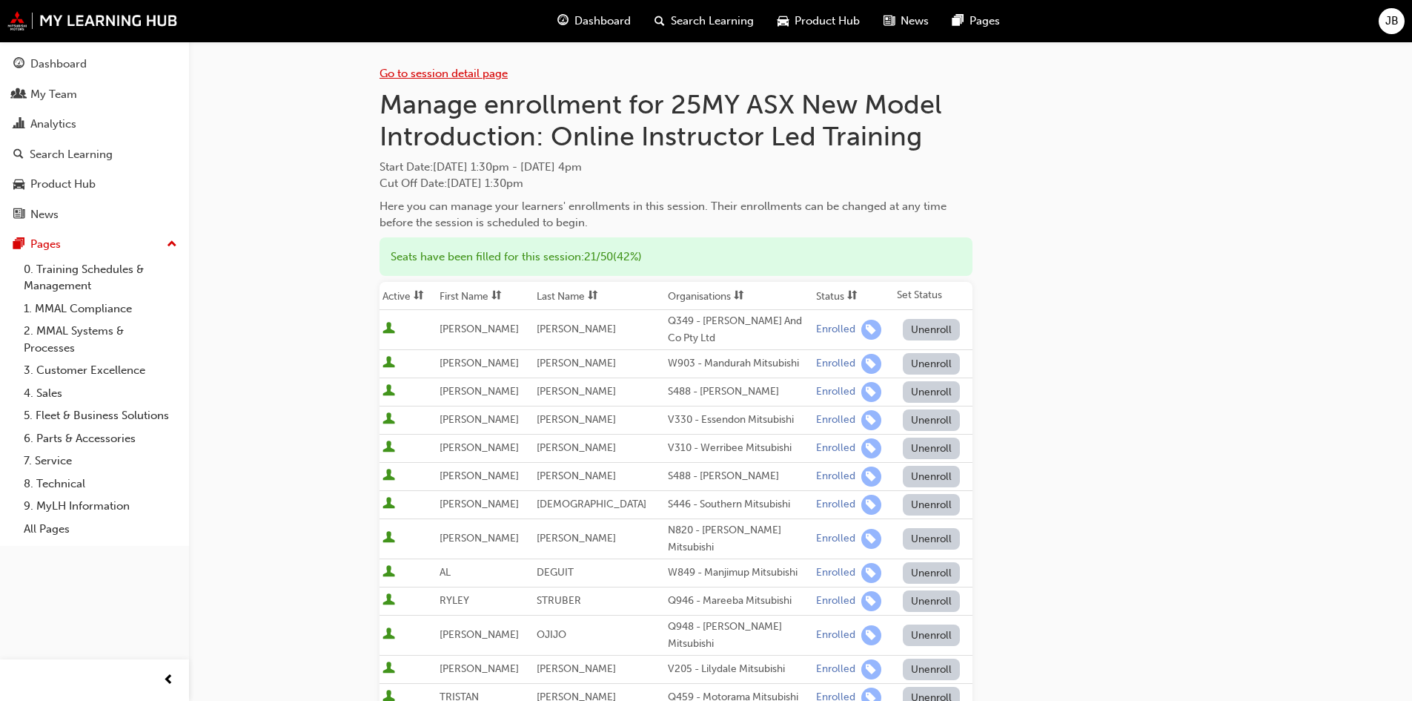
click at [447, 71] on link "Go to session detail page" at bounding box center [444, 73] width 128 height 13
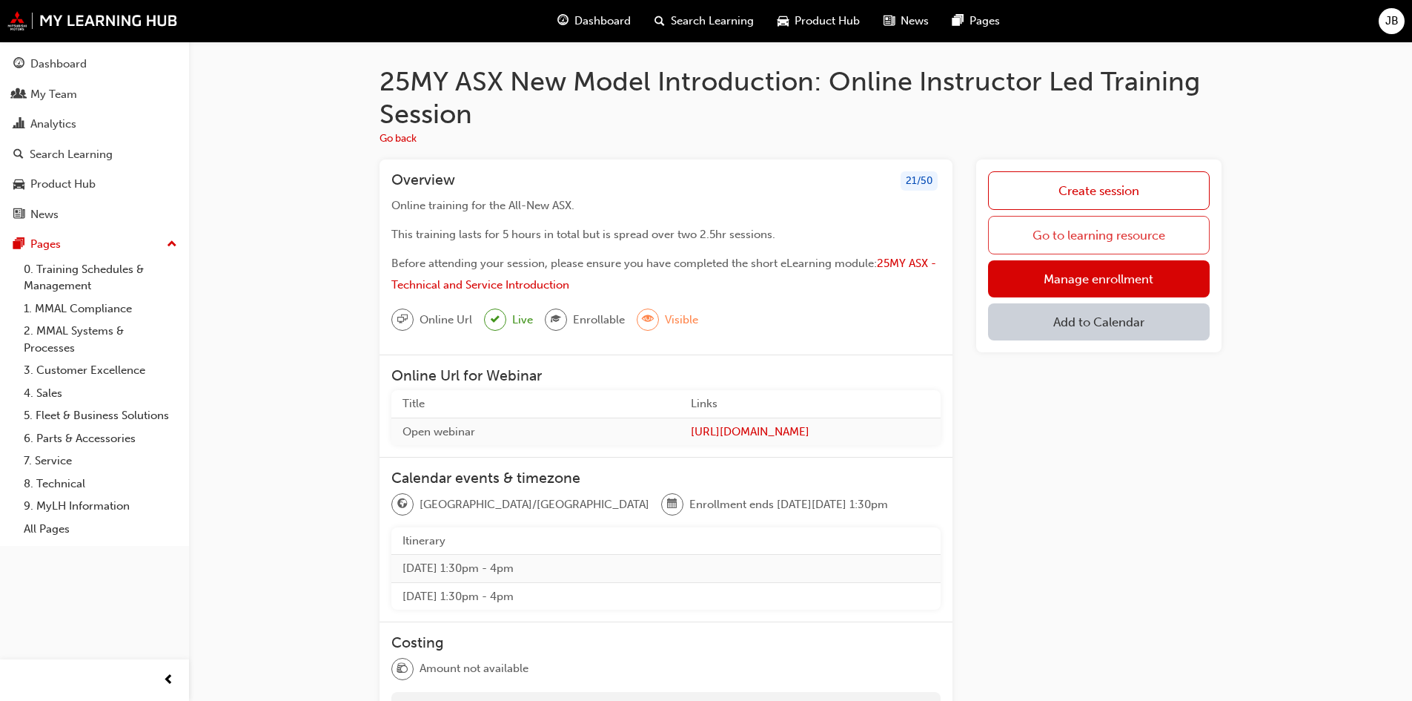
click at [1082, 238] on link "Go to learning resource" at bounding box center [1099, 235] width 222 height 39
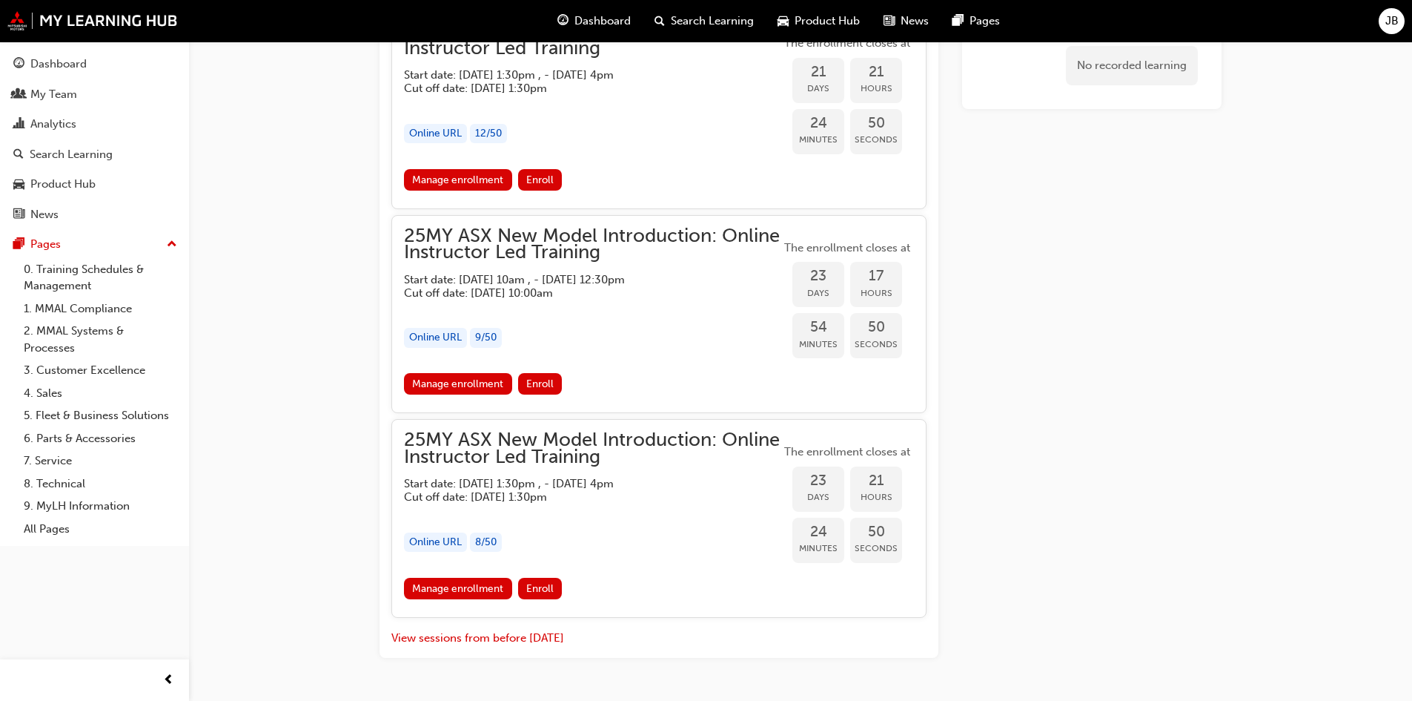
scroll to position [2108, 0]
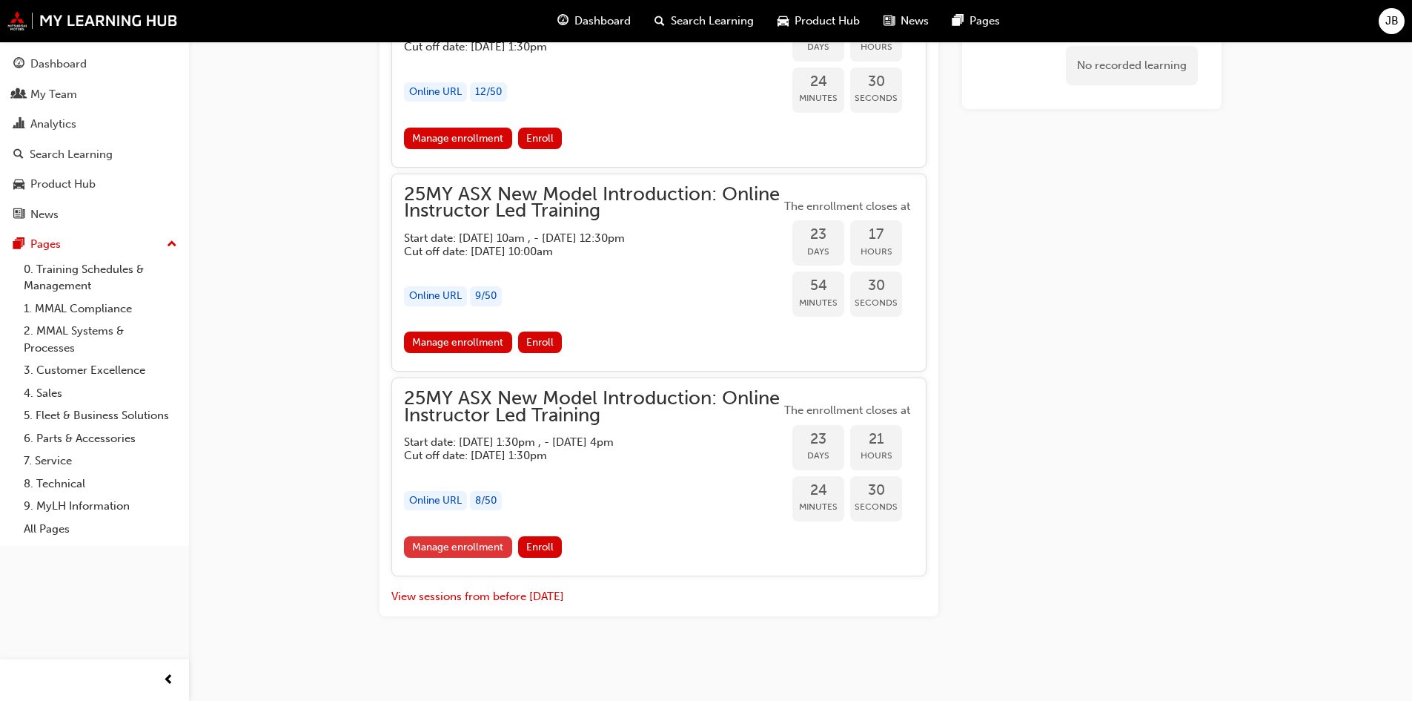
click at [456, 547] on link "Manage enrollment" at bounding box center [458, 546] width 108 height 21
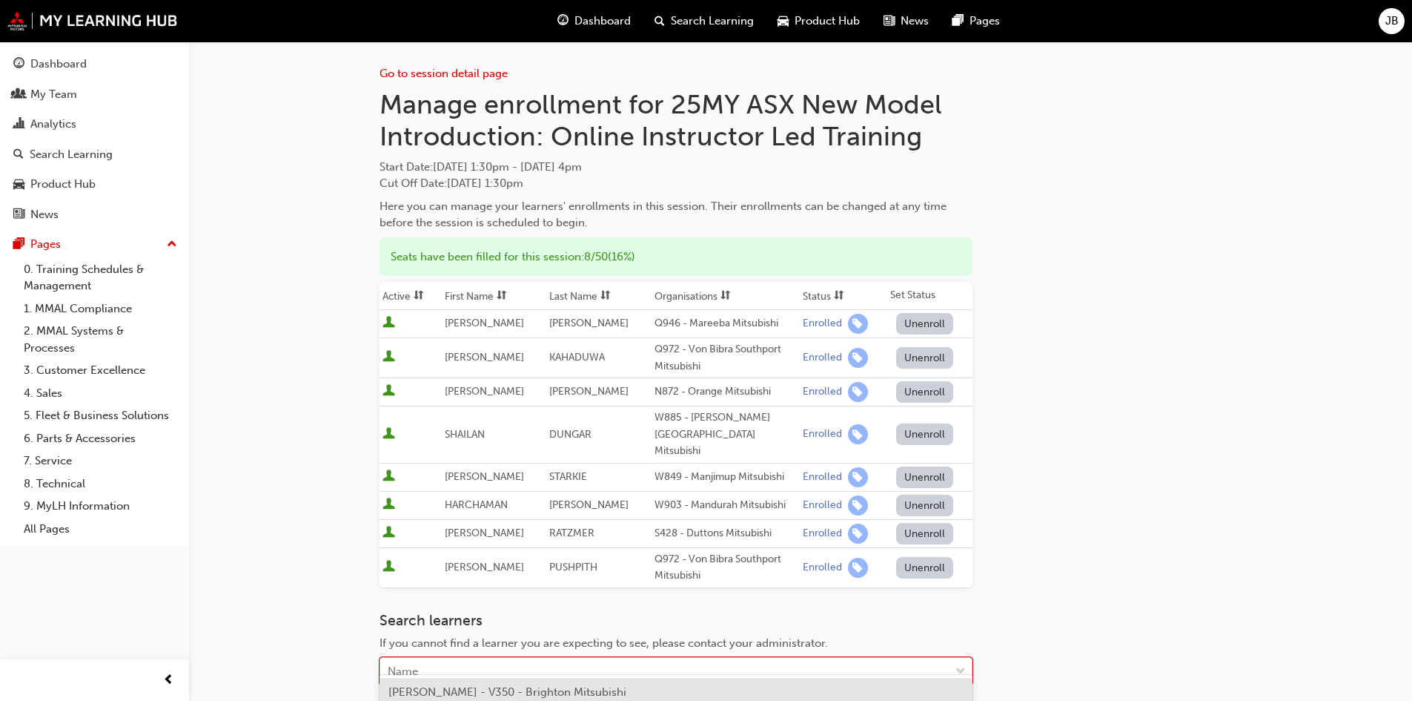
scroll to position [14, 0]
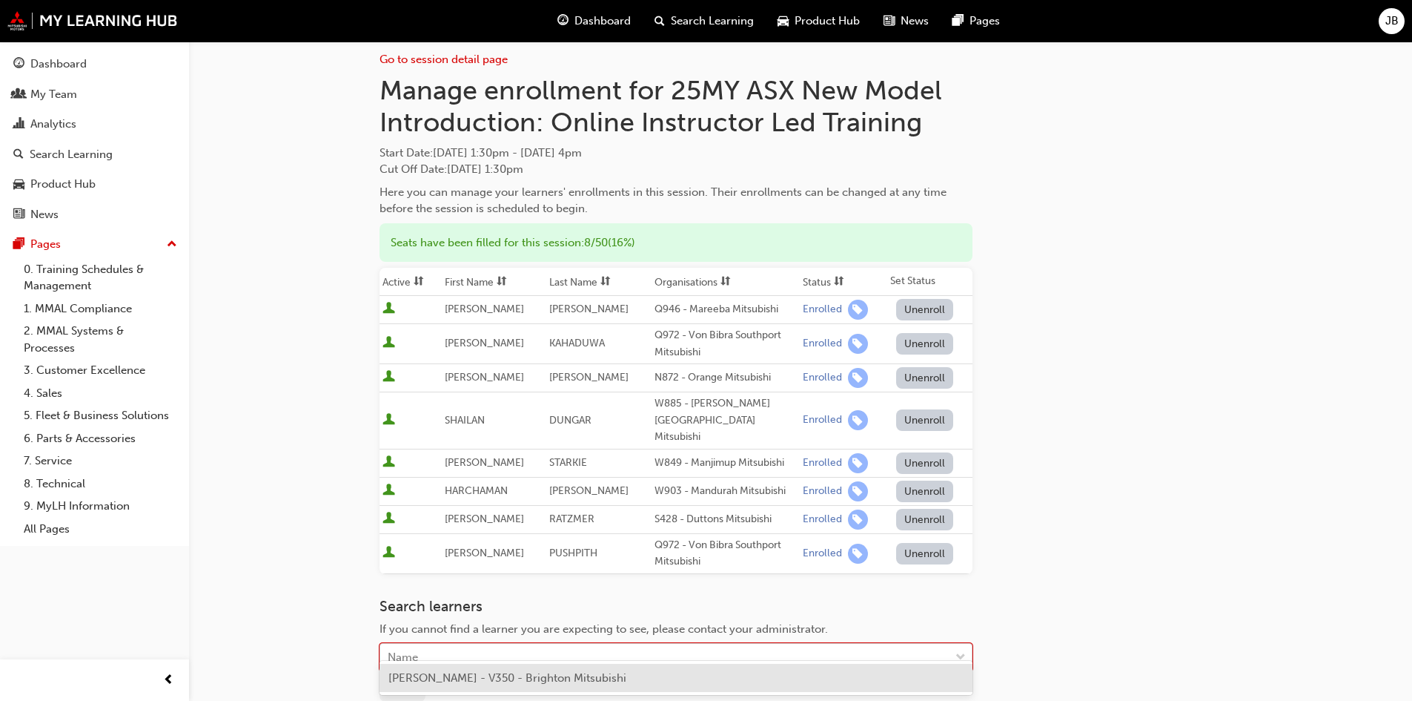
click at [494, 649] on div "Name" at bounding box center [664, 657] width 569 height 26
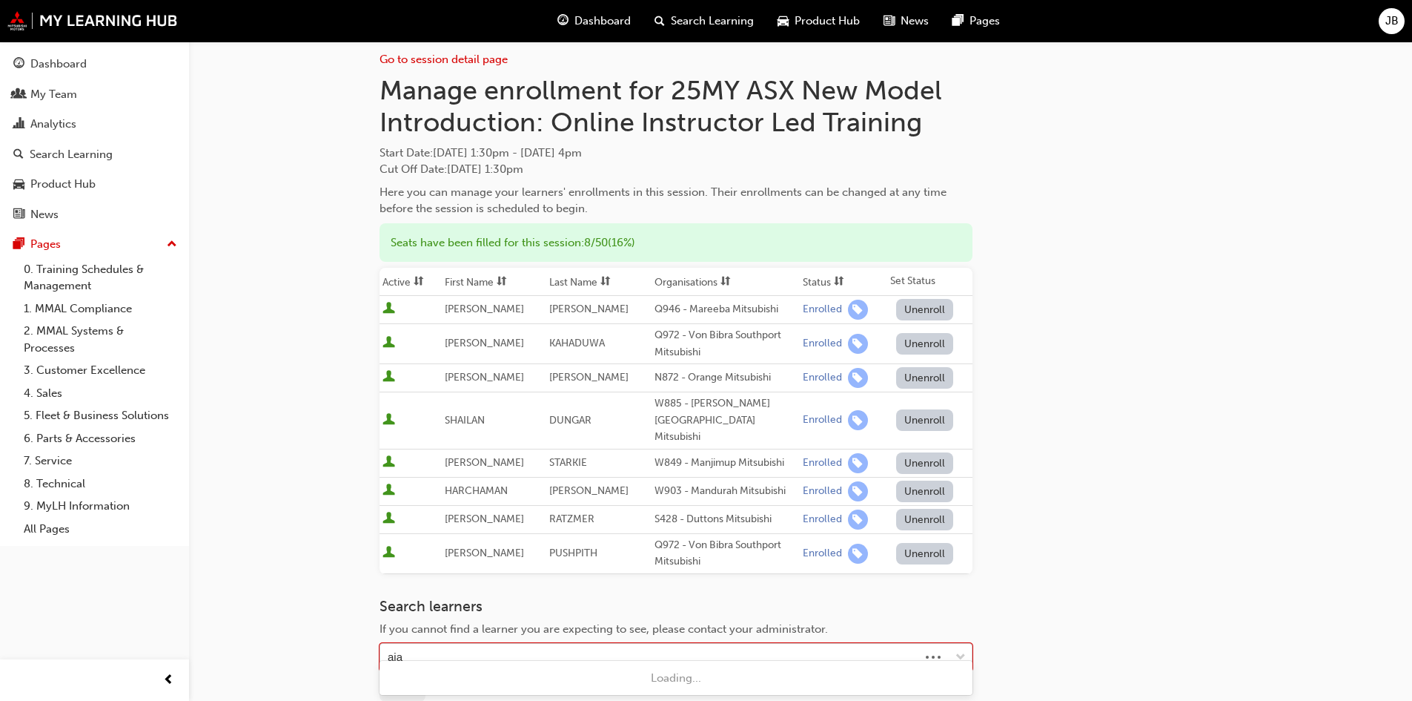
type input "ajay"
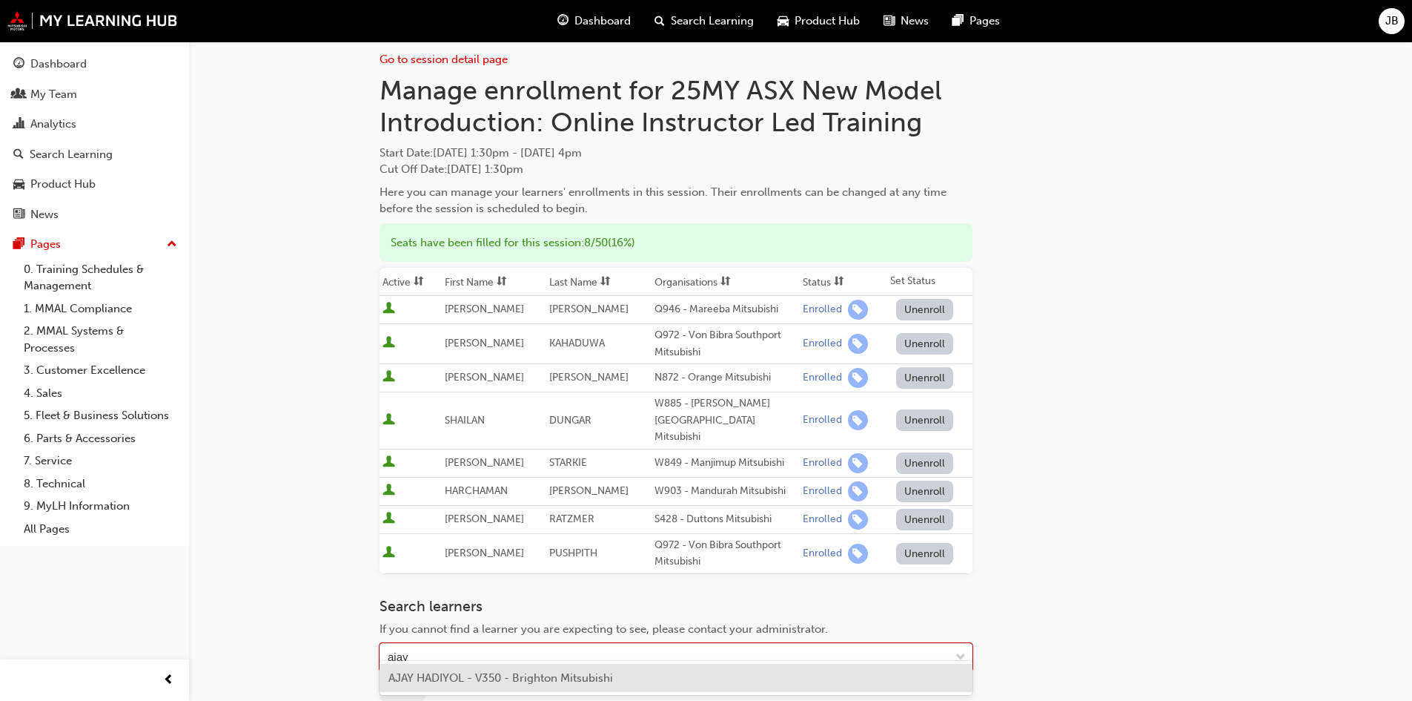
click at [492, 675] on span "AJAY HADIYOL - V350 - Brighton Mitsubishi" at bounding box center [500, 677] width 225 height 13
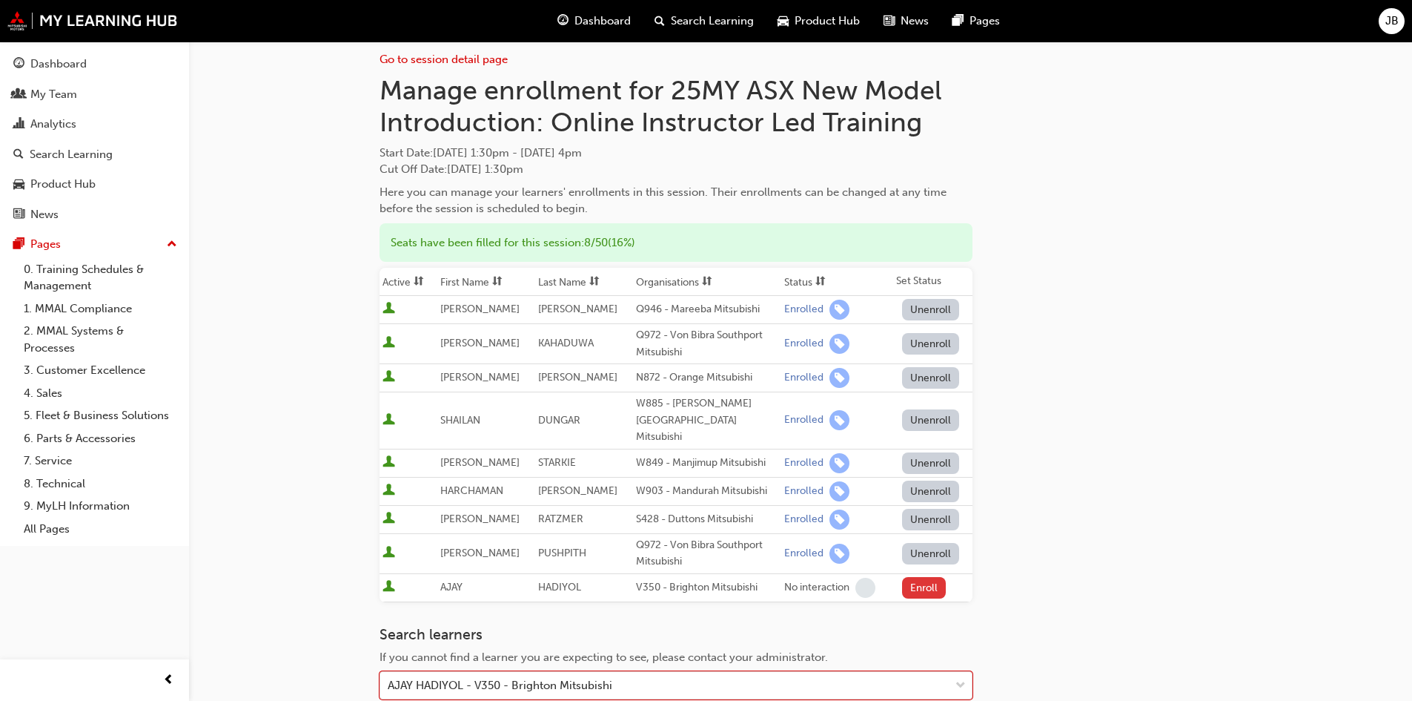
click at [914, 577] on button "Enroll" at bounding box center [924, 587] width 44 height 21
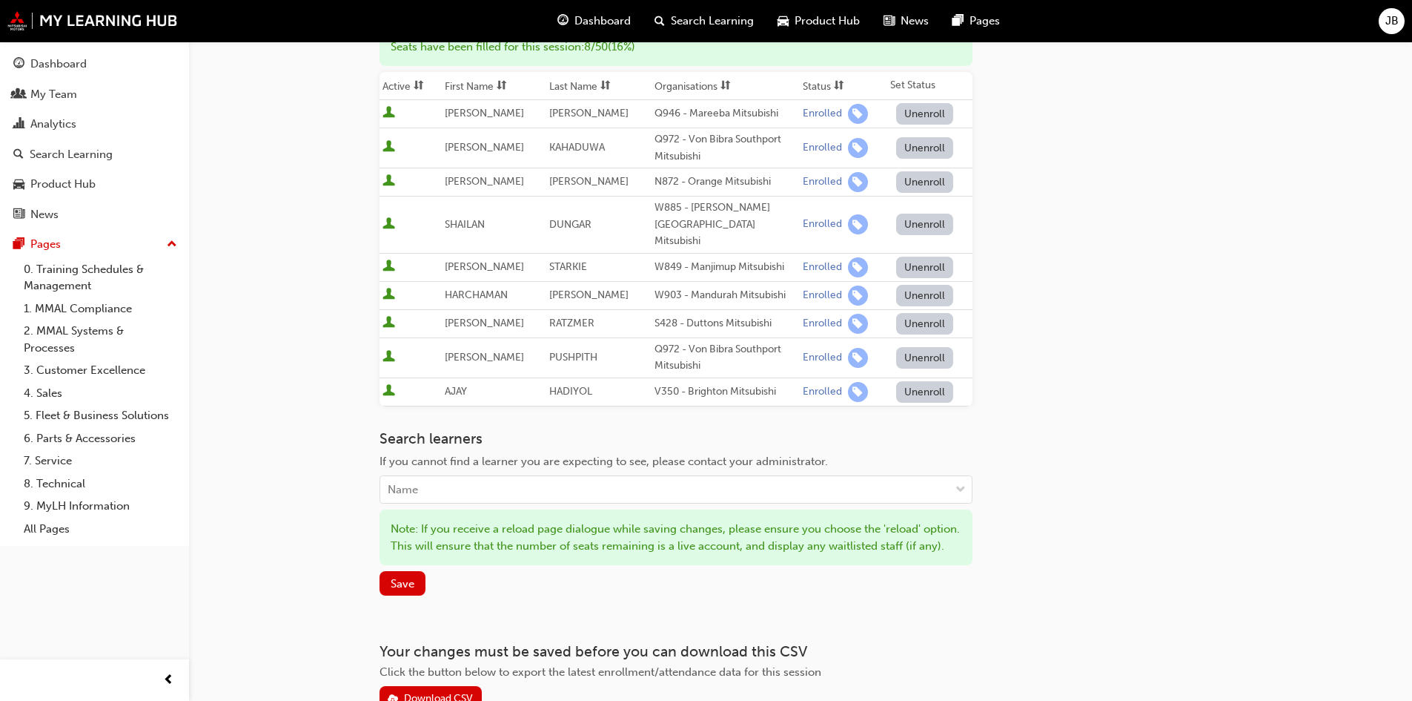
scroll to position [304, 0]
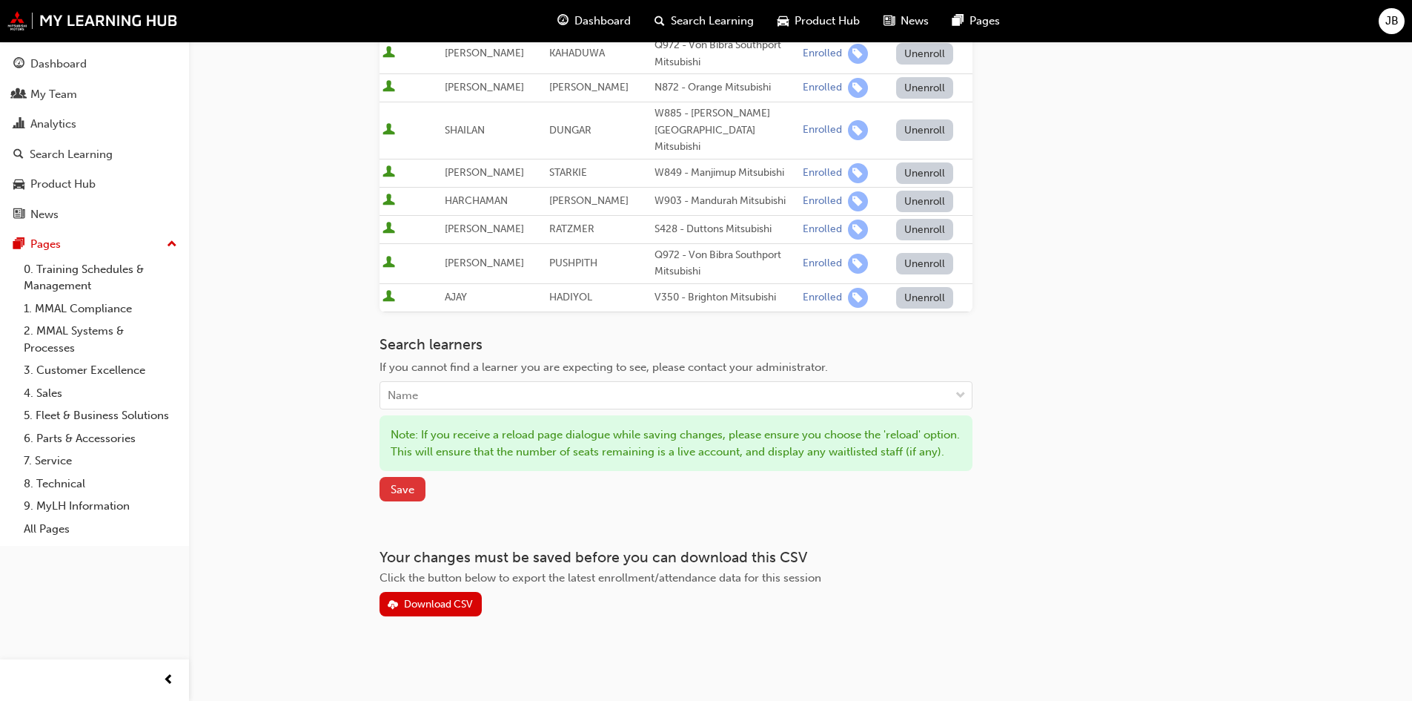
click at [411, 487] on span "Save" at bounding box center [403, 489] width 24 height 13
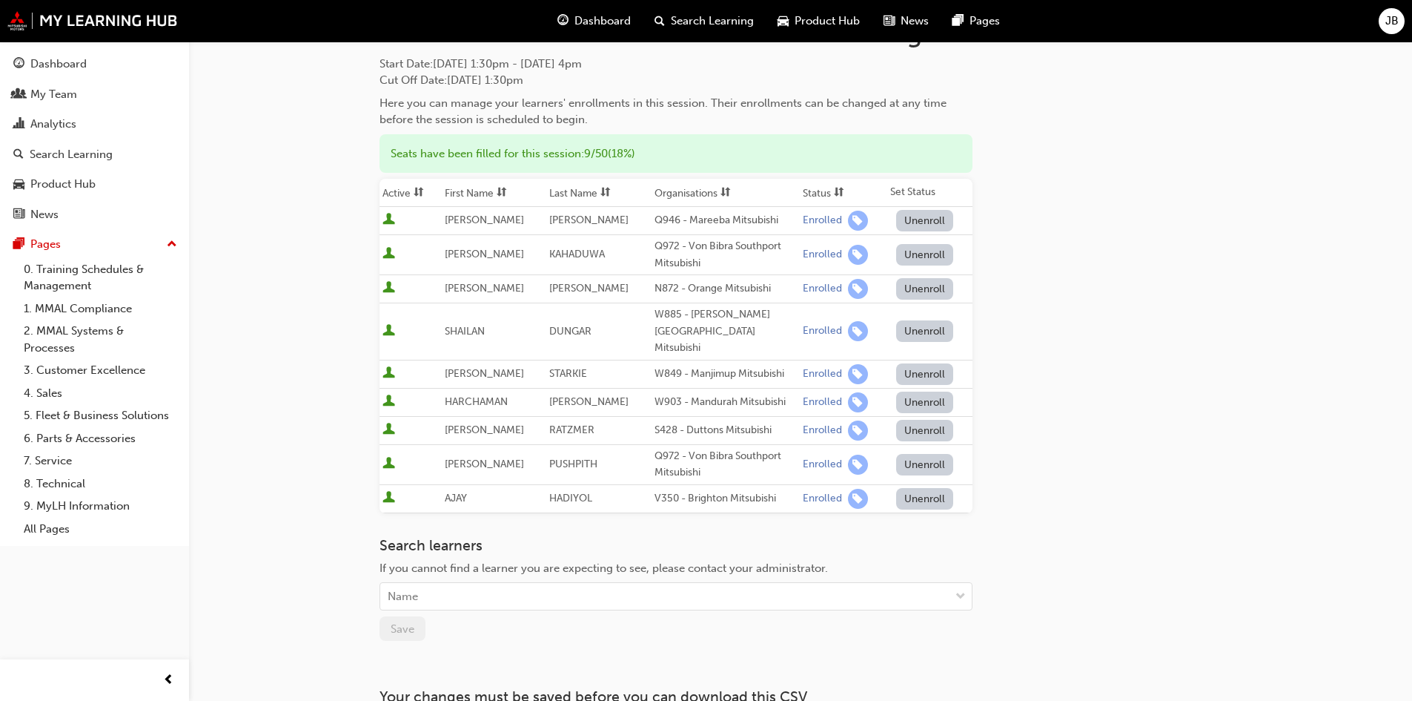
scroll to position [0, 0]
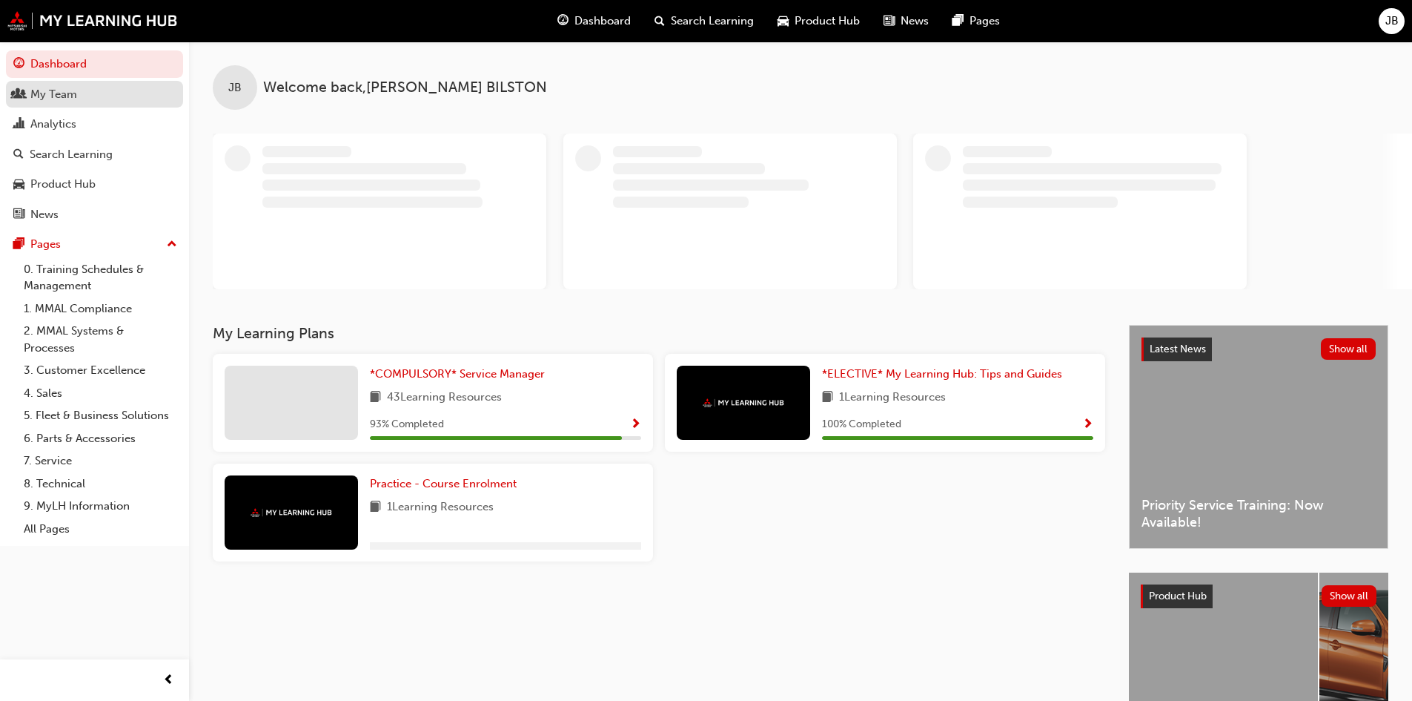
click at [53, 97] on div "My Team" at bounding box center [53, 94] width 47 height 17
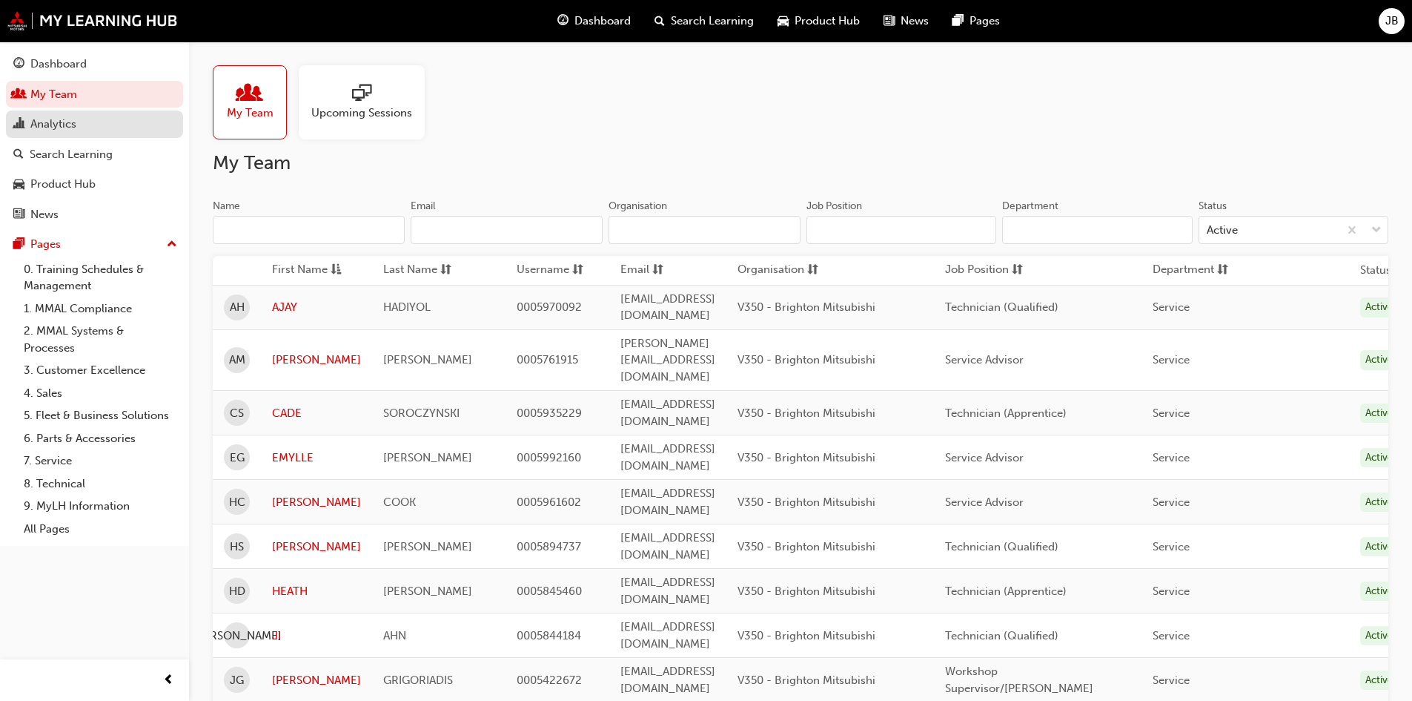
click at [64, 120] on div "Analytics" at bounding box center [53, 124] width 46 height 17
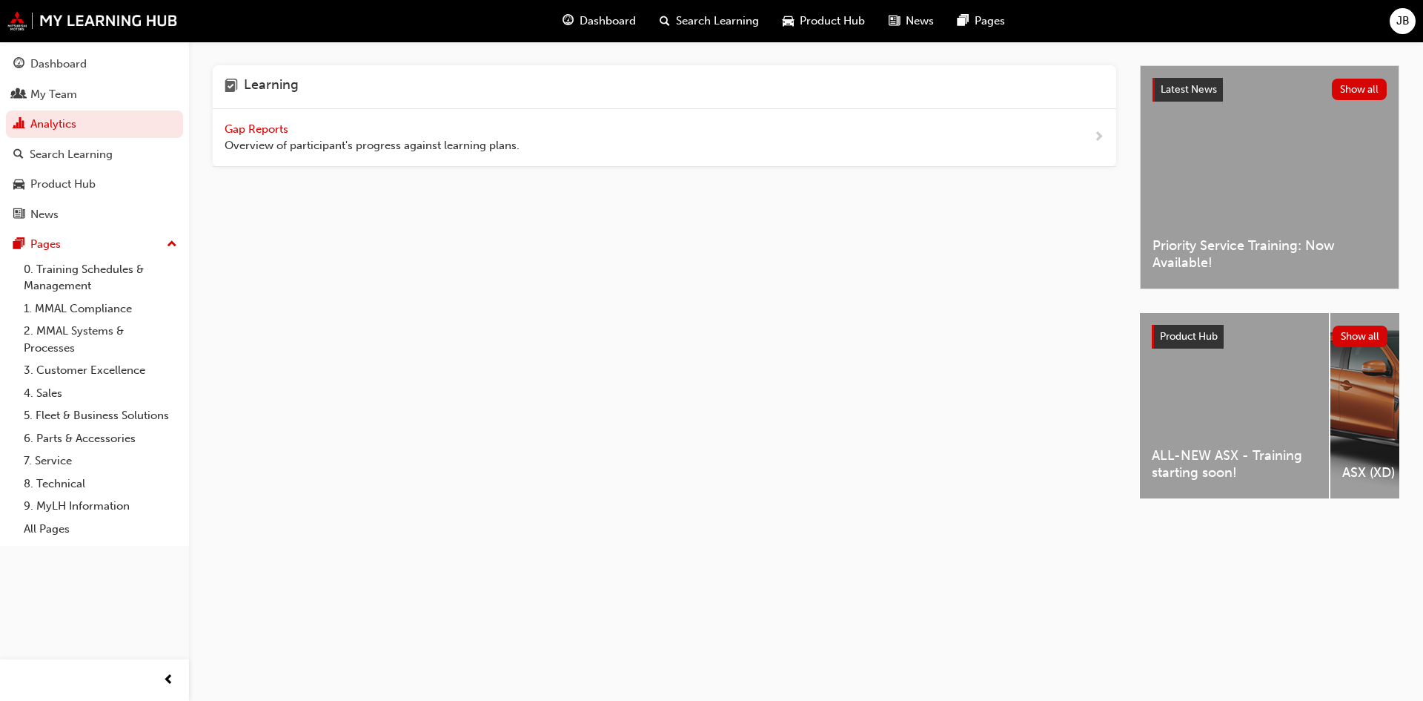
click at [256, 129] on span "Gap Reports" at bounding box center [258, 128] width 67 height 13
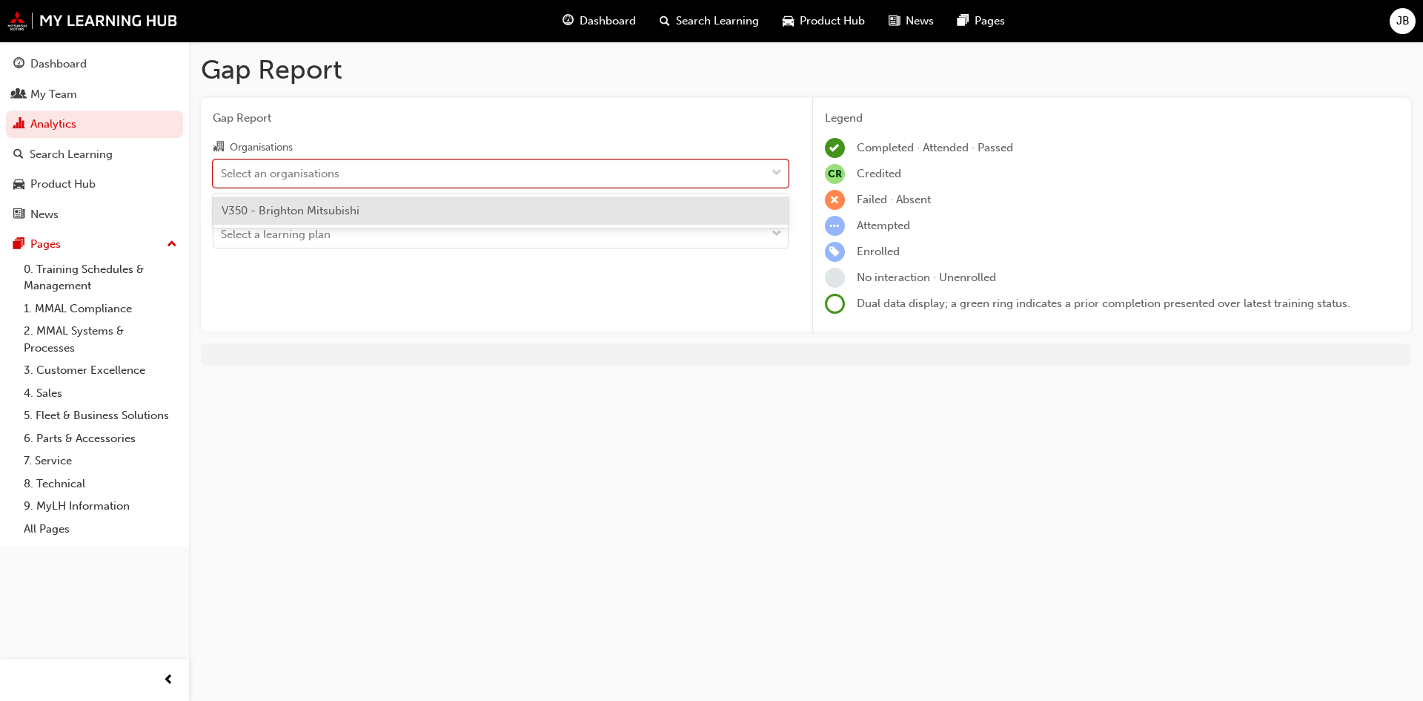
click at [503, 176] on div "Select an organisations" at bounding box center [490, 173] width 552 height 26
click at [222, 176] on input "Organisations option V350 - Brighton Mitsubishi focused, 1 of 1. 1 result avail…" at bounding box center [221, 172] width 1 height 13
click at [415, 210] on div "V350 - Brighton Mitsubishi" at bounding box center [501, 210] width 576 height 29
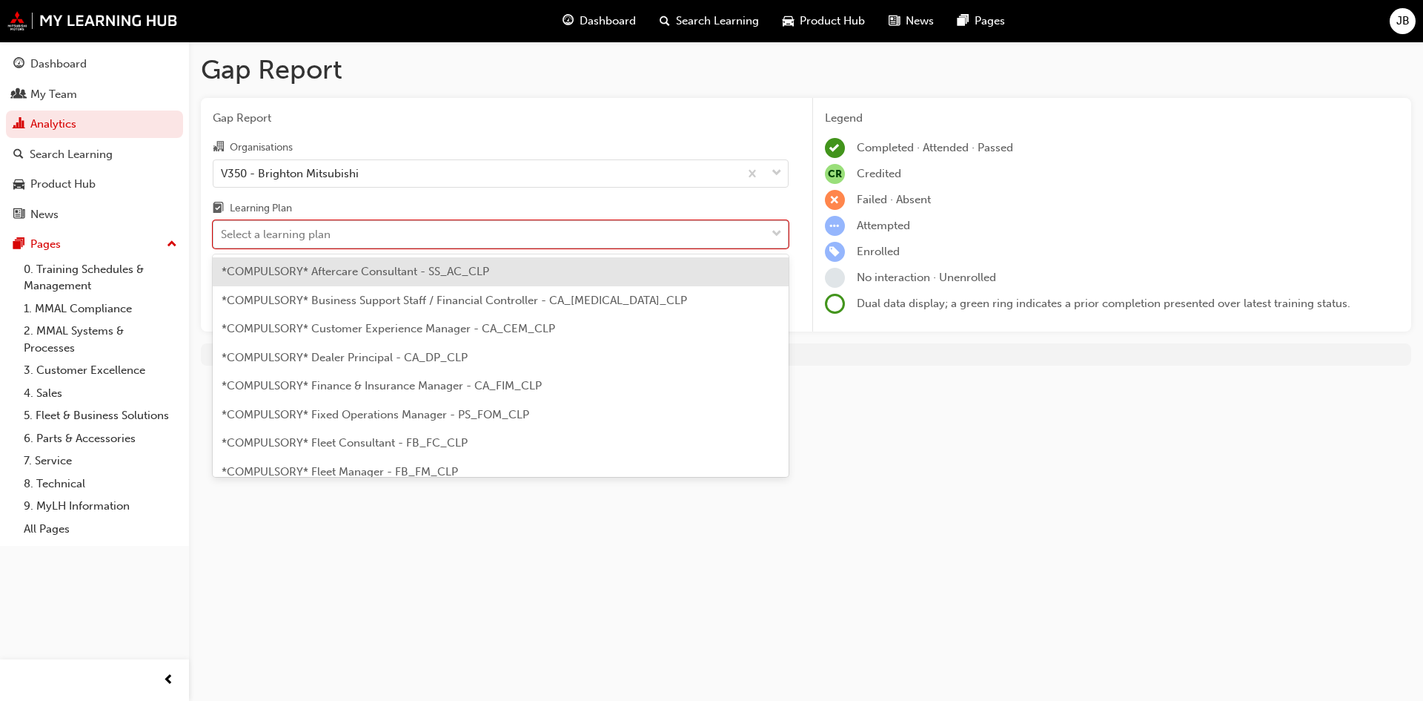
click at [352, 236] on div "Select a learning plan" at bounding box center [490, 235] width 552 height 26
click at [222, 236] on input "Learning Plan option *COMPULSORY* Aftercare Consultant - SS_AC_CLP focused, 1 o…" at bounding box center [221, 234] width 1 height 13
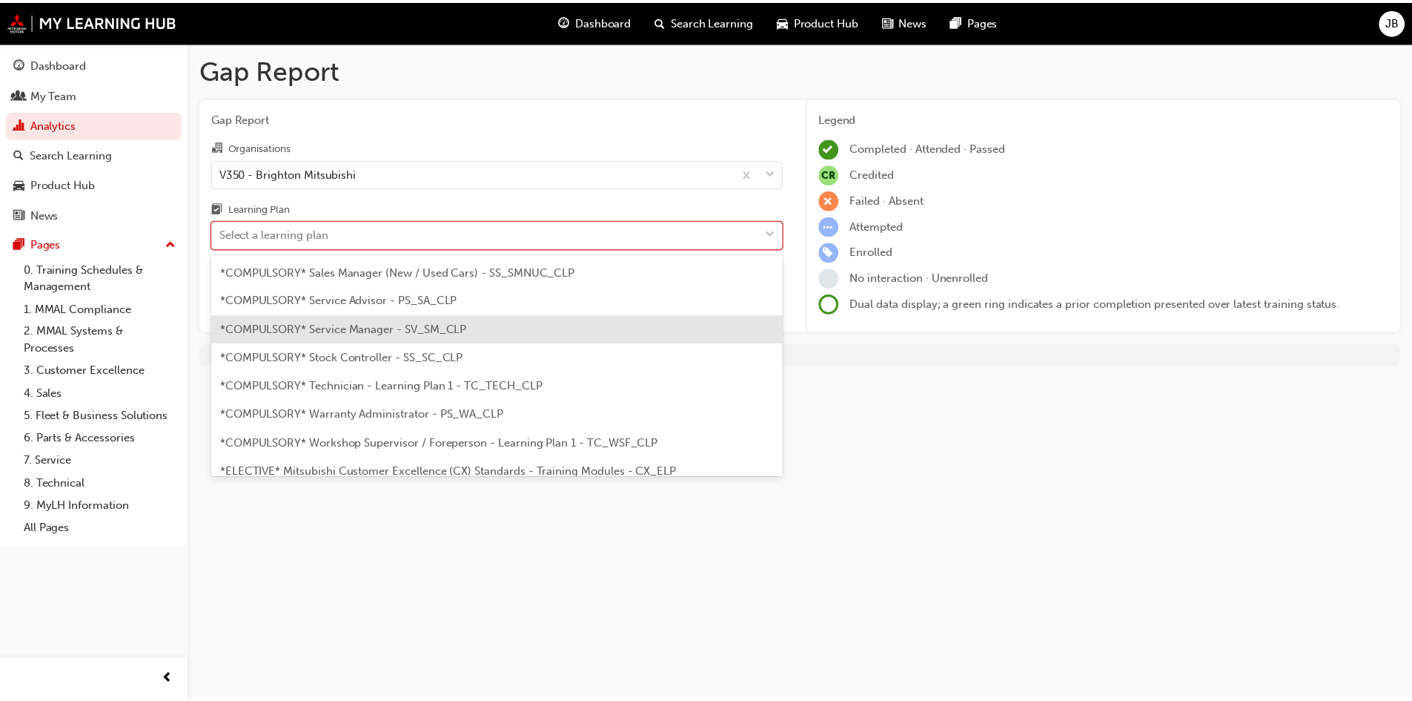
scroll to position [519, 0]
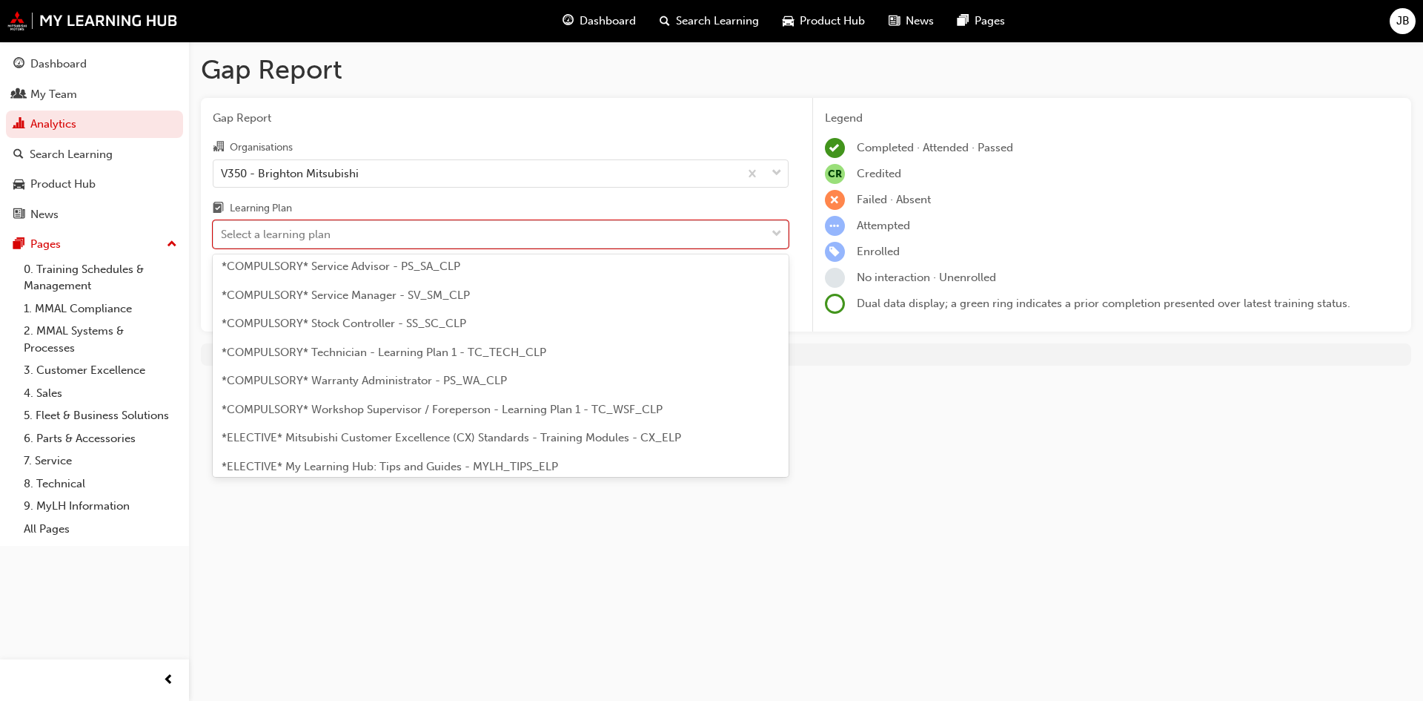
click at [400, 351] on span "*COMPULSORY* Technician - Learning Plan 1 - TC_TECH_CLP" at bounding box center [384, 351] width 325 height 13
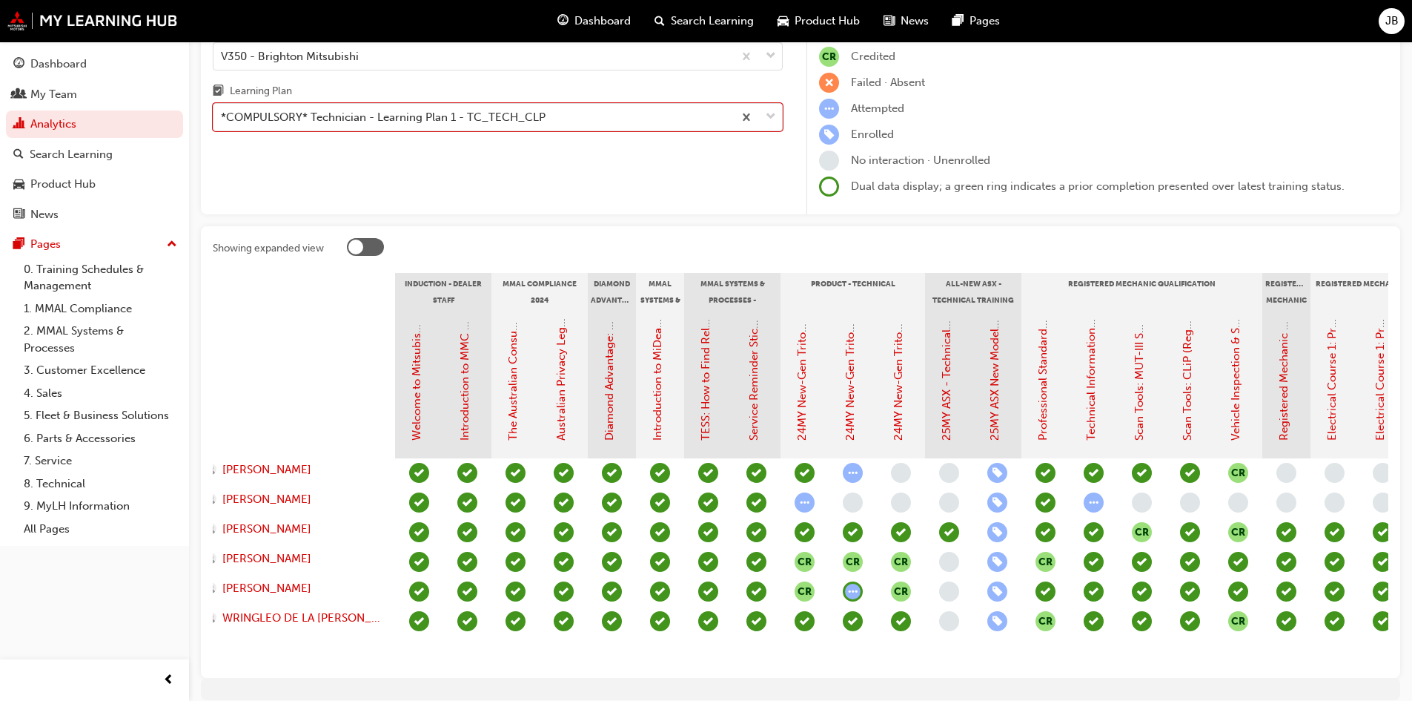
scroll to position [40, 0]
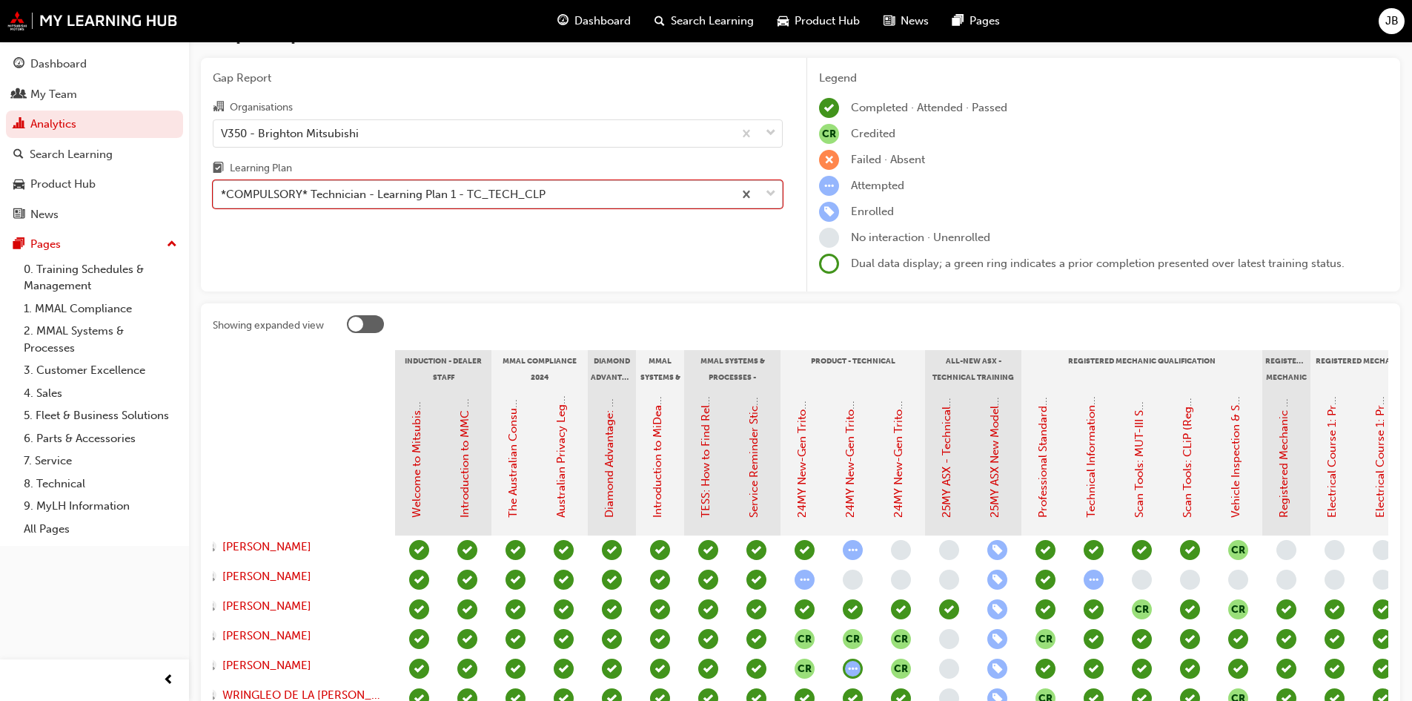
click at [556, 188] on div "*COMPULSORY* Technician - Learning Plan 1 - TC_TECH_CLP" at bounding box center [474, 195] width 520 height 26
click at [222, 188] on input "Learning Plan option *COMPULSORY* Technician - Learning Plan 1 - TC_TECH_CLP, s…" at bounding box center [221, 194] width 1 height 13
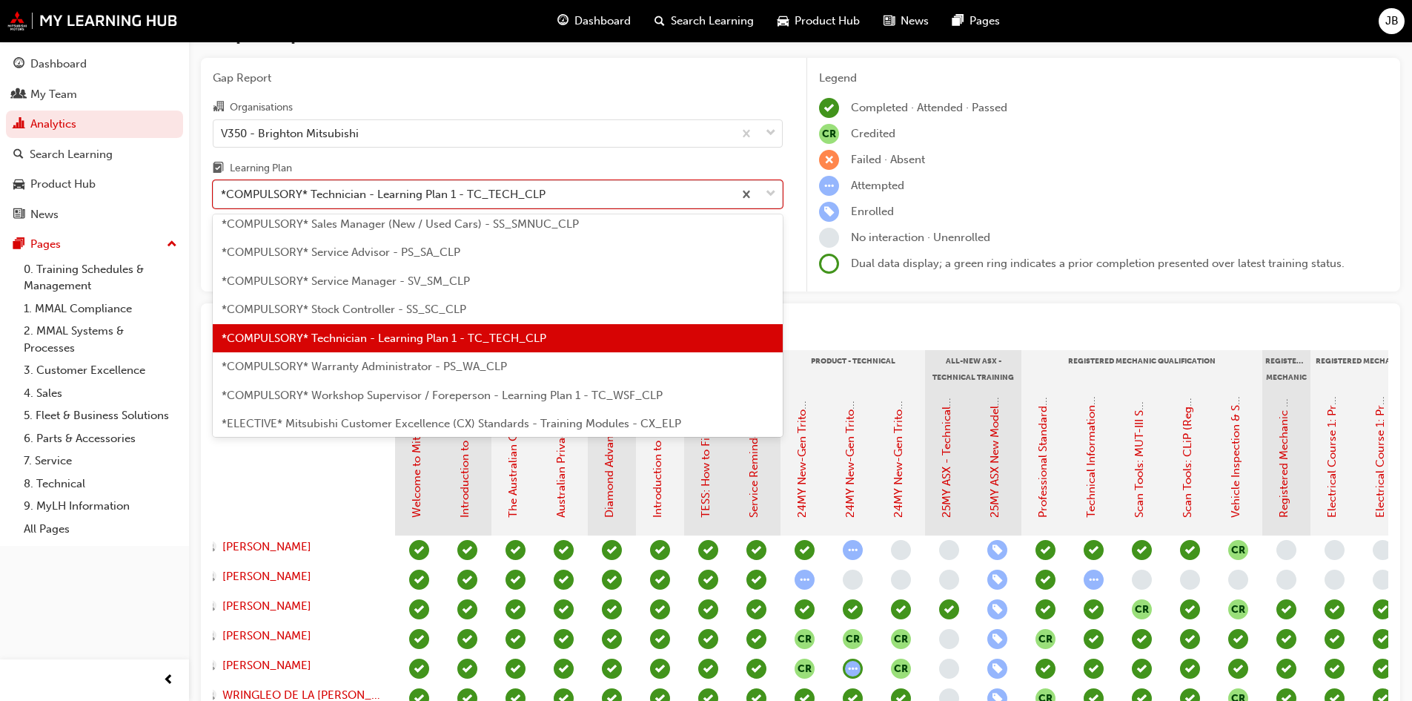
scroll to position [567, 0]
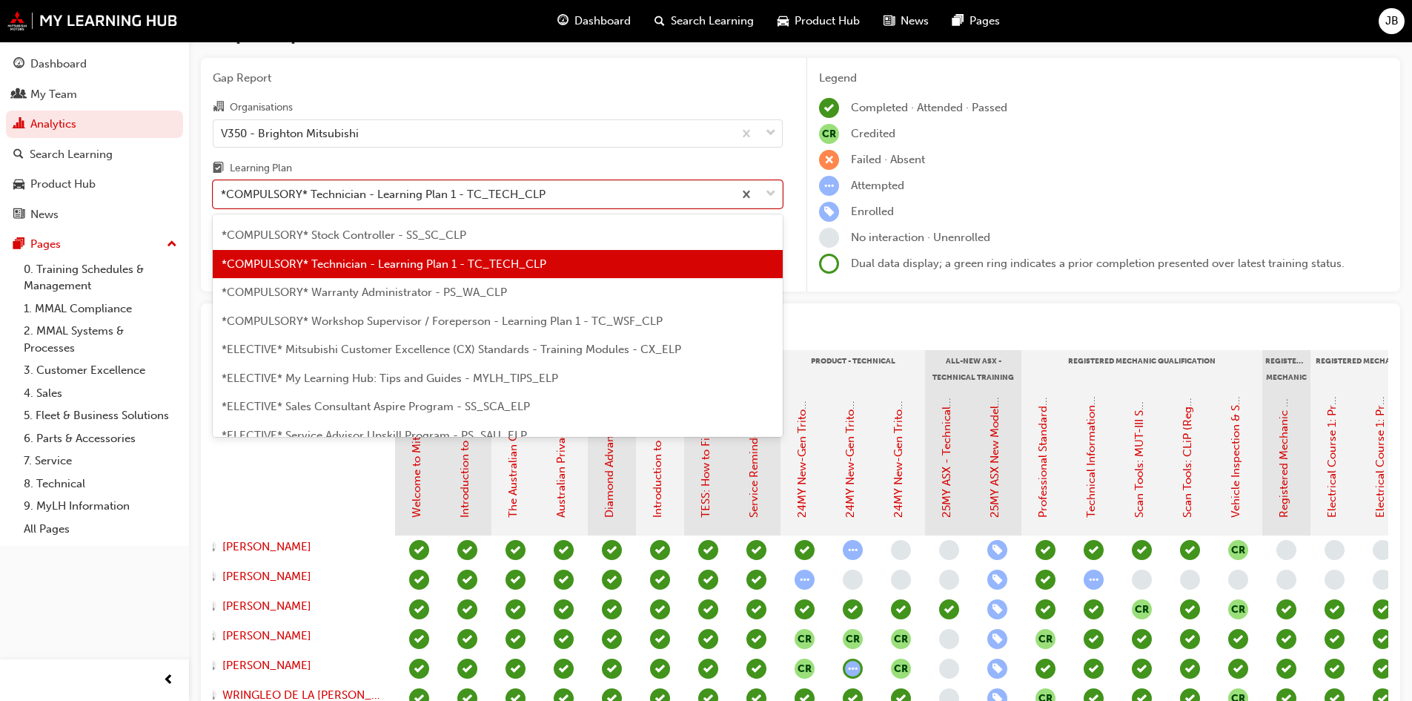
click at [540, 293] on div "*COMPULSORY* Warranty Administrator - PS_WA_CLP" at bounding box center [498, 292] width 570 height 29
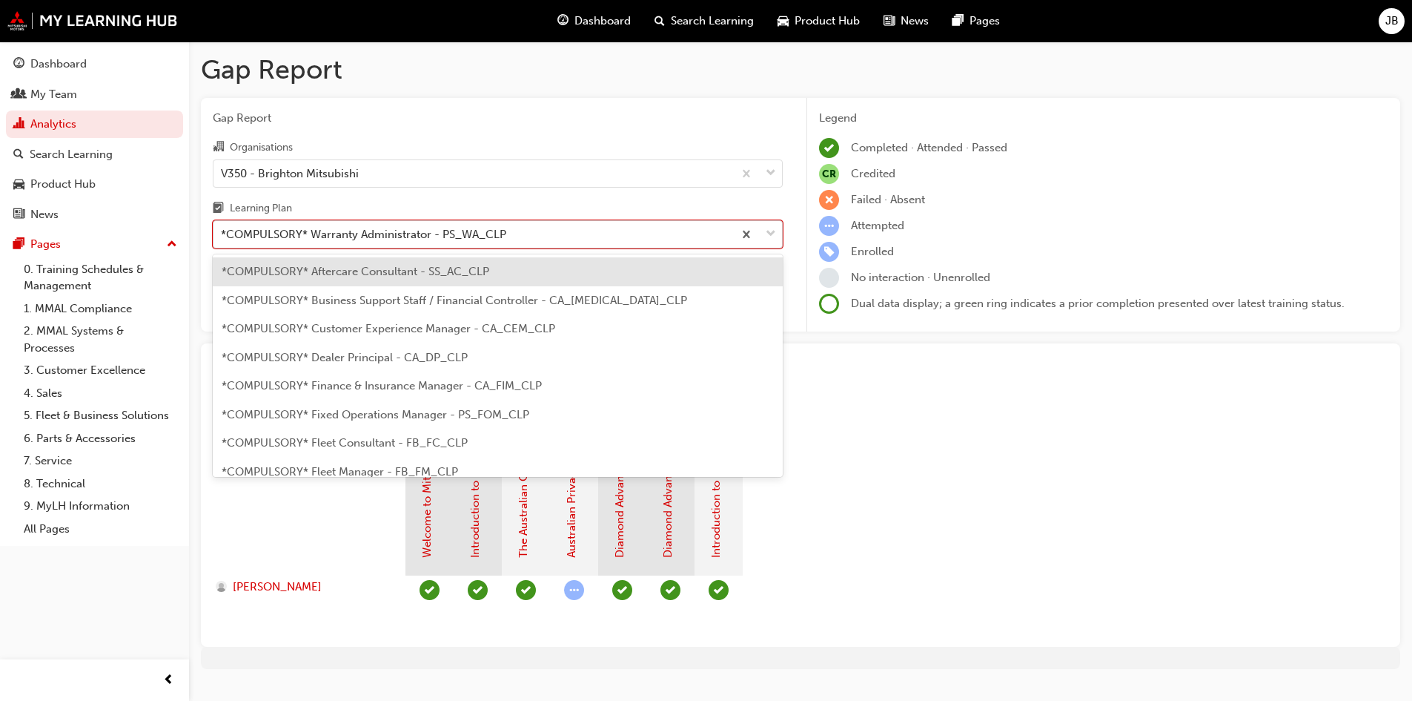
click at [557, 225] on div "*COMPULSORY* Warranty Administrator - PS_WA_CLP" at bounding box center [474, 235] width 520 height 26
click at [222, 228] on input "Learning Plan option *COMPULSORY* Warranty Administrator - PS_WA_CLP, selected.…" at bounding box center [221, 234] width 1 height 13
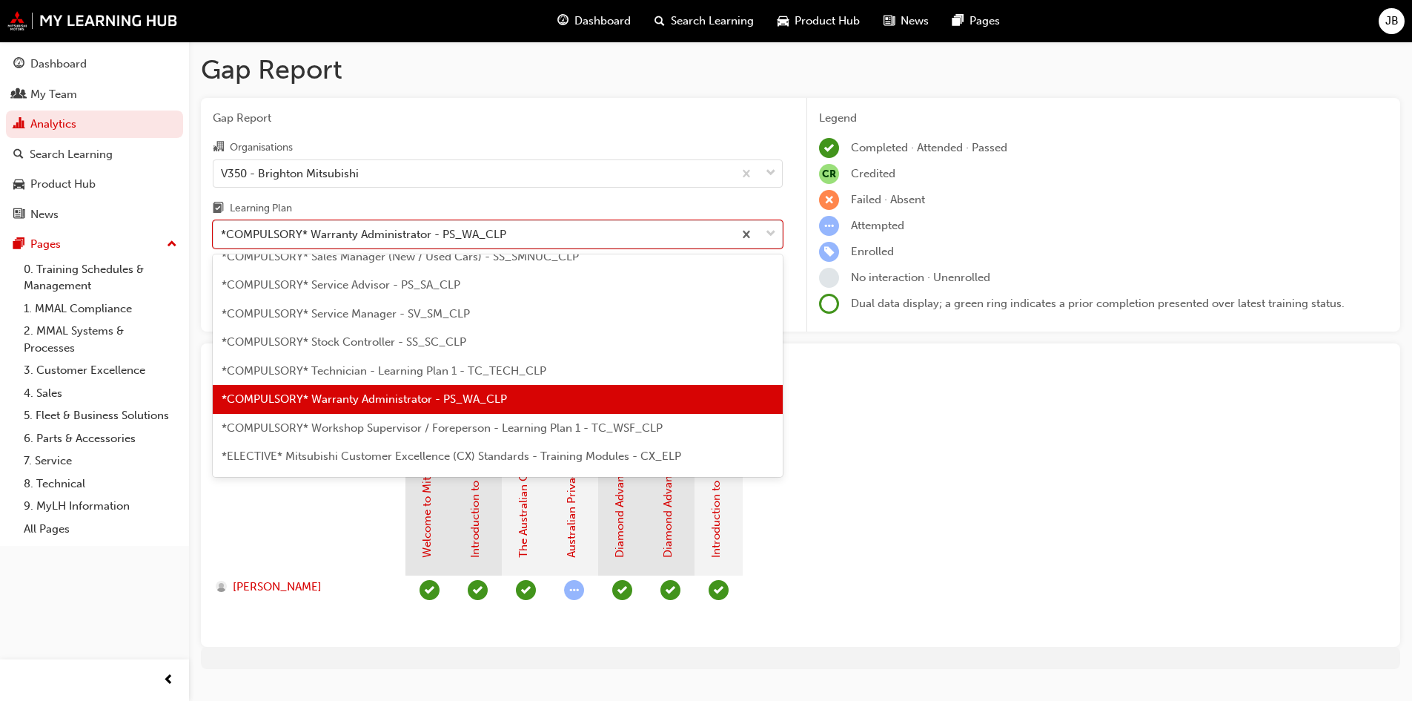
scroll to position [521, 0]
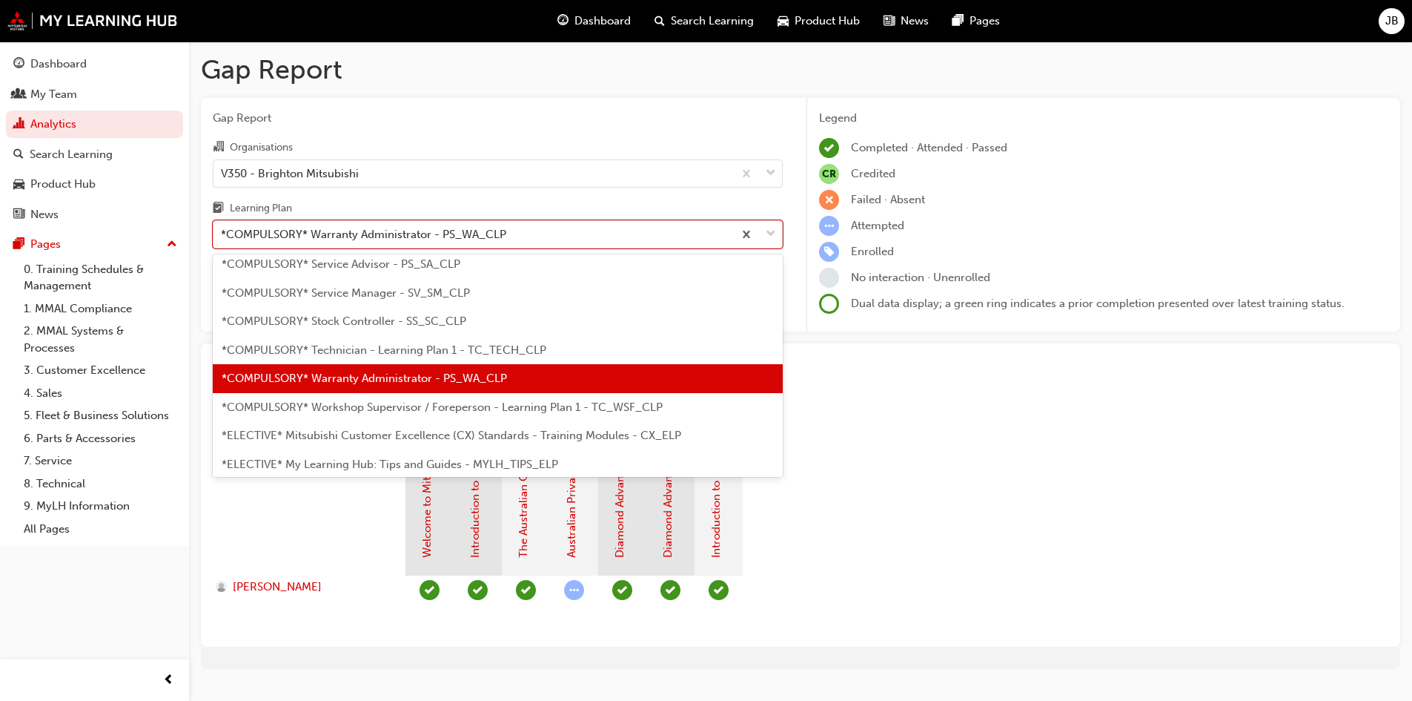
click at [537, 408] on span "*COMPULSORY* Workshop Supervisor / Foreperson - Learning Plan 1 - TC_WSF_CLP" at bounding box center [442, 406] width 441 height 13
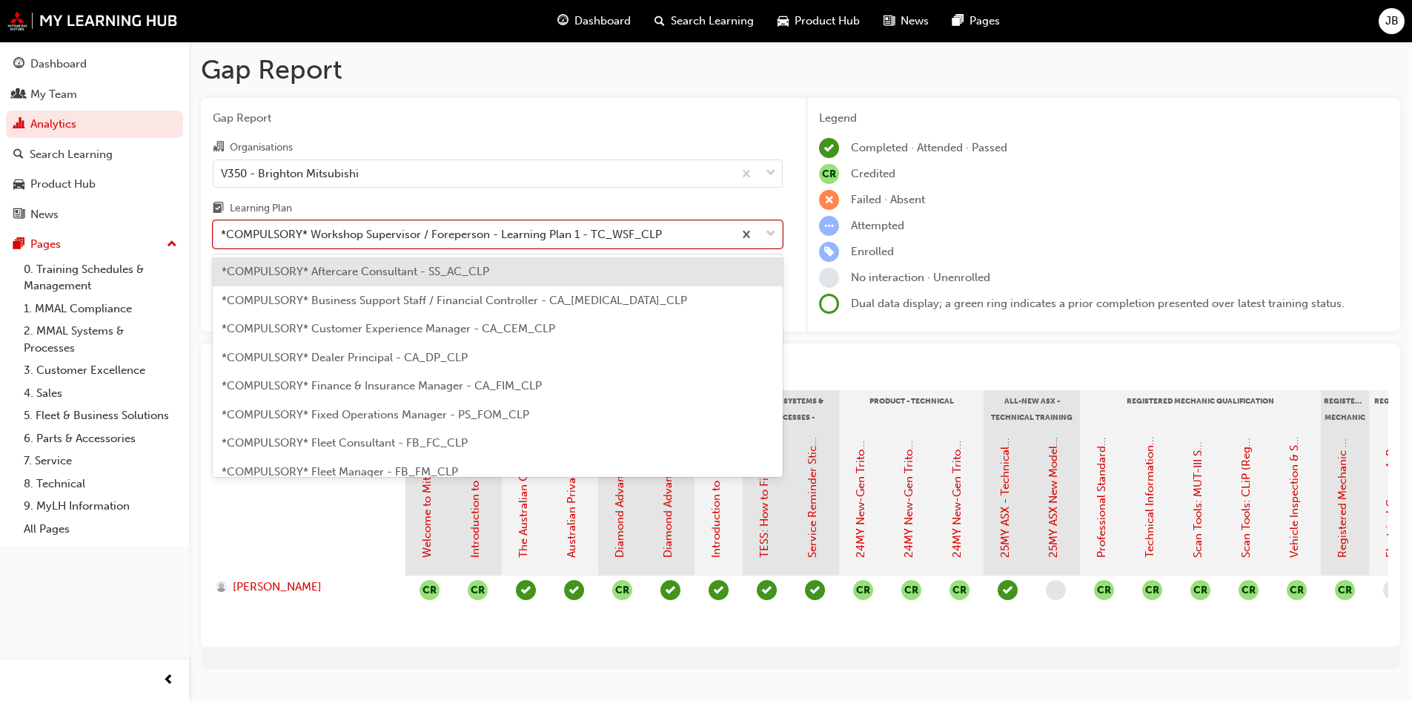
click at [518, 230] on div "*COMPULSORY* Workshop Supervisor / Foreperson - Learning Plan 1 - TC_WSF_CLP" at bounding box center [441, 234] width 441 height 17
click at [222, 230] on input "Learning Plan option *COMPULSORY* Workshop Supervisor / Foreperson - Learning P…" at bounding box center [221, 234] width 1 height 13
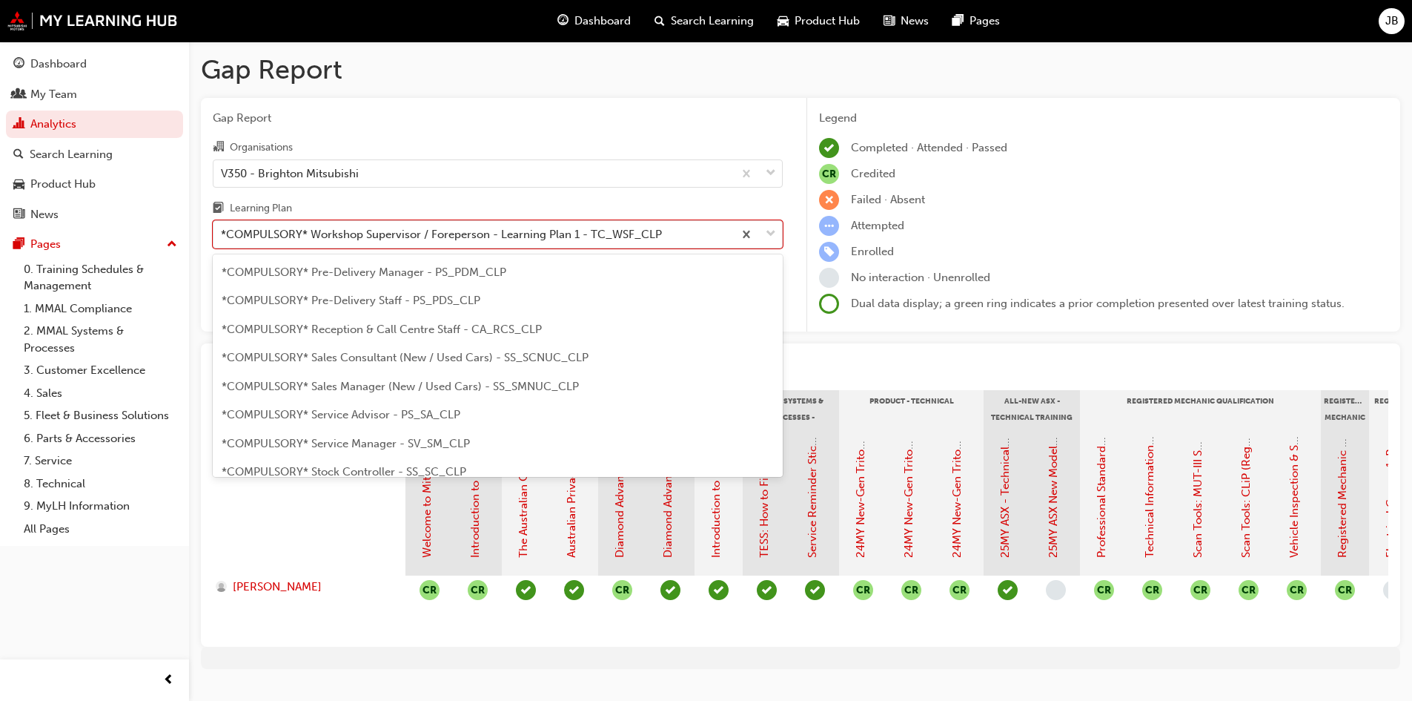
scroll to position [297, 0]
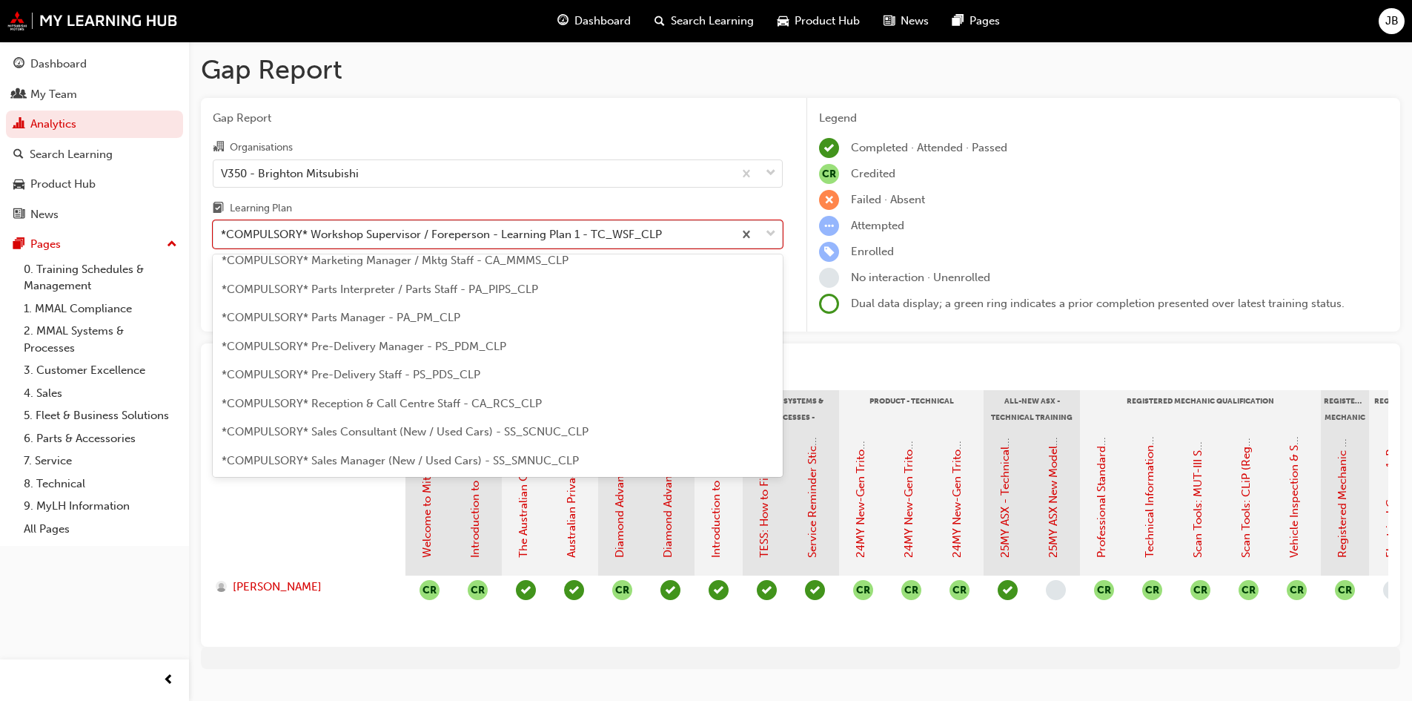
click at [473, 296] on div "*COMPULSORY* Parts Interpreter / Parts Staff - PA_PIPS_CLP" at bounding box center [498, 289] width 570 height 29
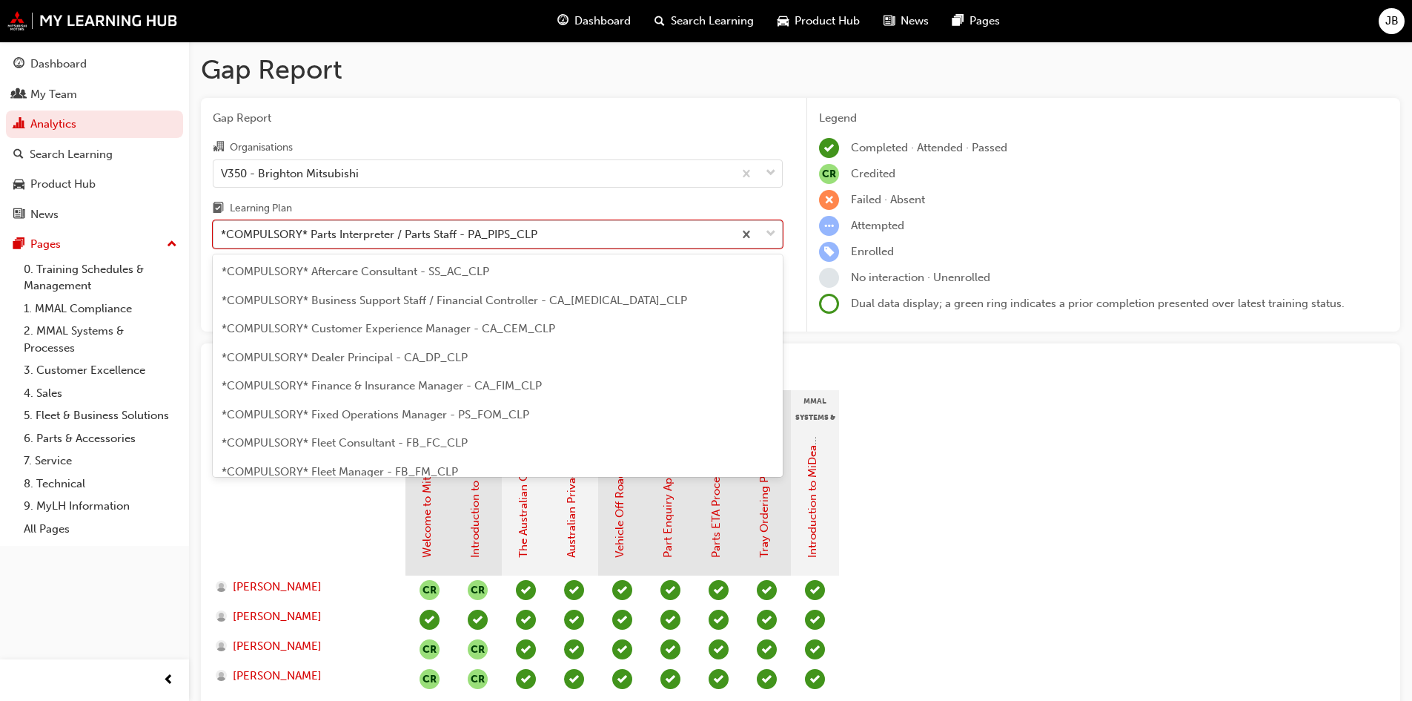
scroll to position [133, 0]
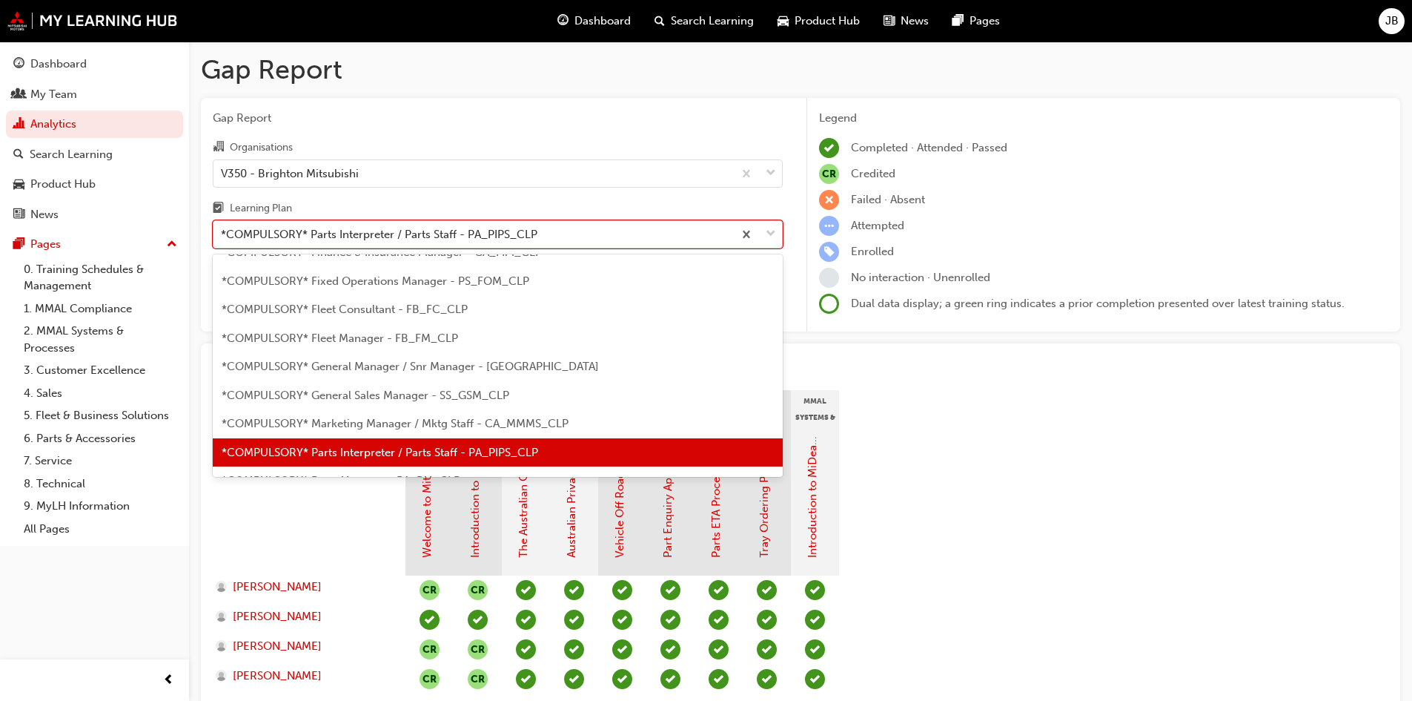
click at [519, 237] on div "*COMPULSORY* Parts Interpreter / Parts Staff - PA_PIPS_CLP" at bounding box center [379, 234] width 317 height 17
click at [222, 237] on input "Learning Plan option *COMPULSORY* Parts Interpreter / Parts Staff - PA_PIPS_CLP…" at bounding box center [221, 234] width 1 height 13
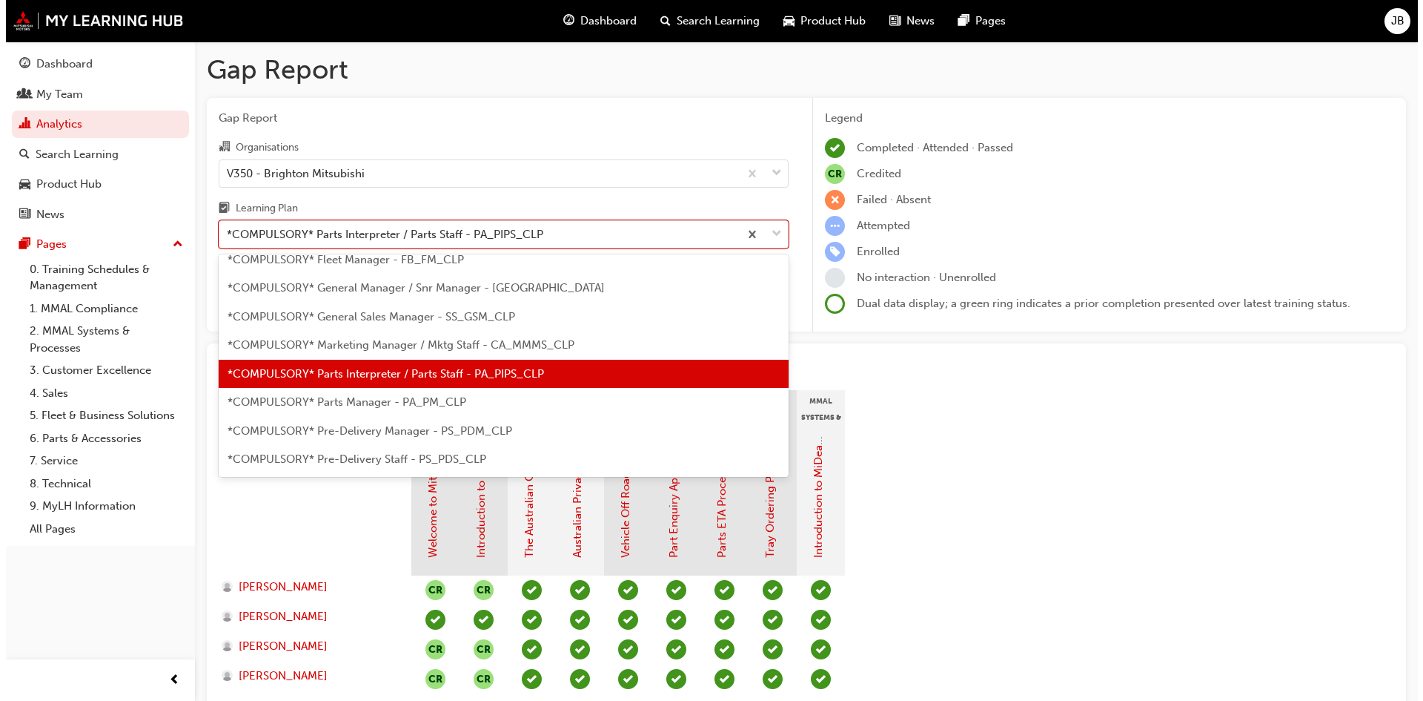
scroll to position [282, 0]
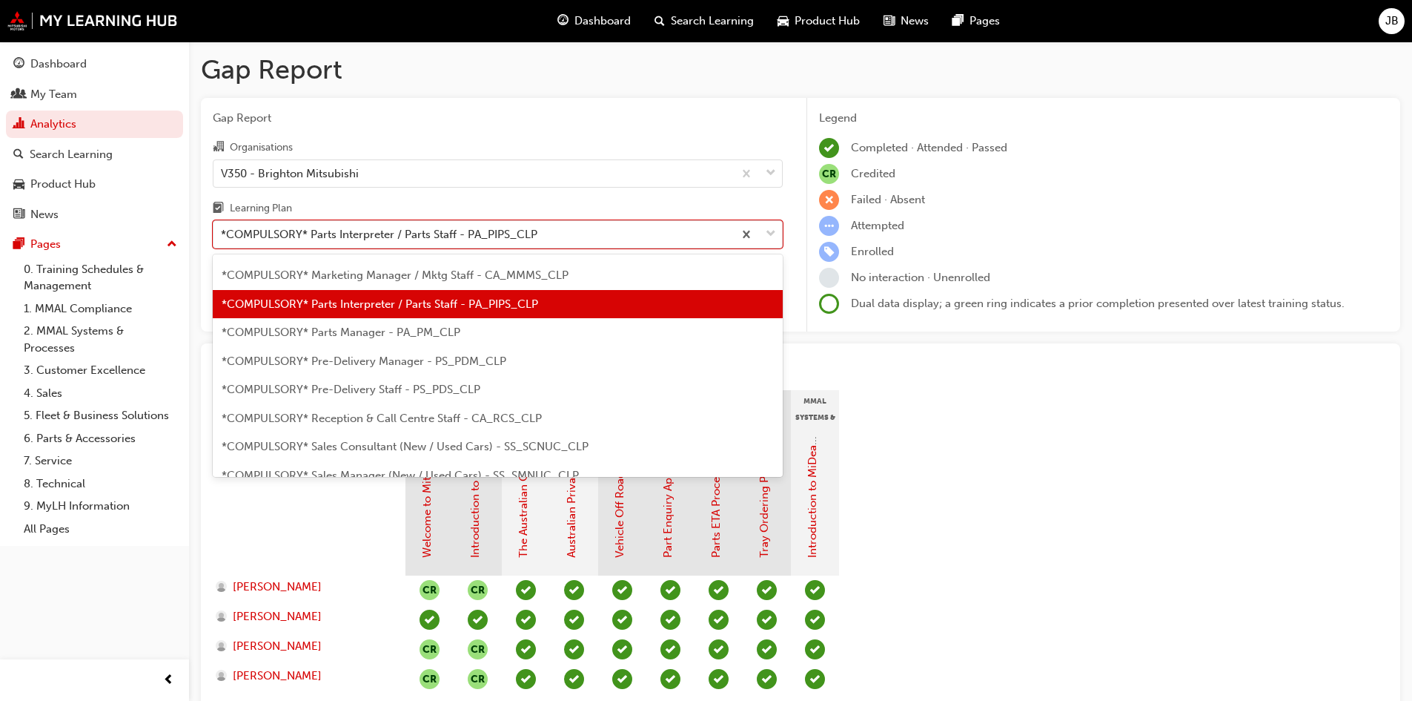
click at [495, 383] on div "*COMPULSORY* Pre-Delivery Staff - PS_PDS_CLP" at bounding box center [498, 389] width 570 height 29
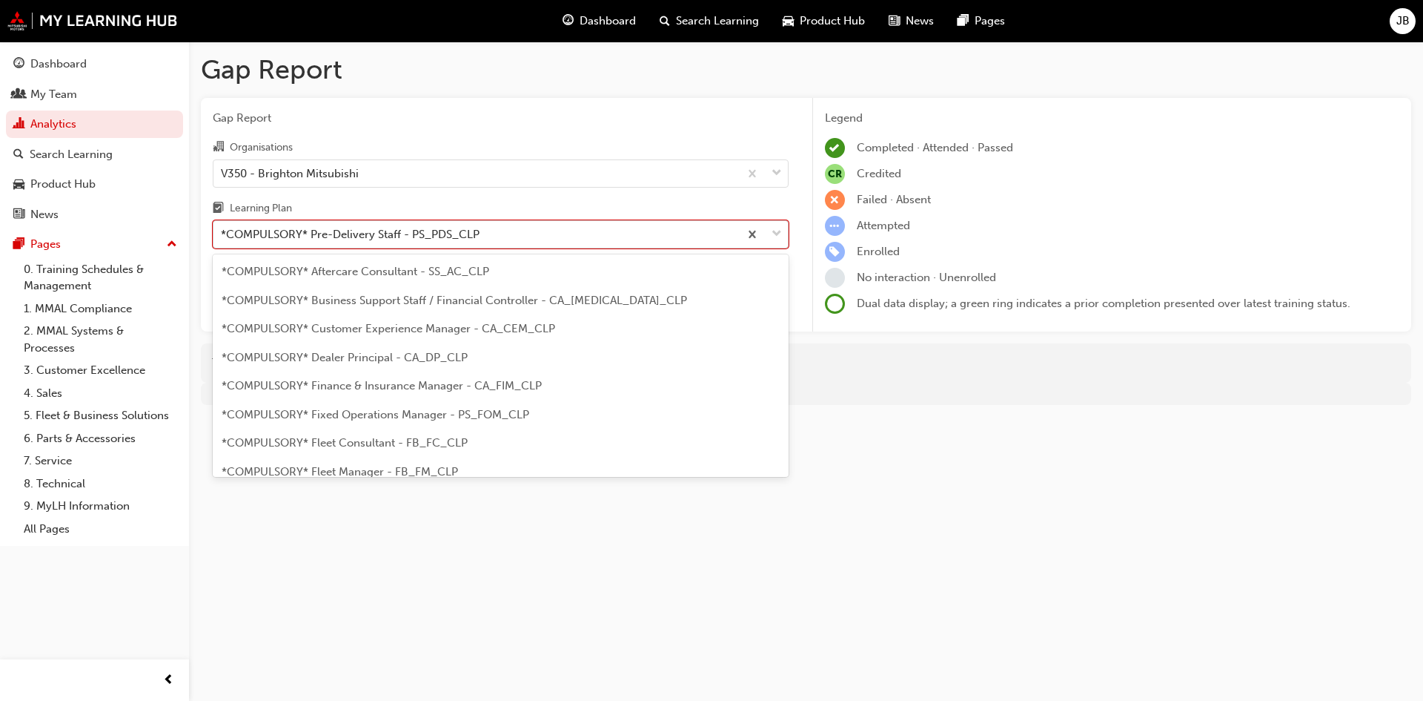
click at [446, 231] on div "*COMPULSORY* Pre-Delivery Staff - PS_PDS_CLP" at bounding box center [350, 234] width 259 height 17
click at [222, 231] on input "Learning Plan option *COMPULSORY* Pre-Delivery Staff - PS_PDS_CLP, selected. op…" at bounding box center [221, 234] width 1 height 13
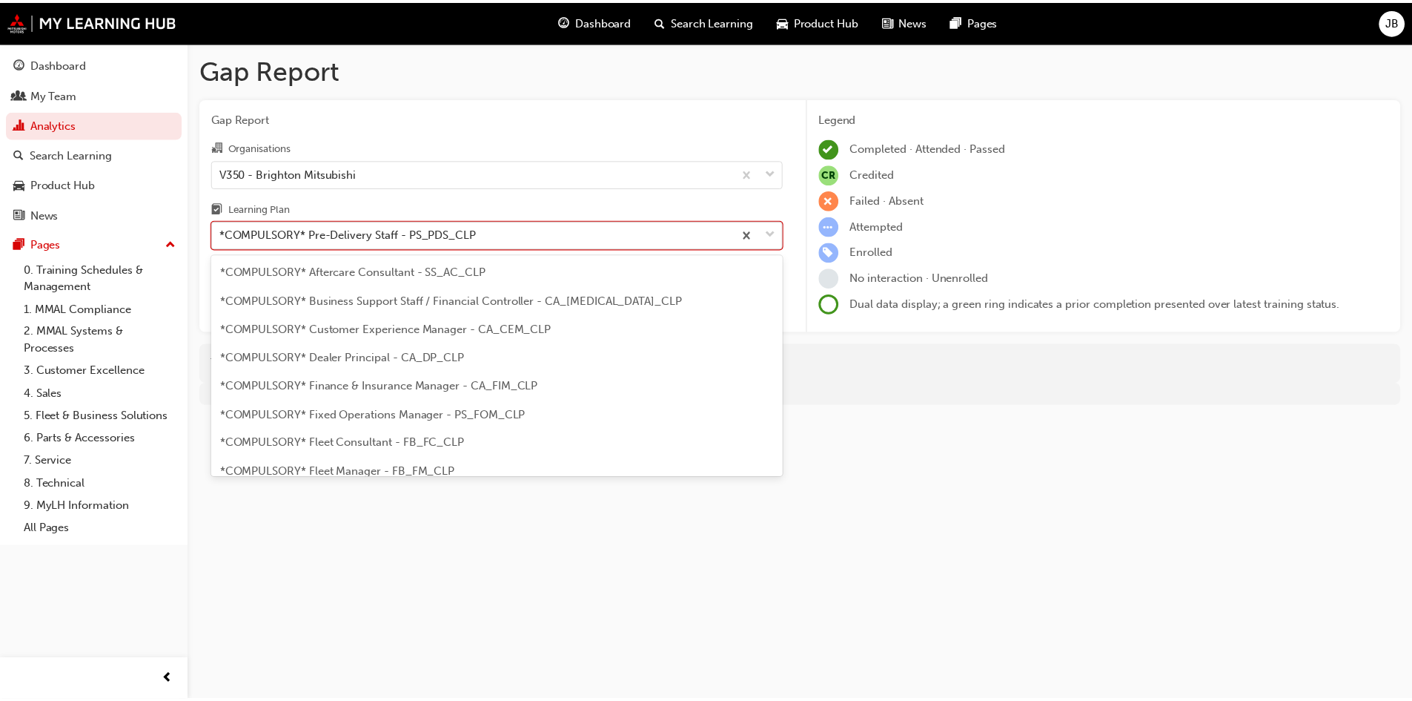
scroll to position [219, 0]
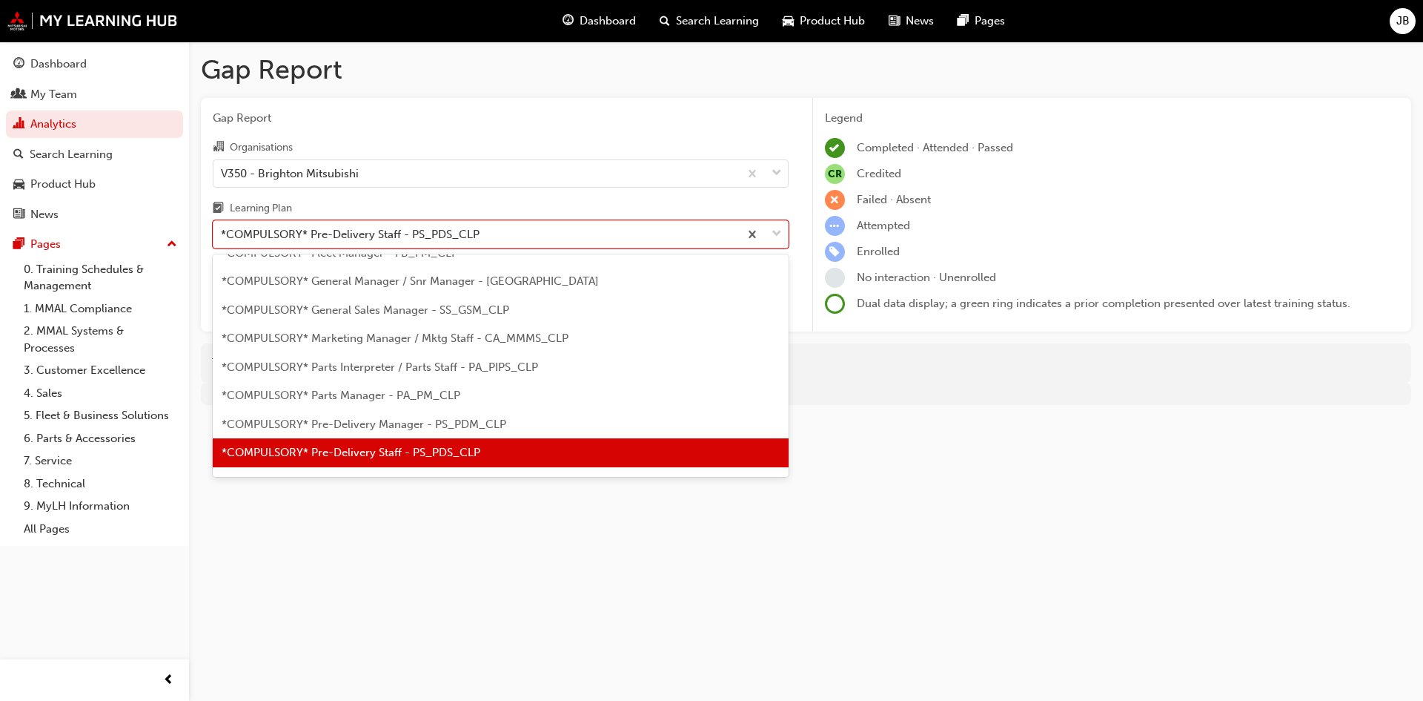
click at [437, 417] on span "*COMPULSORY* Pre-Delivery Manager - PS_PDM_CLP" at bounding box center [364, 423] width 285 height 13
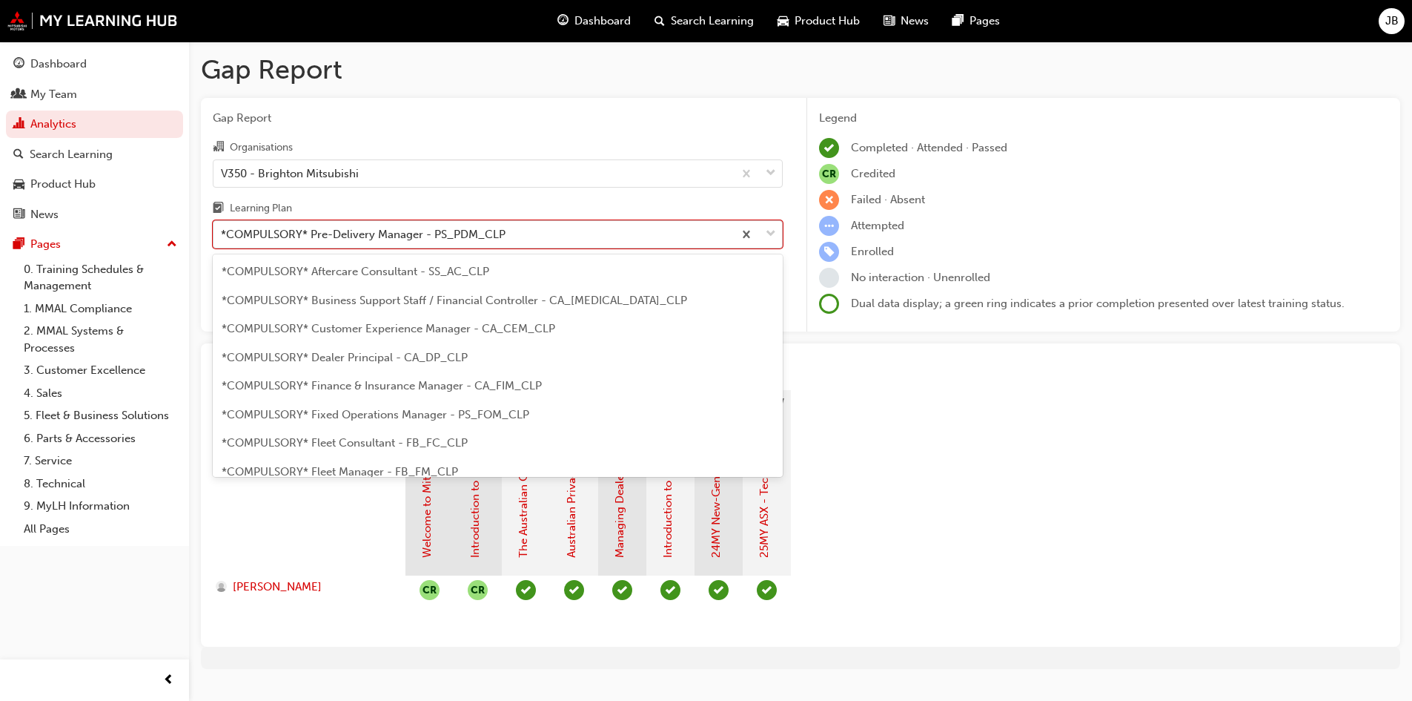
scroll to position [191, 0]
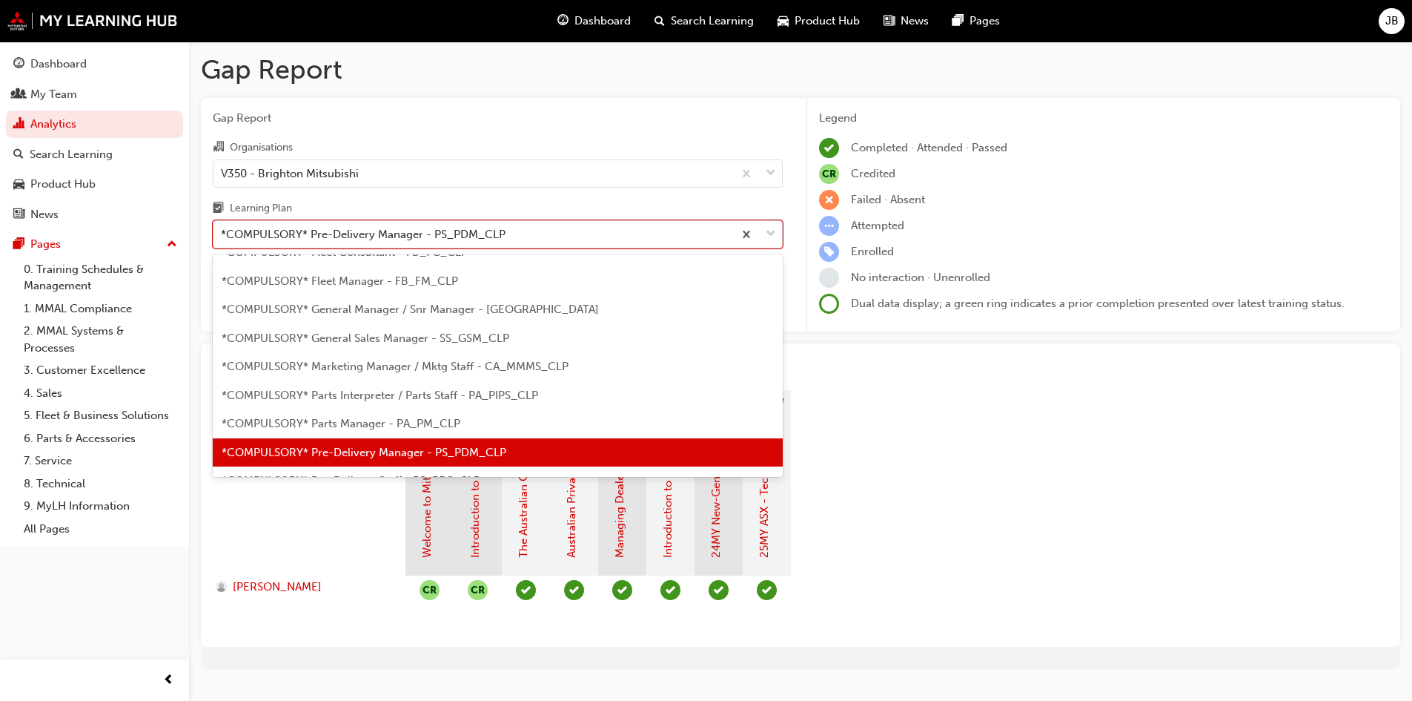
click at [401, 242] on div "*COMPULSORY* Pre-Delivery Manager - PS_PDM_CLP" at bounding box center [363, 234] width 285 height 17
click at [222, 240] on input "Learning Plan option *COMPULSORY* Pre-Delivery Manager - PS_PDM_CLP, selected. …" at bounding box center [221, 234] width 1 height 13
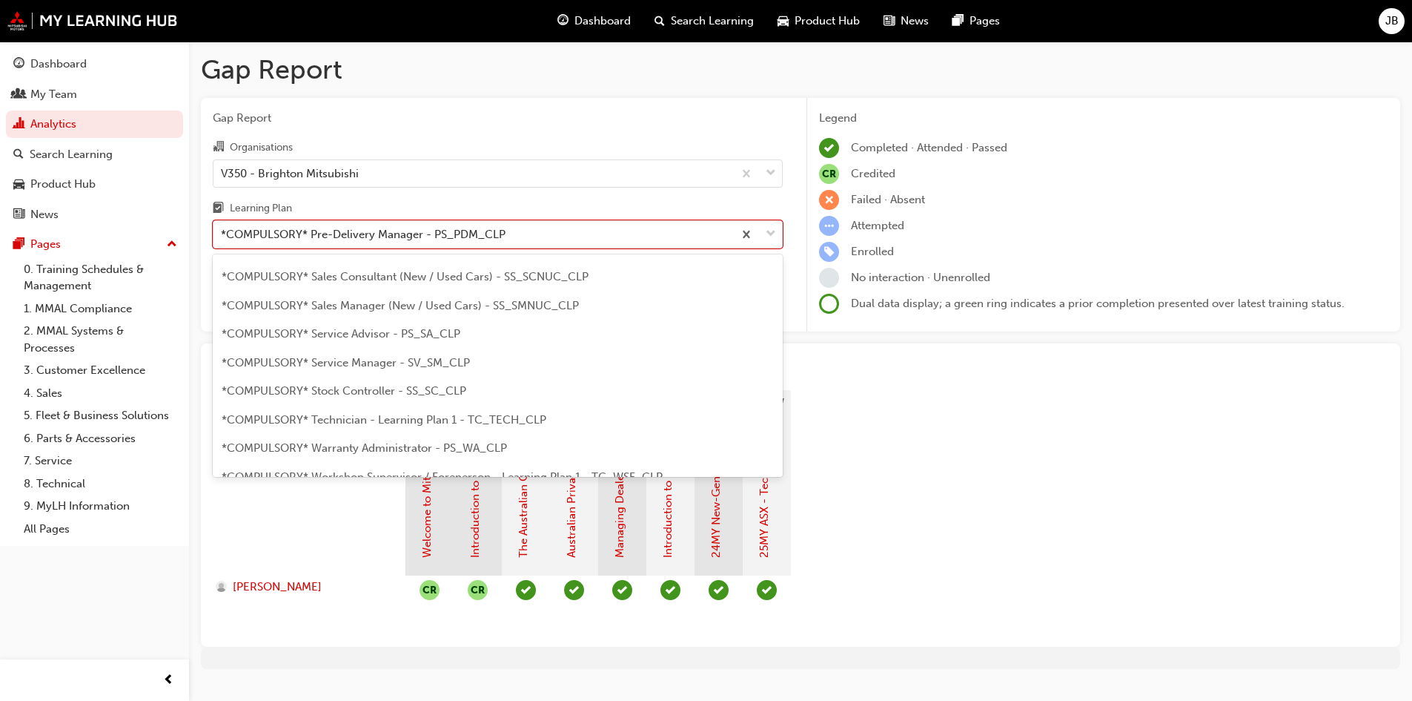
scroll to position [487, 0]
click at [433, 305] on div "*COMPULSORY* Service Advisor - PS_SA_CLP" at bounding box center [498, 298] width 570 height 29
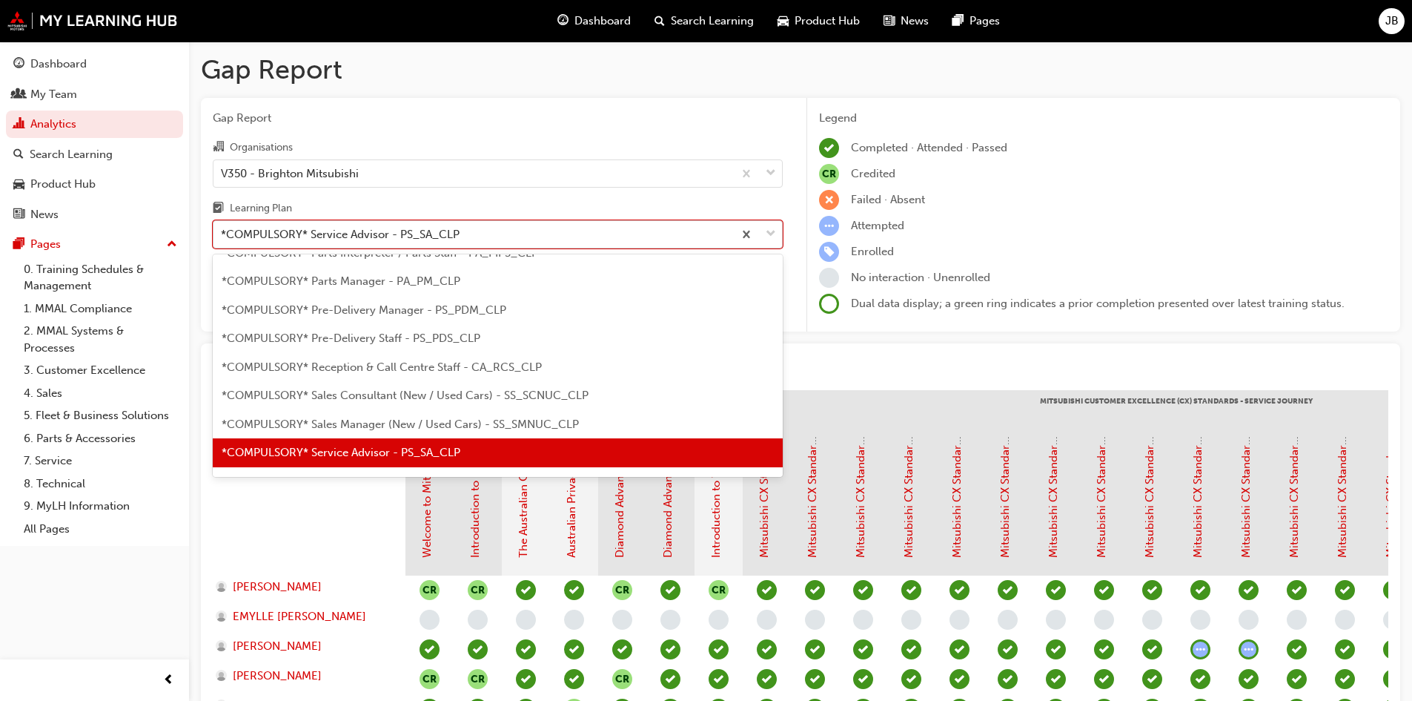
click at [381, 235] on div "*COMPULSORY* Service Advisor - PS_SA_CLP" at bounding box center [340, 234] width 239 height 17
click at [222, 235] on input "Learning Plan option *COMPULSORY* Service Advisor - PS_SA_CLP, selected. option…" at bounding box center [221, 234] width 1 height 13
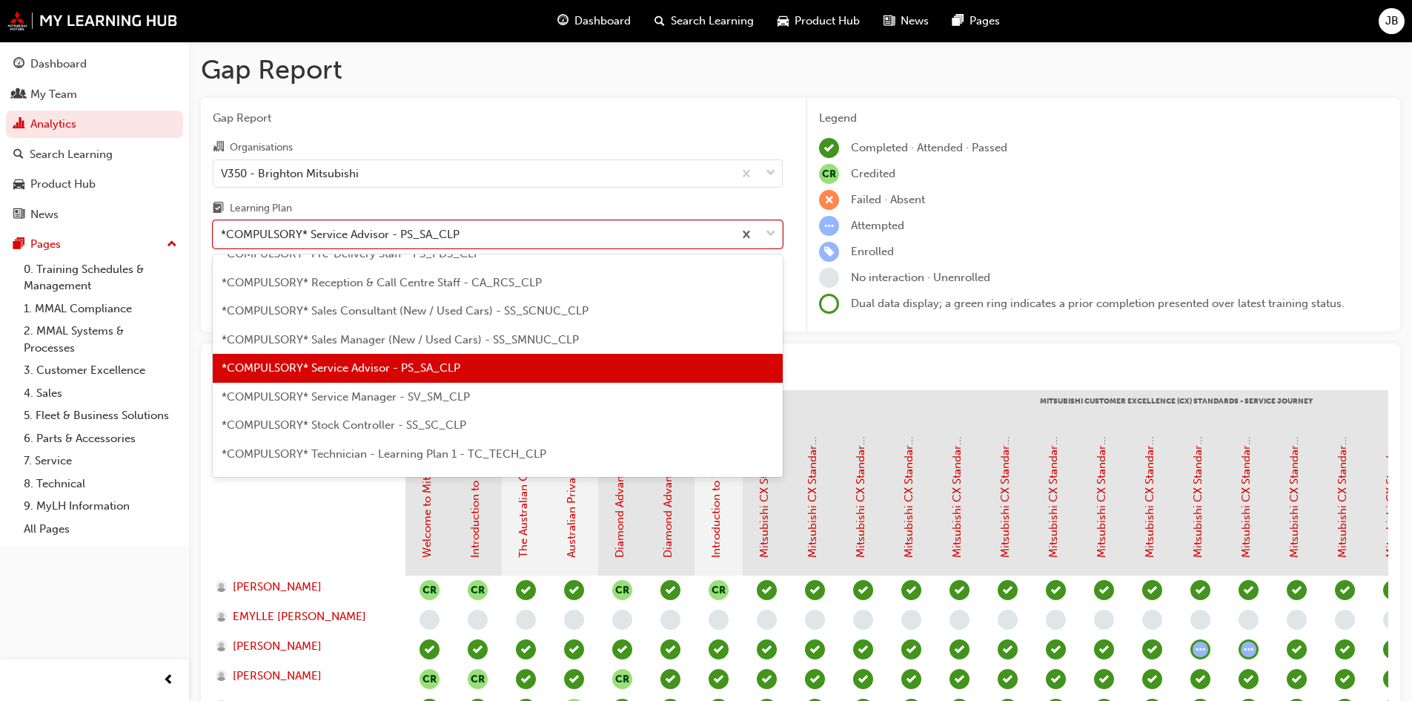
scroll to position [481, 0]
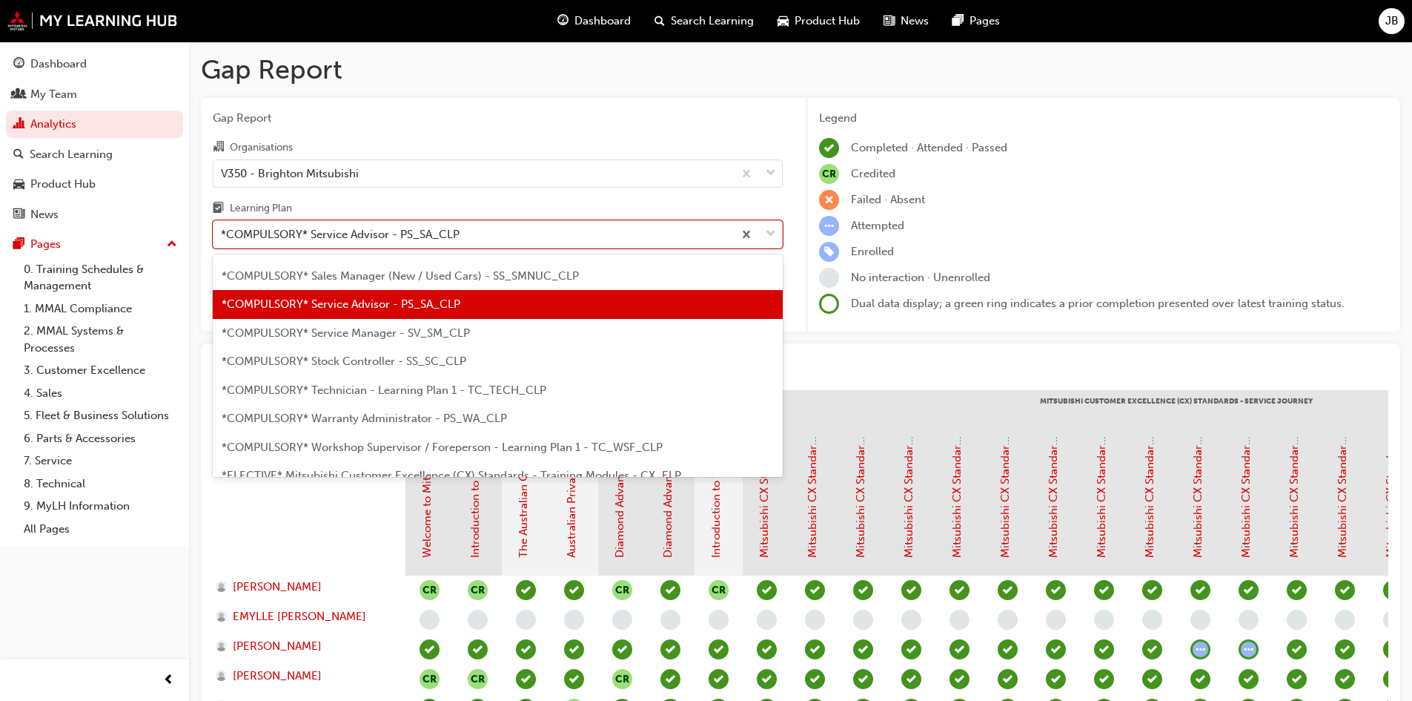
click at [372, 326] on span "*COMPULSORY* Service Manager - SV_SM_CLP" at bounding box center [346, 332] width 248 height 13
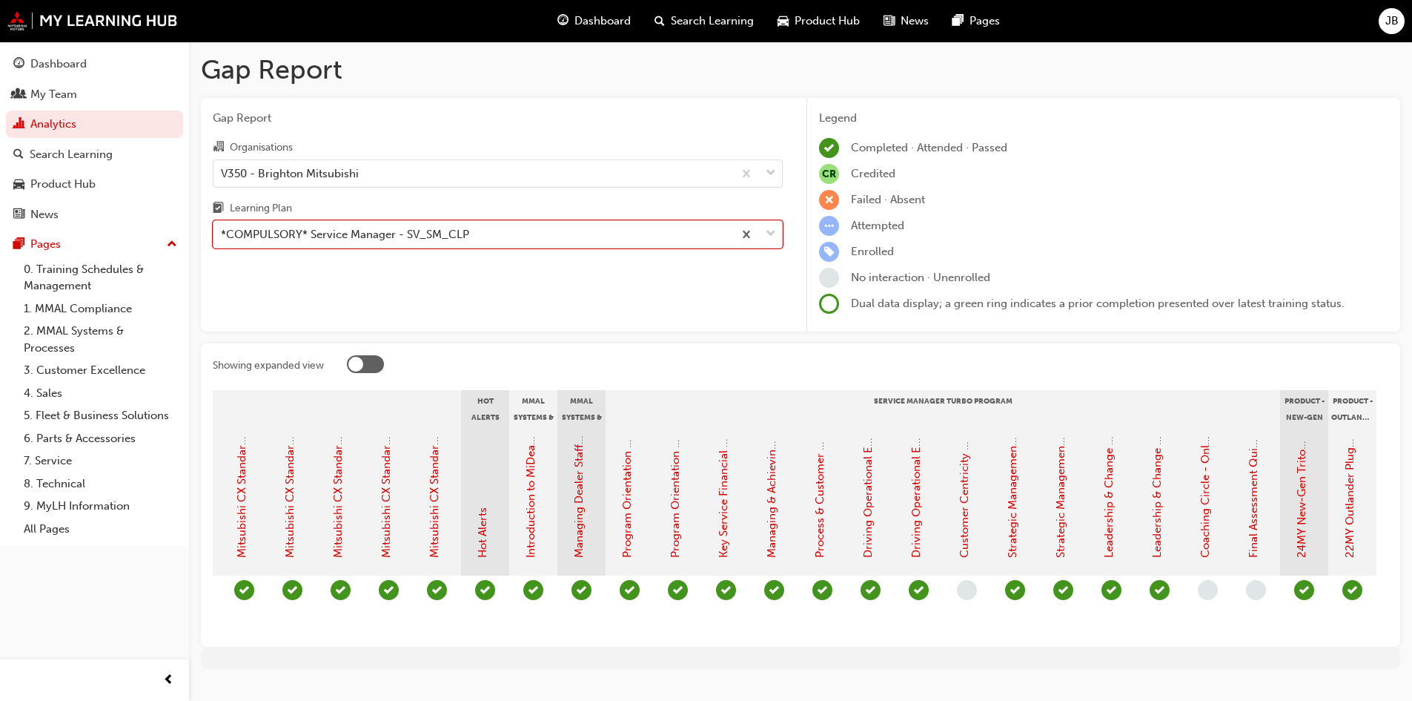
scroll to position [0, 1137]
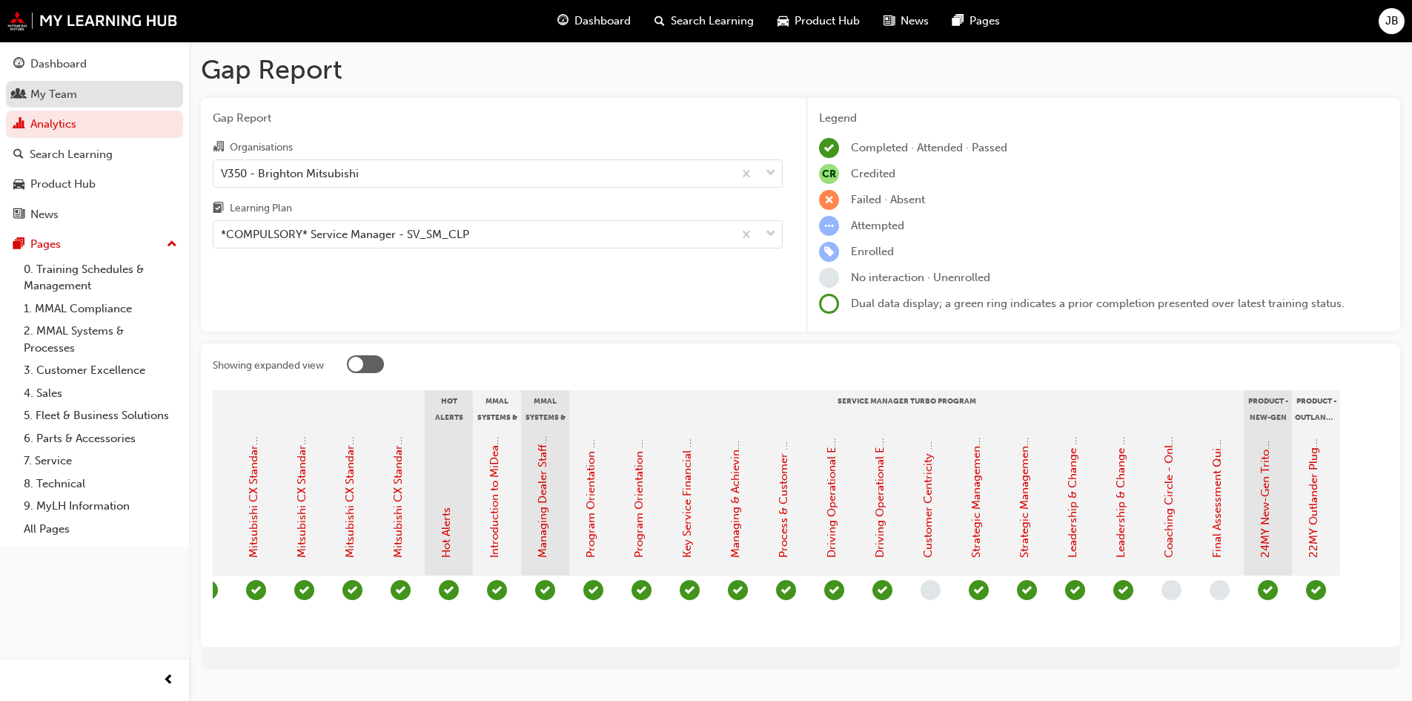
click at [45, 95] on div "My Team" at bounding box center [53, 94] width 47 height 17
